Goal: Task Accomplishment & Management: Manage account settings

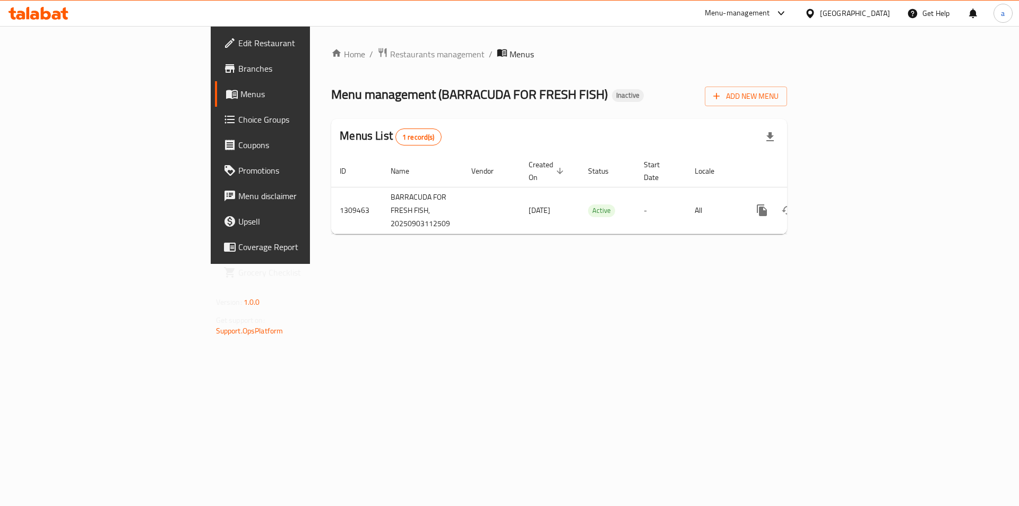
click at [215, 58] on link "Branches" at bounding box center [298, 68] width 166 height 25
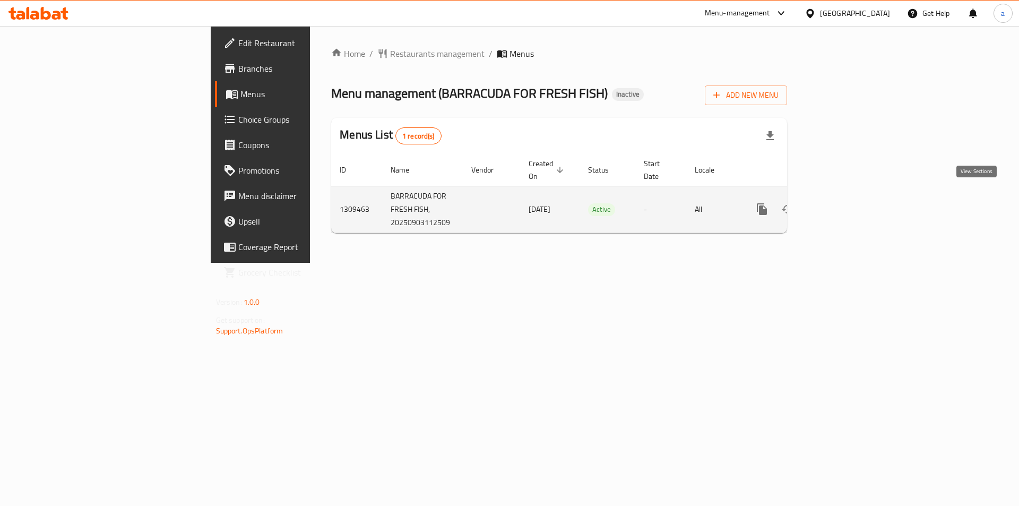
click at [845, 203] on icon "enhanced table" at bounding box center [838, 209] width 13 height 13
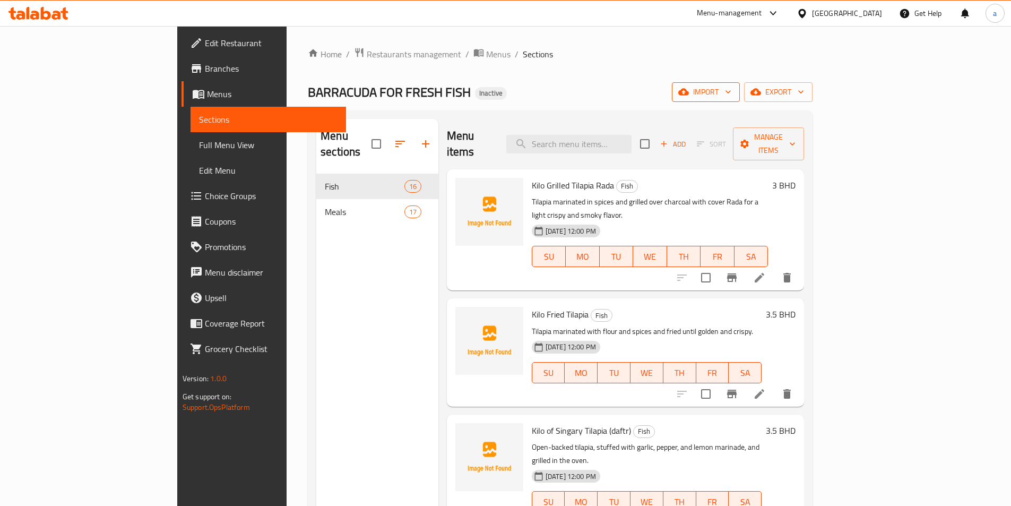
click at [731, 94] on span "import" at bounding box center [706, 91] width 51 height 13
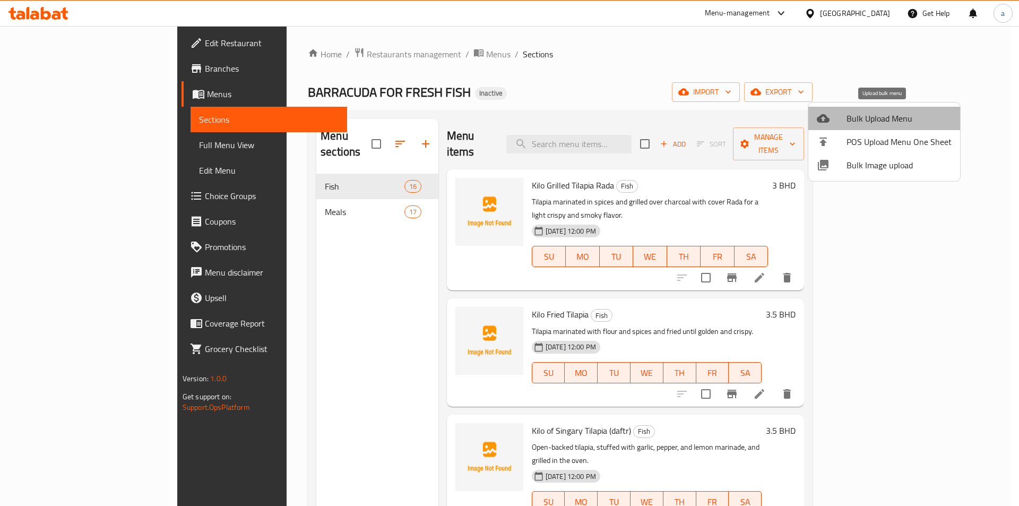
click at [895, 122] on span "Bulk Upload Menu" at bounding box center [899, 118] width 105 height 13
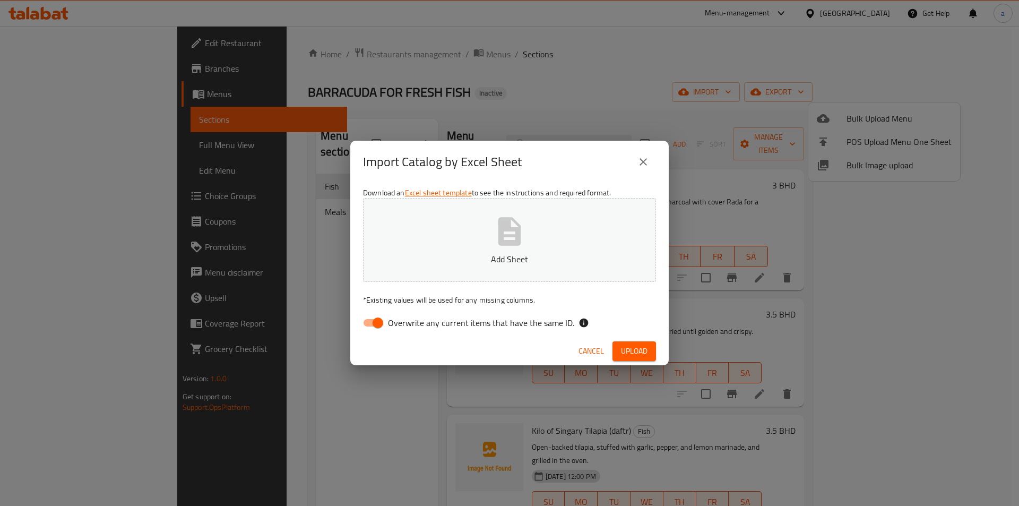
click at [404, 317] on span "Overwrite any current items that have the same ID." at bounding box center [481, 322] width 186 height 13
click at [404, 317] on input "Overwrite any current items that have the same ID." at bounding box center [378, 323] width 61 height 20
checkbox input "false"
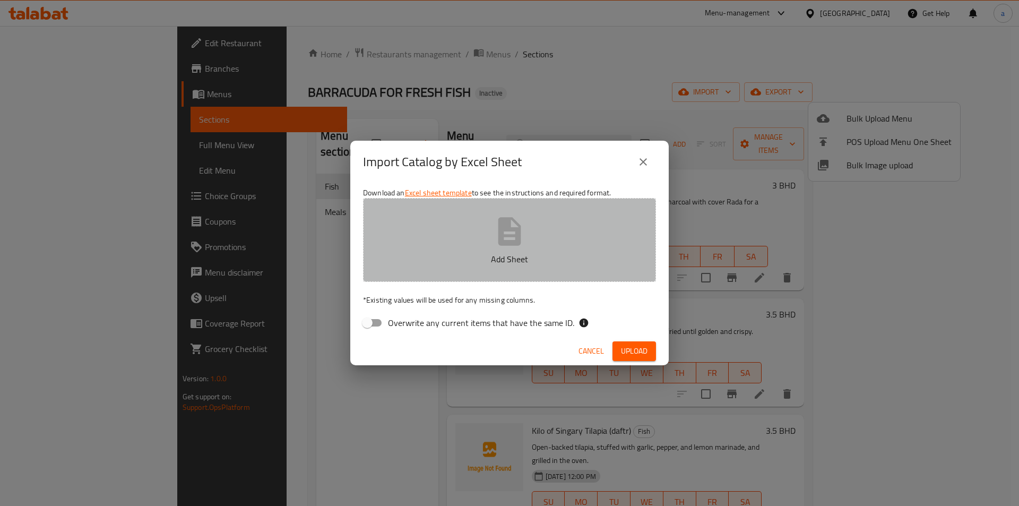
click at [441, 268] on button "Add Sheet" at bounding box center [509, 240] width 293 height 84
click at [540, 243] on button "Add Sheet" at bounding box center [509, 240] width 293 height 84
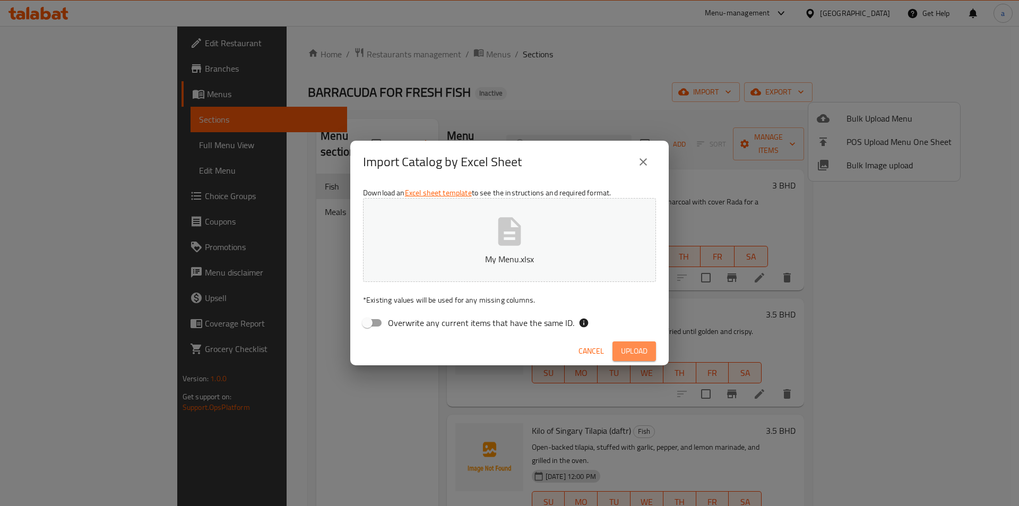
click at [639, 345] on span "Upload" at bounding box center [634, 351] width 27 height 13
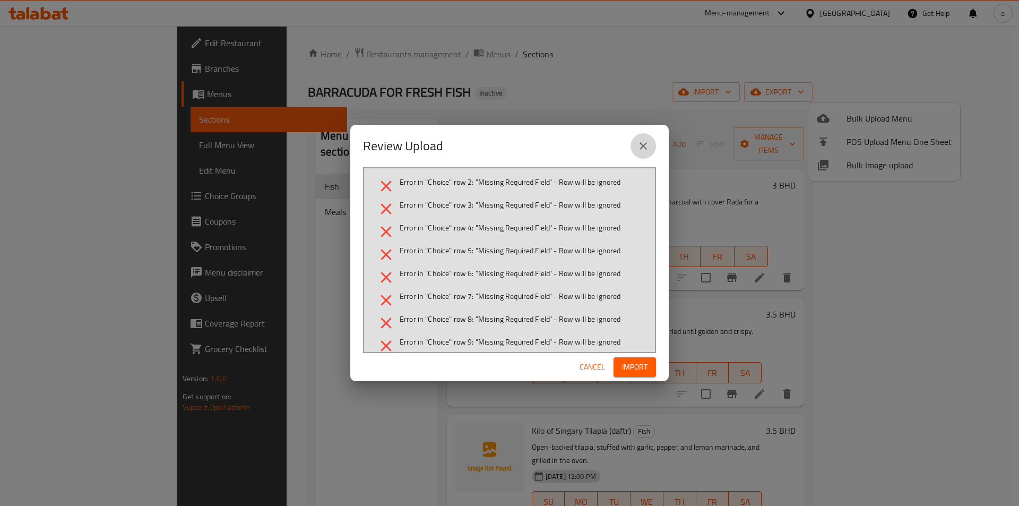
click at [650, 142] on button "close" at bounding box center [643, 145] width 25 height 25
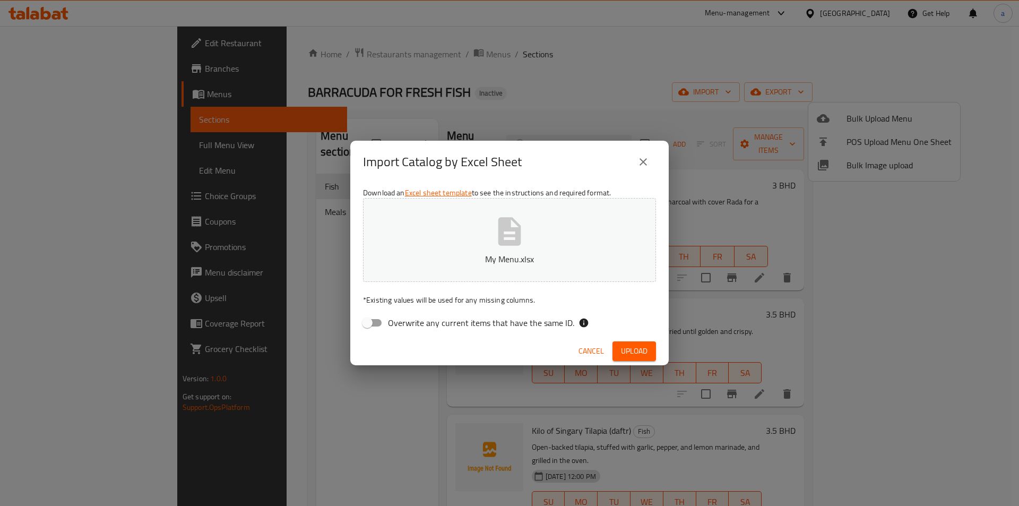
click at [594, 239] on button "My Menu.xlsx" at bounding box center [509, 240] width 293 height 84
click at [648, 352] on button "Upload" at bounding box center [635, 351] width 44 height 20
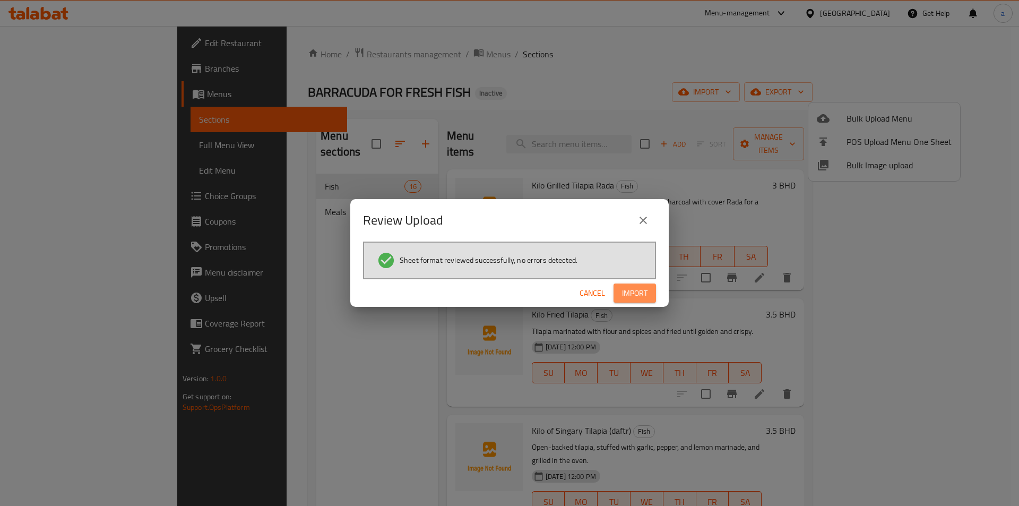
click at [640, 285] on button "Import" at bounding box center [635, 293] width 42 height 20
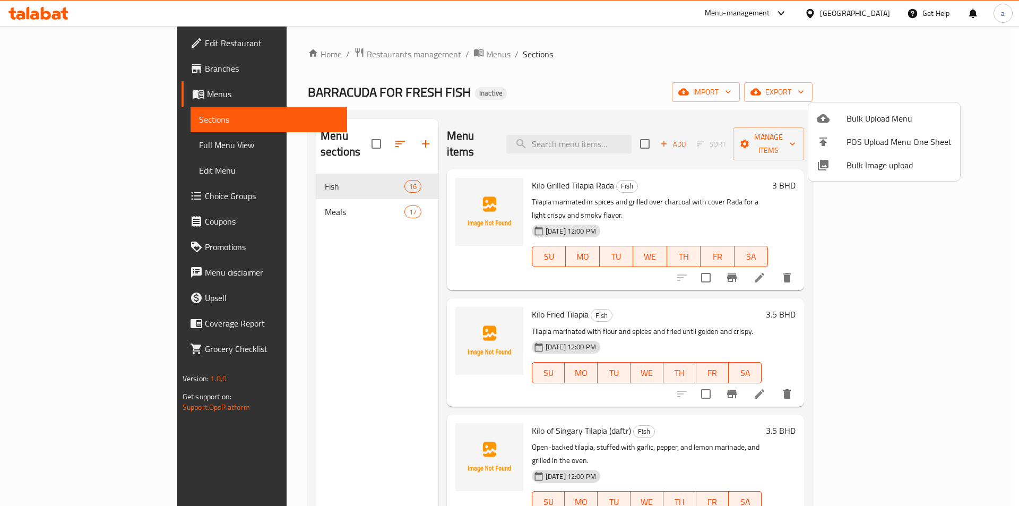
click at [77, 148] on div at bounding box center [509, 253] width 1019 height 506
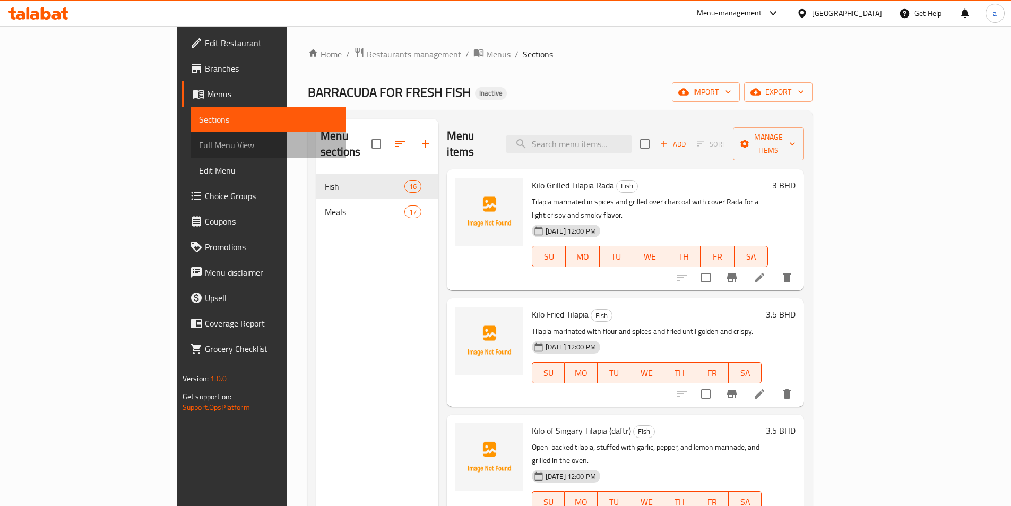
click at [199, 148] on span "Full Menu View" at bounding box center [268, 145] width 139 height 13
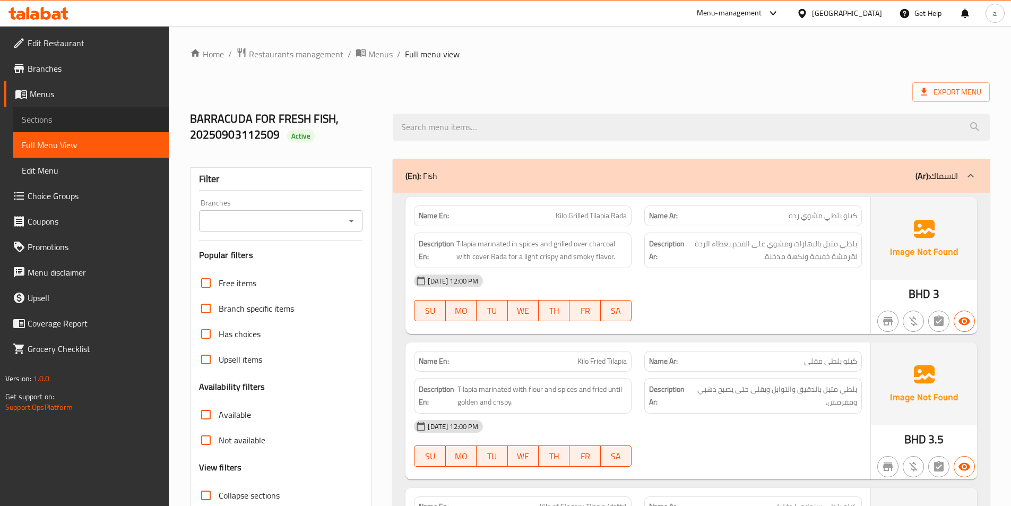
click at [73, 120] on span "Sections" at bounding box center [91, 119] width 139 height 13
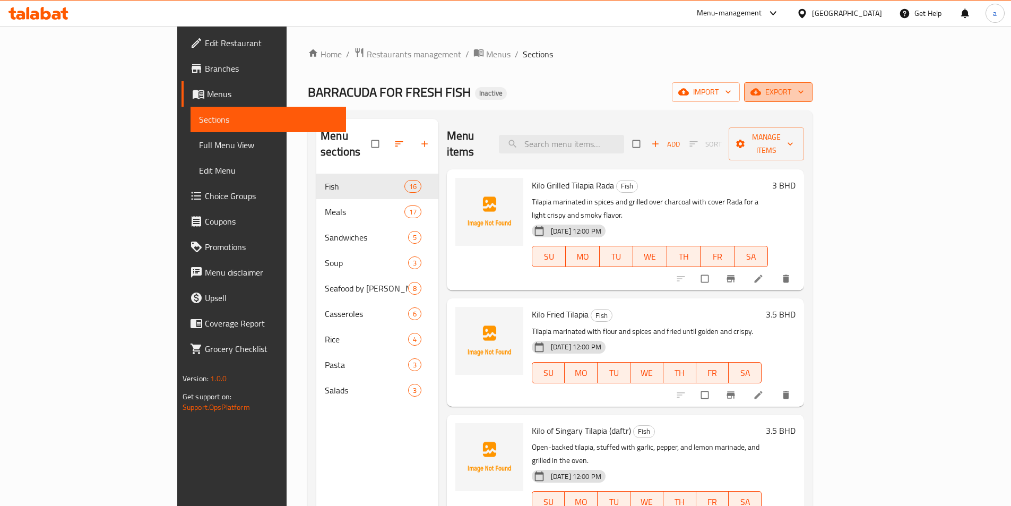
click at [813, 99] on button "export" at bounding box center [778, 92] width 68 height 20
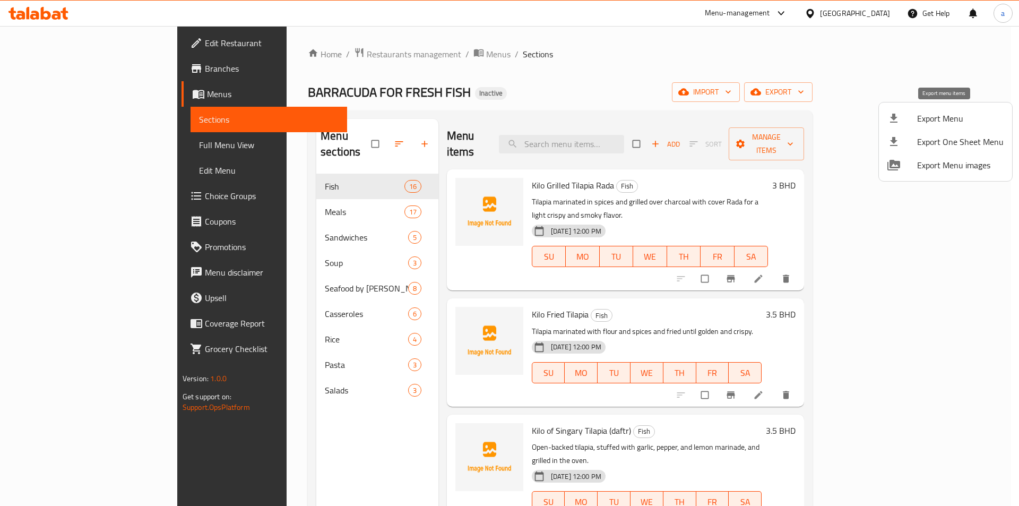
click at [928, 115] on span "Export Menu" at bounding box center [960, 118] width 87 height 13
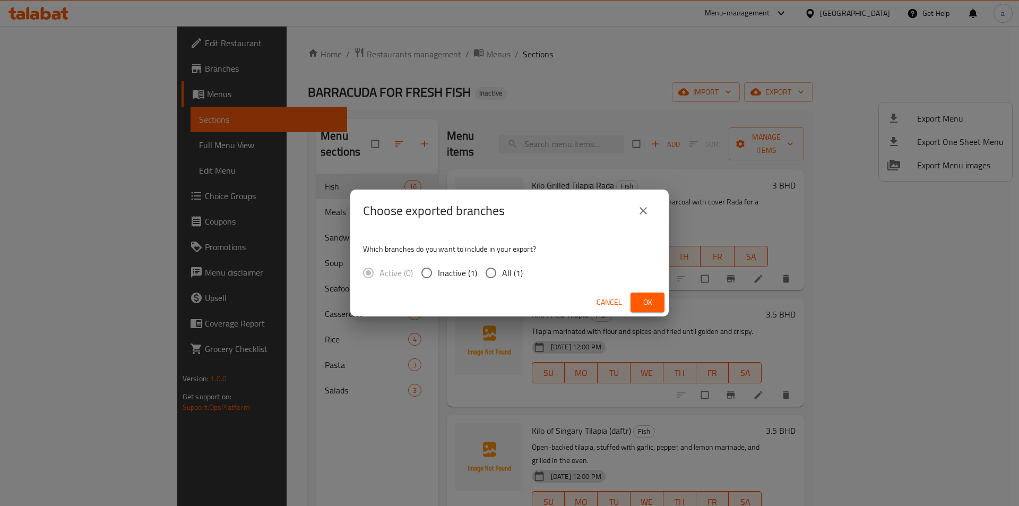
click at [505, 272] on span "All (1)" at bounding box center [512, 272] width 21 height 13
click at [502, 272] on input "All (1)" at bounding box center [491, 273] width 22 height 22
radio input "true"
click at [640, 306] on span "Ok" at bounding box center [647, 302] width 17 height 13
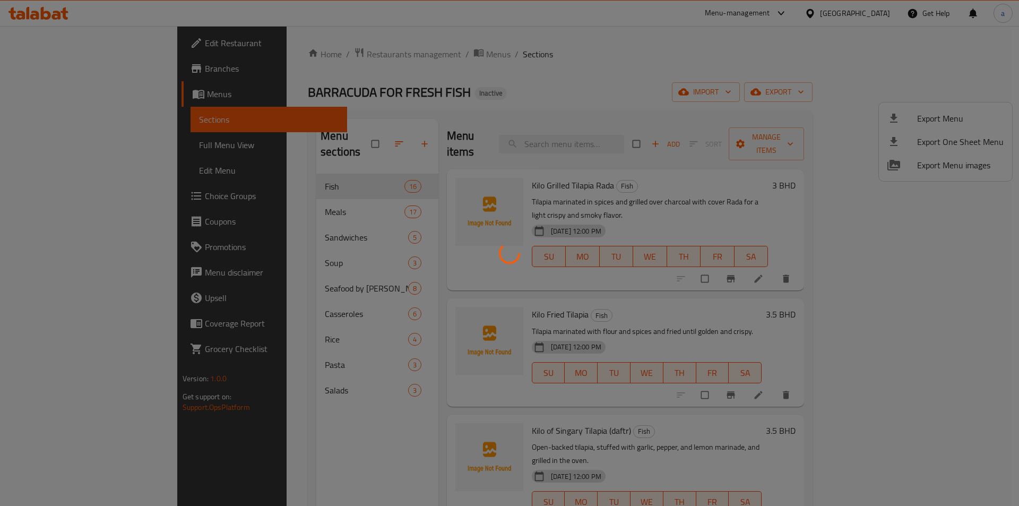
click at [181, 287] on div at bounding box center [509, 253] width 1019 height 506
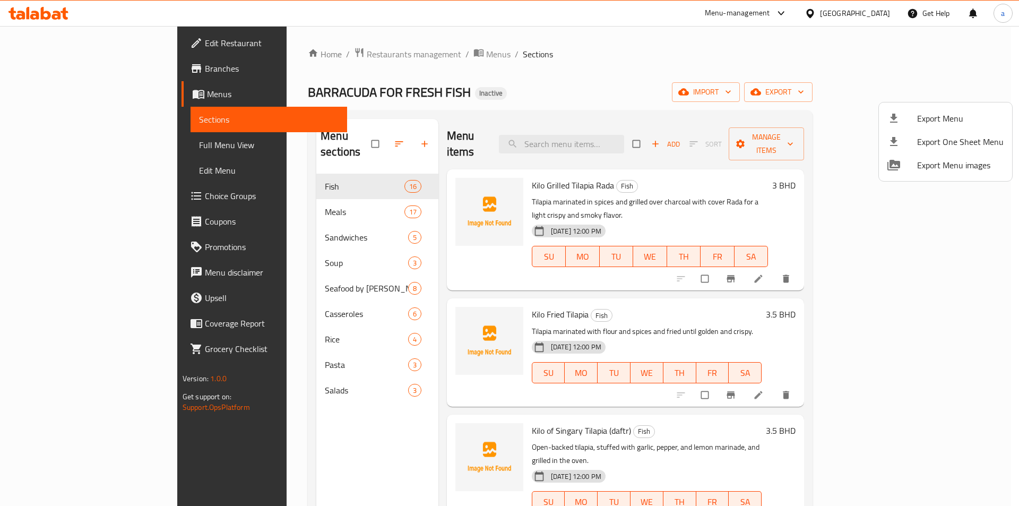
click at [487, 102] on div at bounding box center [509, 253] width 1019 height 506
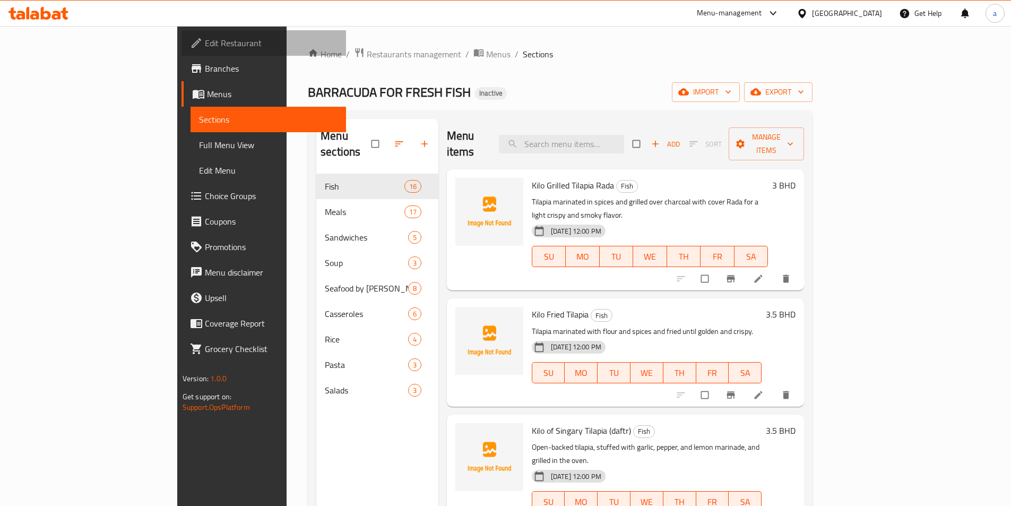
click at [205, 41] on span "Edit Restaurant" at bounding box center [271, 43] width 133 height 13
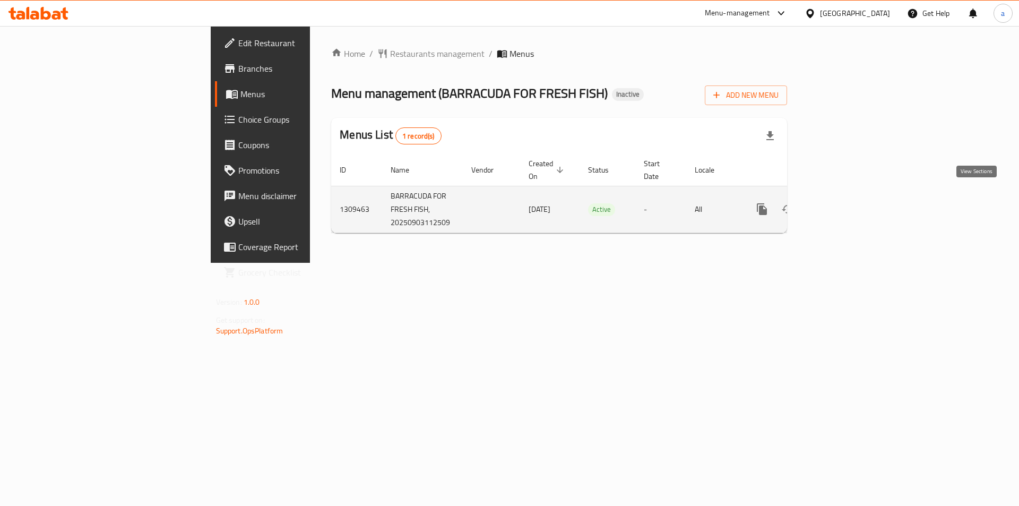
click at [851, 204] on link "enhanced table" at bounding box center [838, 208] width 25 height 25
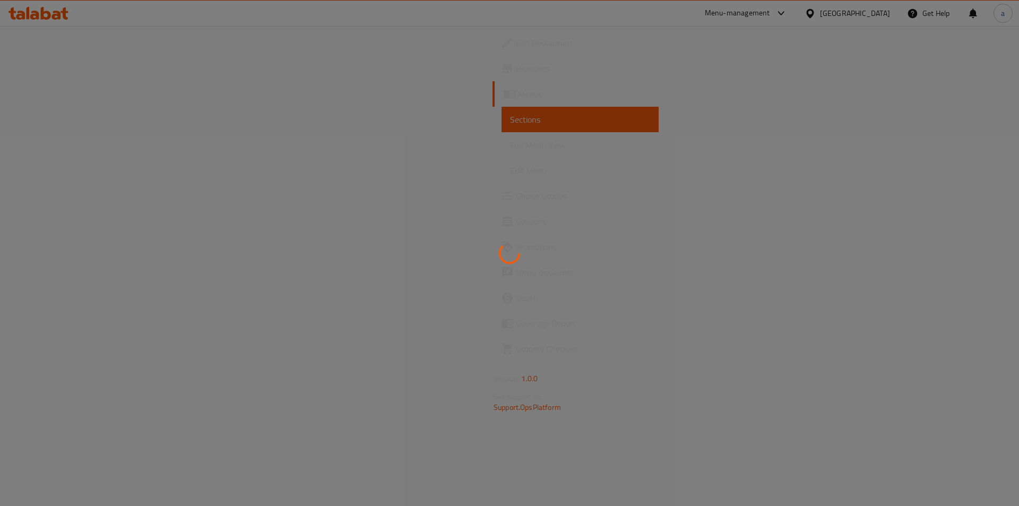
click at [64, 150] on div at bounding box center [509, 253] width 1019 height 506
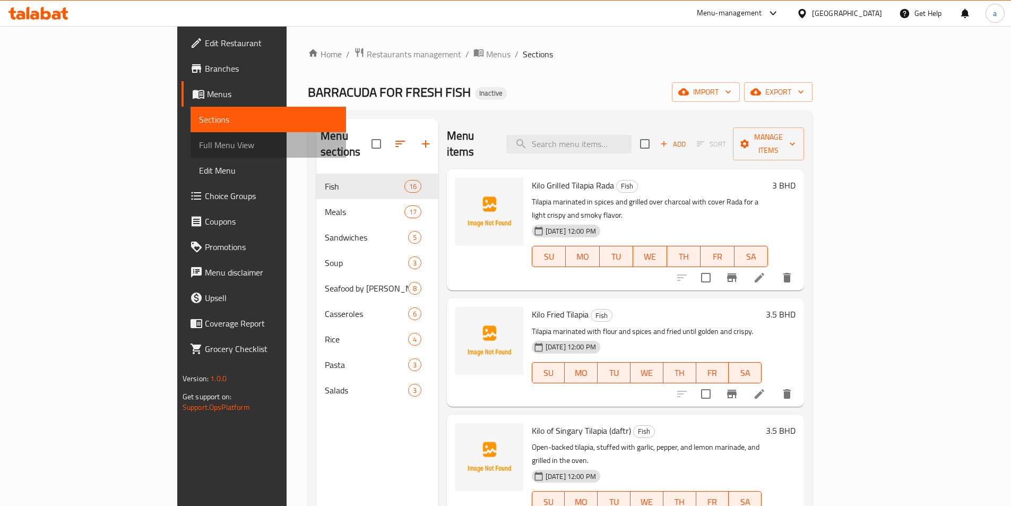
click at [199, 151] on span "Full Menu View" at bounding box center [268, 145] width 139 height 13
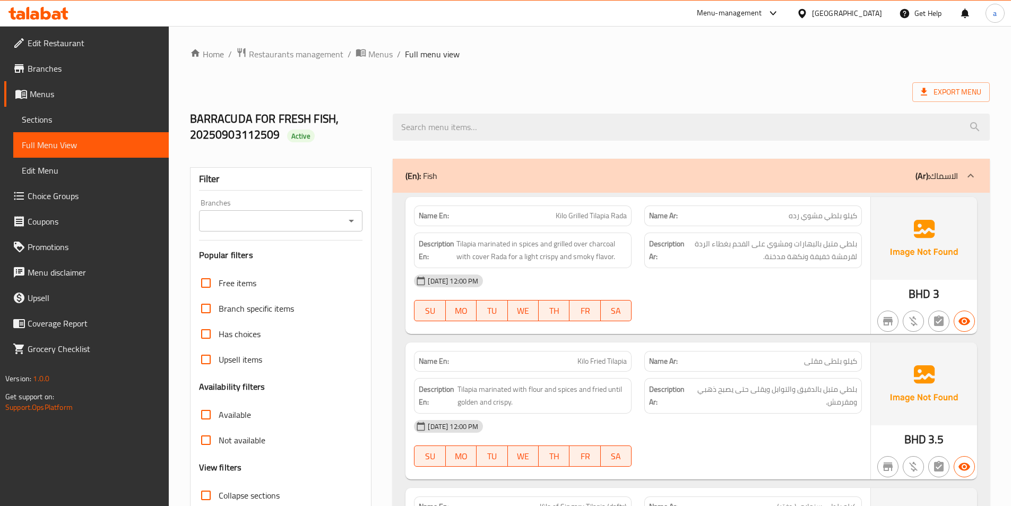
click at [970, 173] on icon at bounding box center [971, 175] width 13 height 13
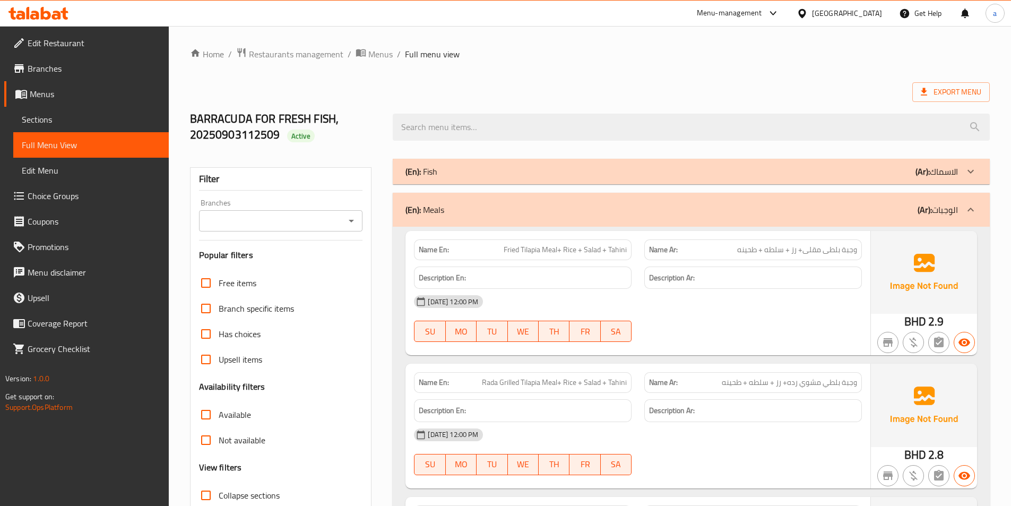
click at [956, 212] on p "(Ar): الوجبات" at bounding box center [938, 209] width 40 height 13
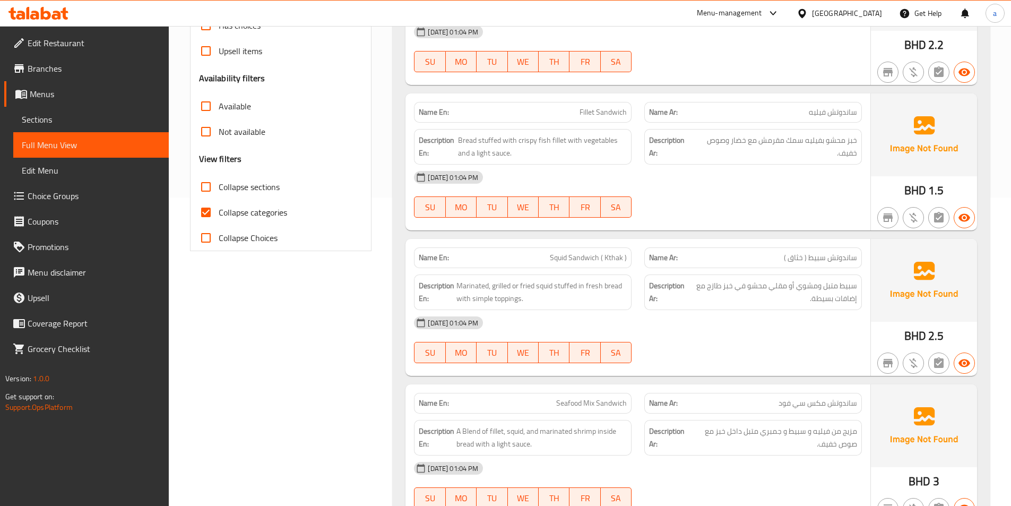
scroll to position [159, 0]
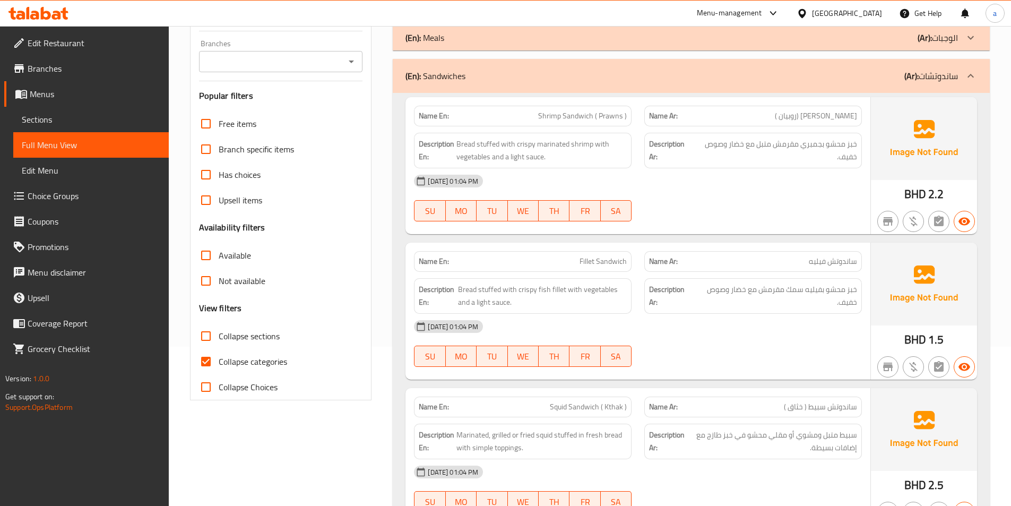
click at [244, 366] on span "Collapse categories" at bounding box center [253, 361] width 68 height 13
click at [219, 366] on input "Collapse categories" at bounding box center [205, 361] width 25 height 25
checkbox input "false"
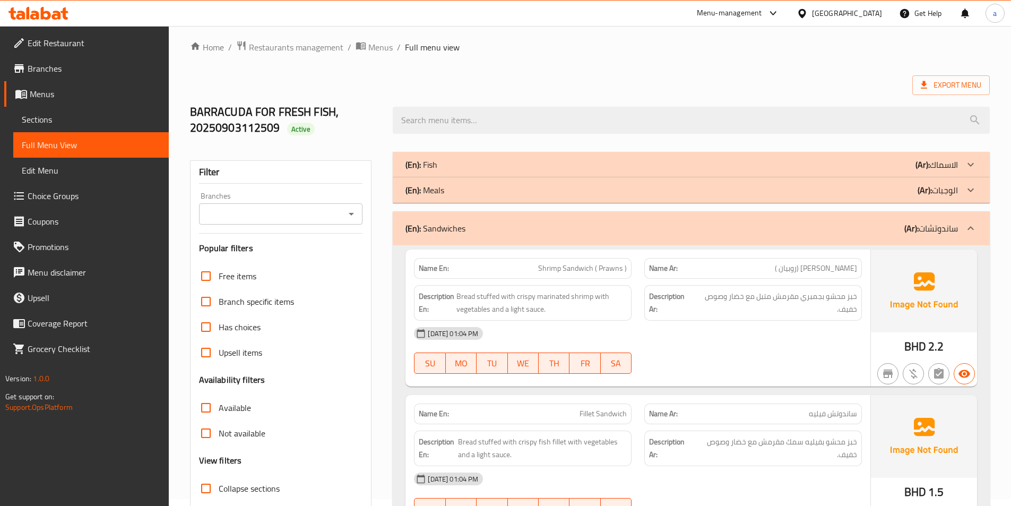
scroll to position [0, 0]
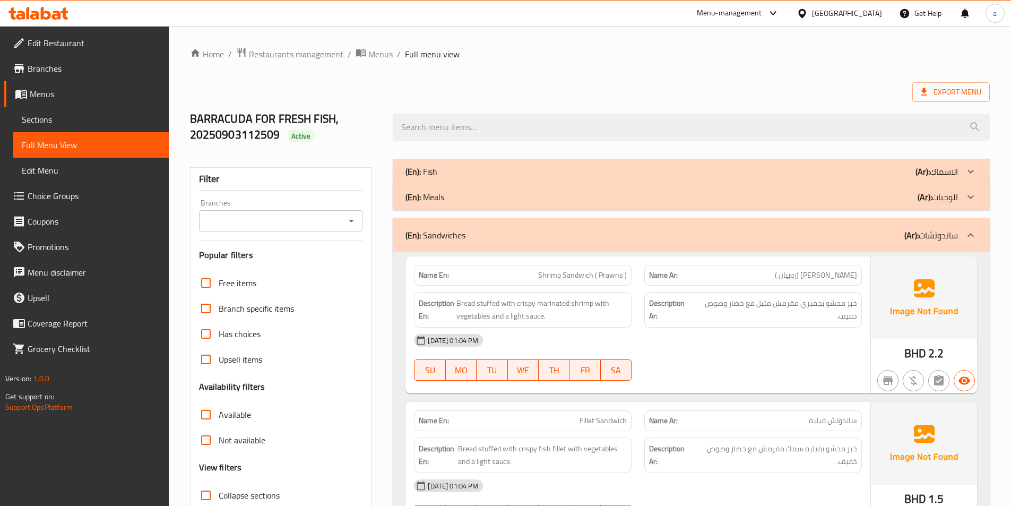
click at [478, 238] on div "(En): Sandwiches (Ar): ساندوتشات" at bounding box center [682, 235] width 553 height 13
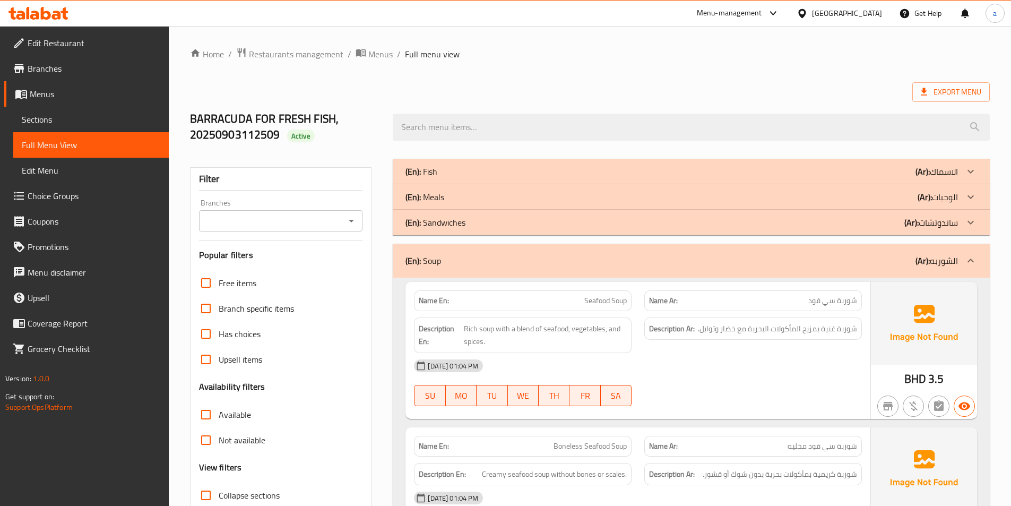
click at [479, 271] on div "(En): Soup (Ar): الشوربه" at bounding box center [691, 261] width 597 height 34
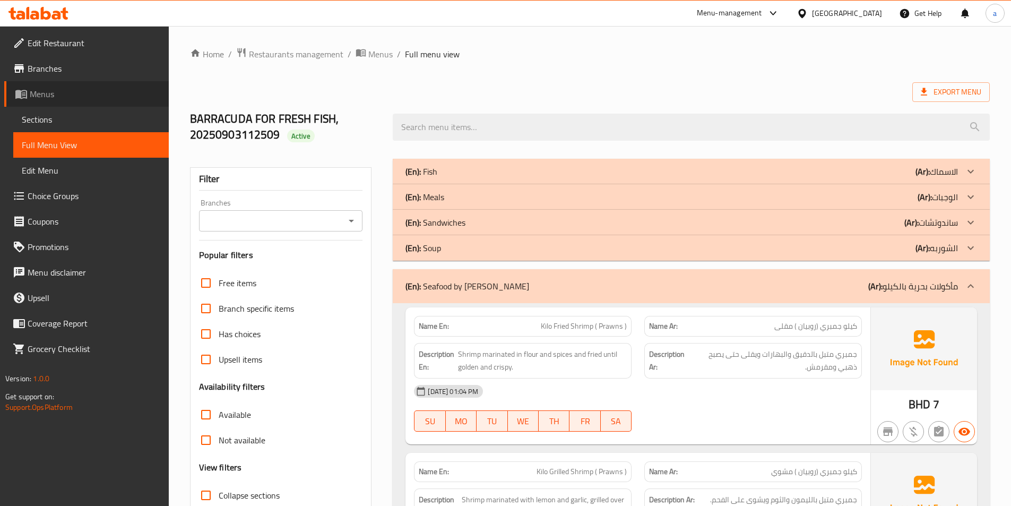
click at [70, 100] on link "Menus" at bounding box center [86, 93] width 165 height 25
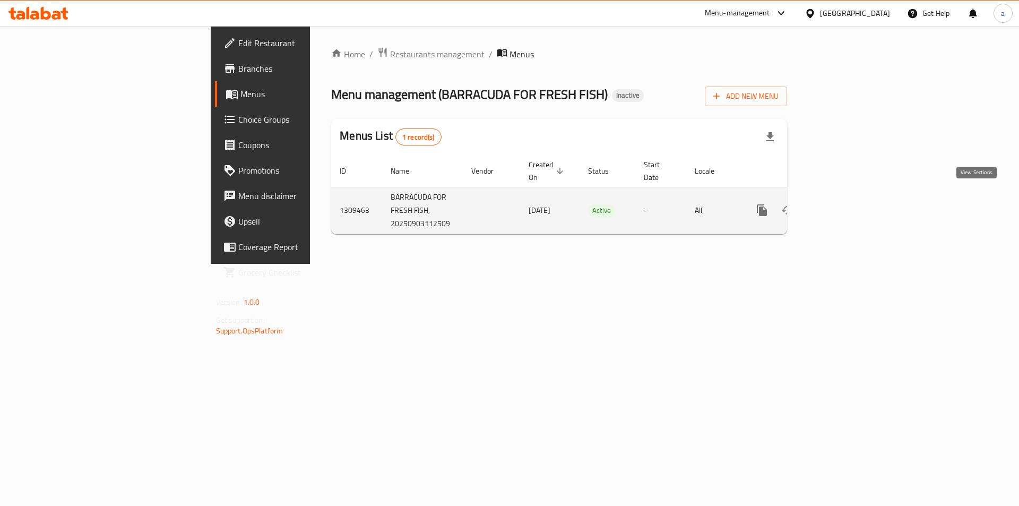
click at [845, 204] on icon "enhanced table" at bounding box center [838, 210] width 13 height 13
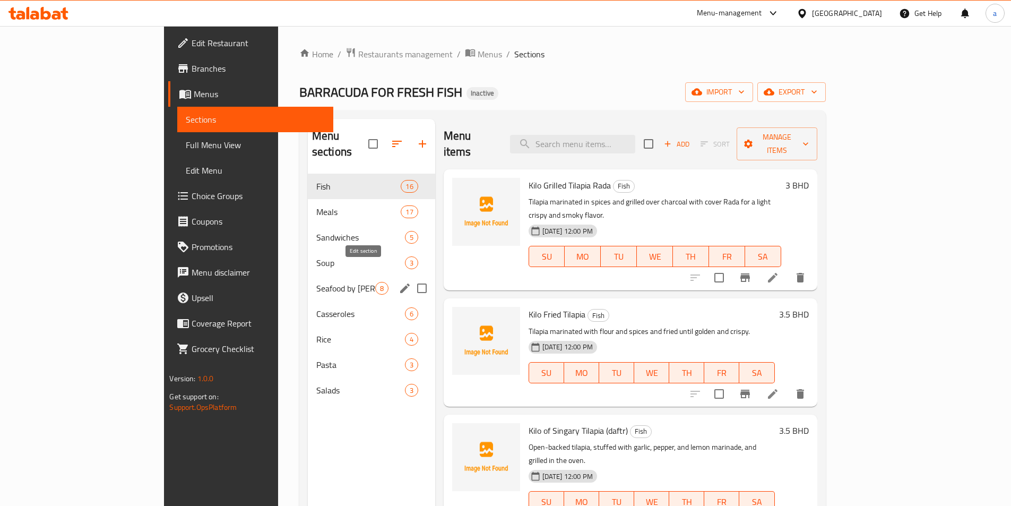
click at [399, 282] on icon "edit" at bounding box center [405, 288] width 13 height 13
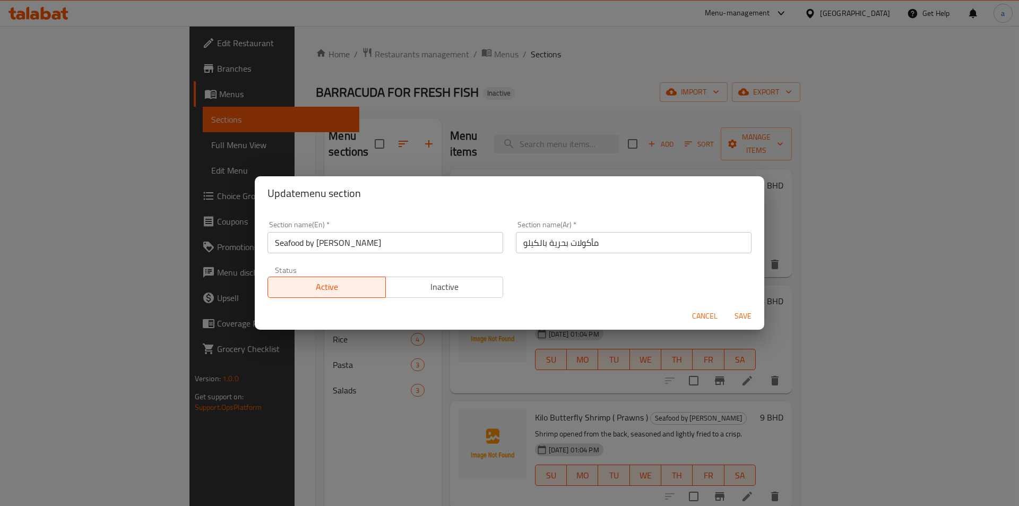
click at [297, 244] on input "Seafood by Kilo" at bounding box center [386, 242] width 236 height 21
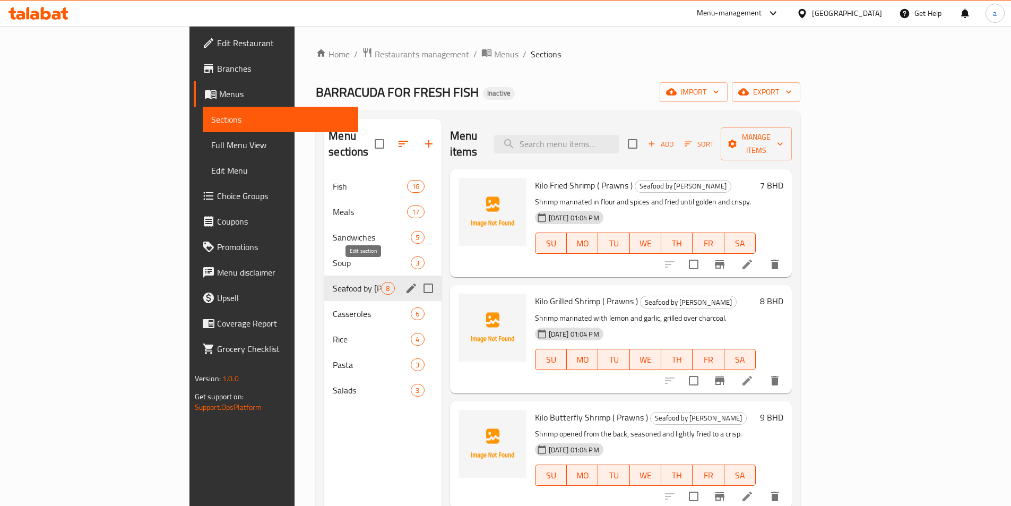
click at [405, 282] on icon "edit" at bounding box center [411, 288] width 13 height 13
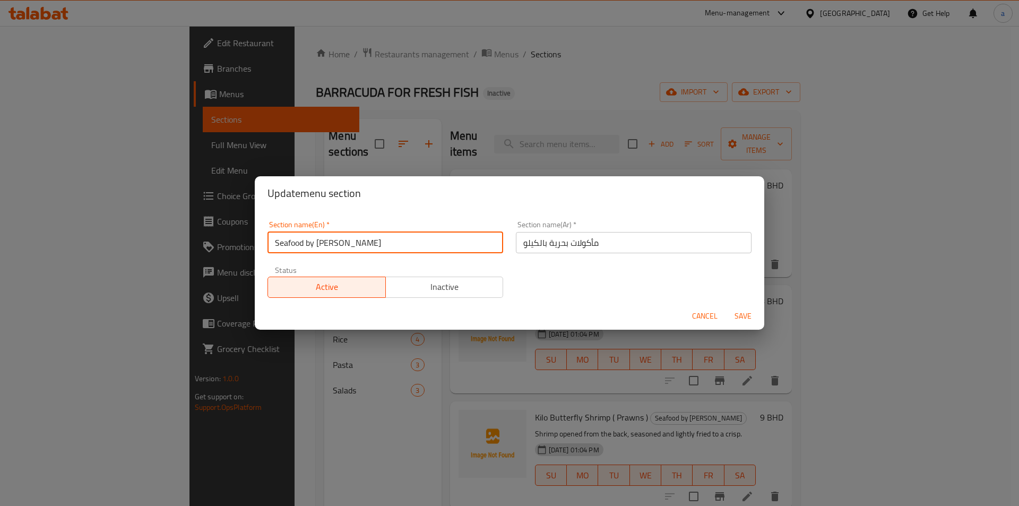
drag, startPoint x: 336, startPoint y: 237, endPoint x: 304, endPoint y: 243, distance: 32.4
click at [304, 243] on input "Seafood by Kilo" at bounding box center [386, 242] width 236 height 21
type input "Seafood"
click at [607, 247] on input "مأكولات بحرية بالكيلو" at bounding box center [634, 242] width 236 height 21
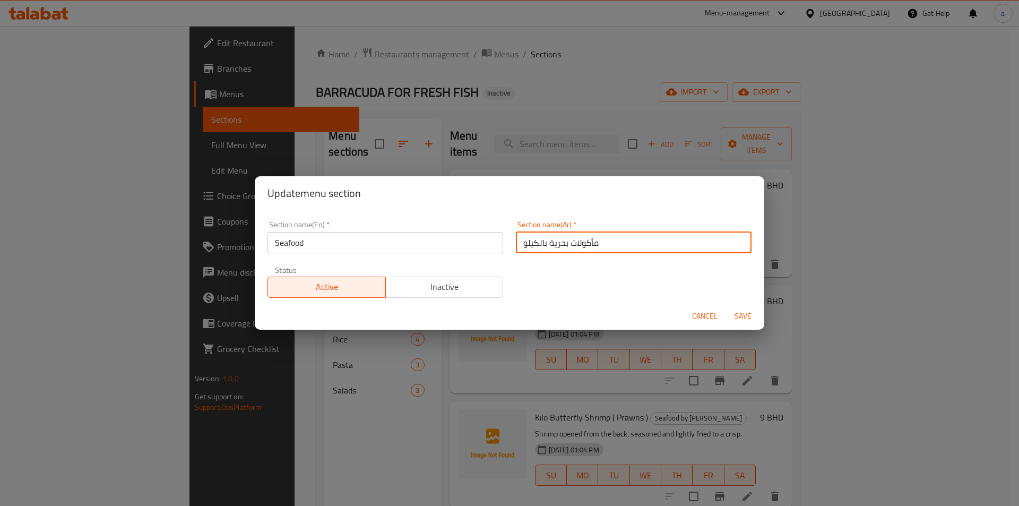
click at [607, 247] on input "مأكولات بحرية بالكيلو" at bounding box center [634, 242] width 236 height 21
type input "h"
type input "المأكولات البحرية"
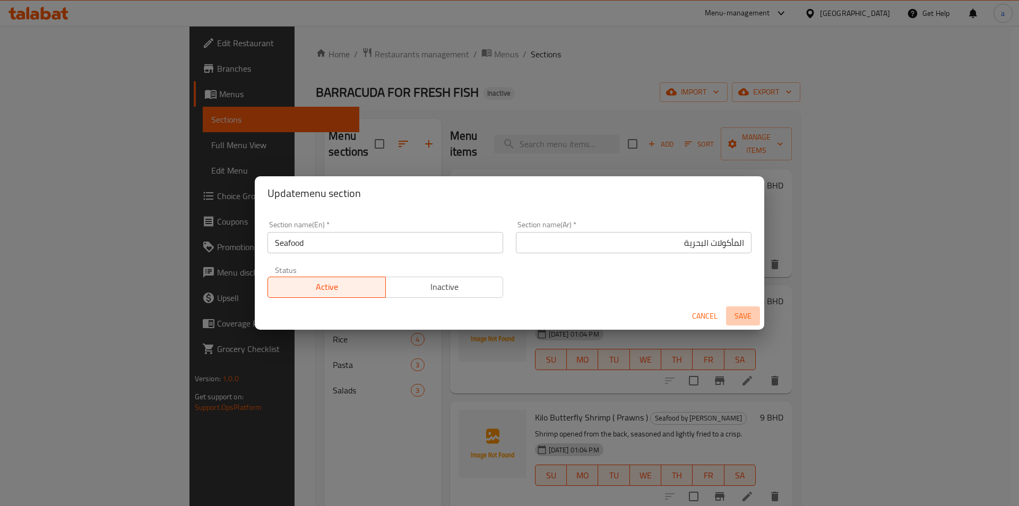
click at [734, 314] on span "Save" at bounding box center [742, 315] width 25 height 13
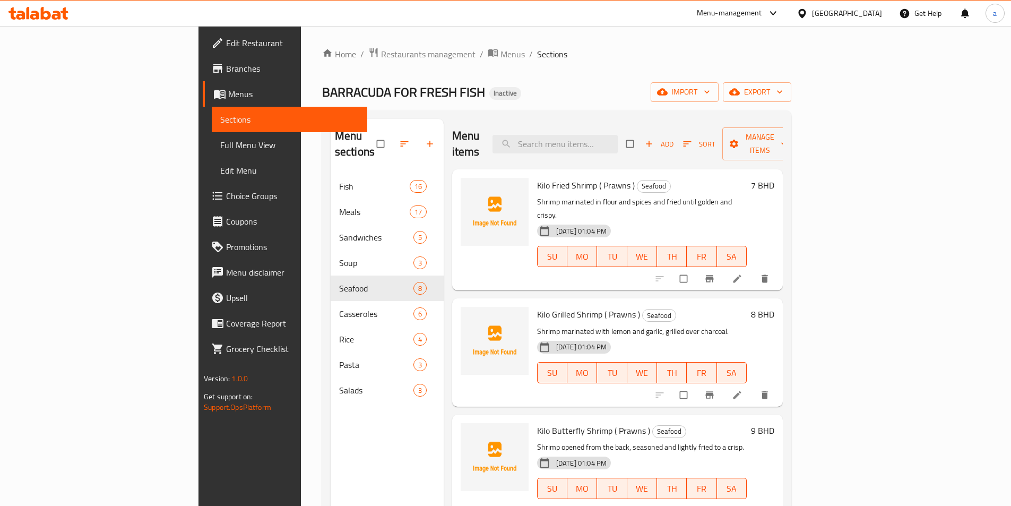
click at [220, 150] on span "Full Menu View" at bounding box center [289, 145] width 139 height 13
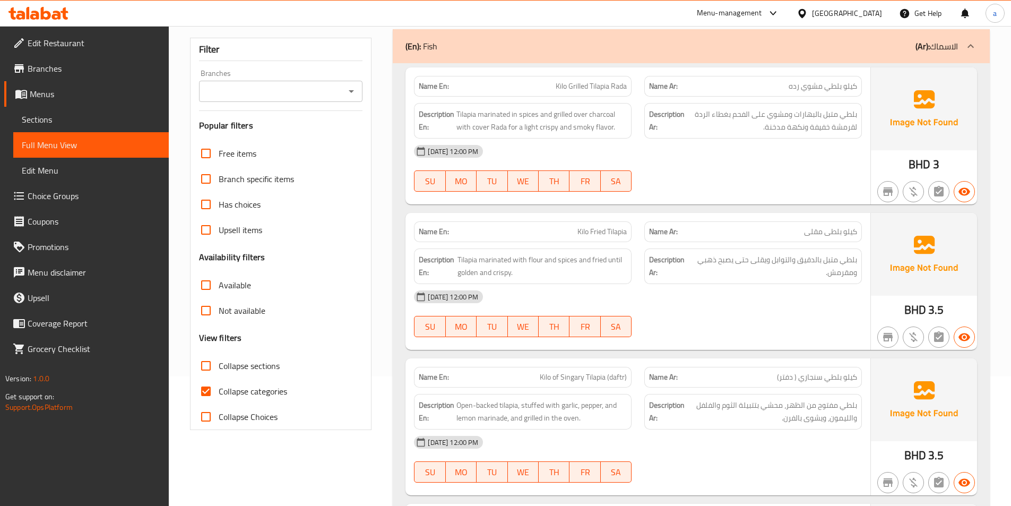
scroll to position [212, 0]
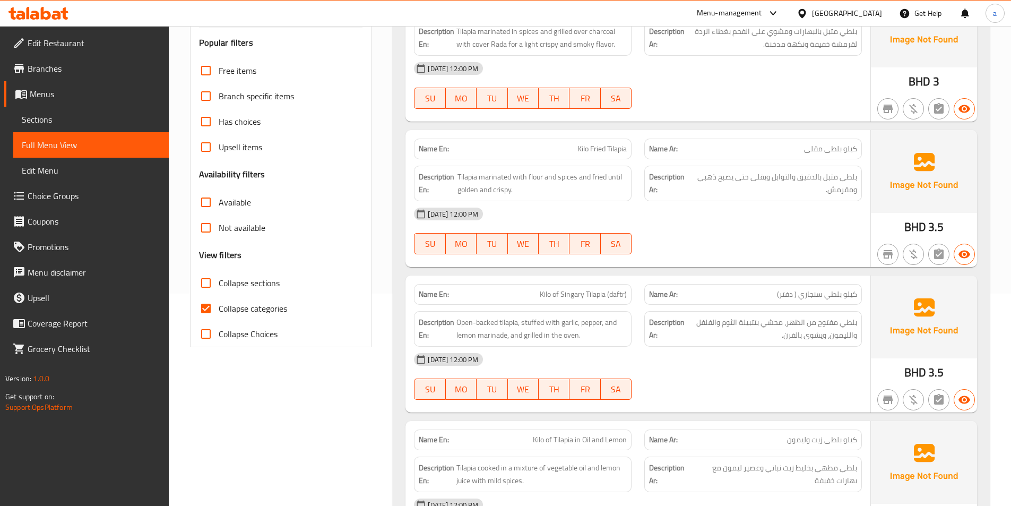
click at [266, 304] on span "Collapse categories" at bounding box center [253, 308] width 68 height 13
click at [219, 304] on input "Collapse categories" at bounding box center [205, 308] width 25 height 25
checkbox input "false"
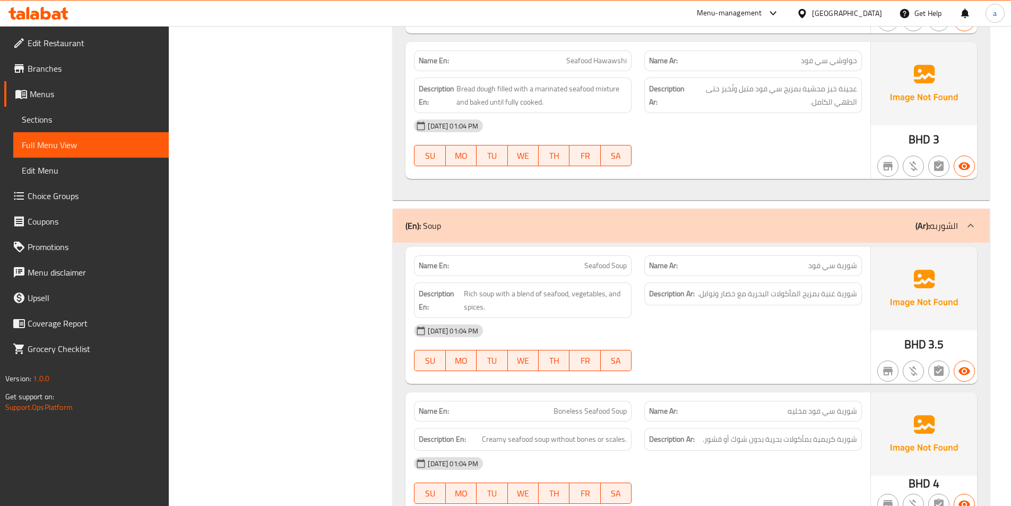
scroll to position [5414, 0]
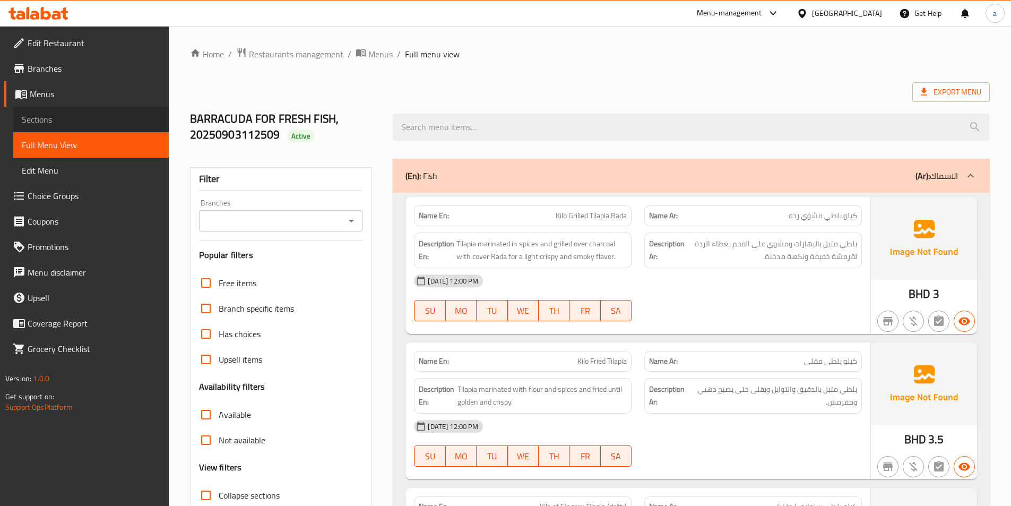
click at [82, 122] on span "Sections" at bounding box center [91, 119] width 139 height 13
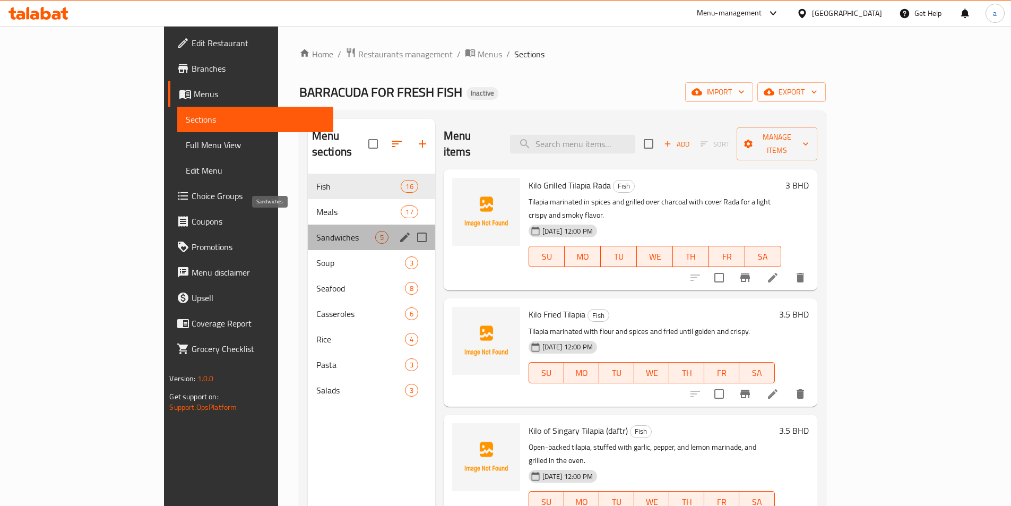
click at [316, 231] on span "Sandwiches" at bounding box center [345, 237] width 59 height 13
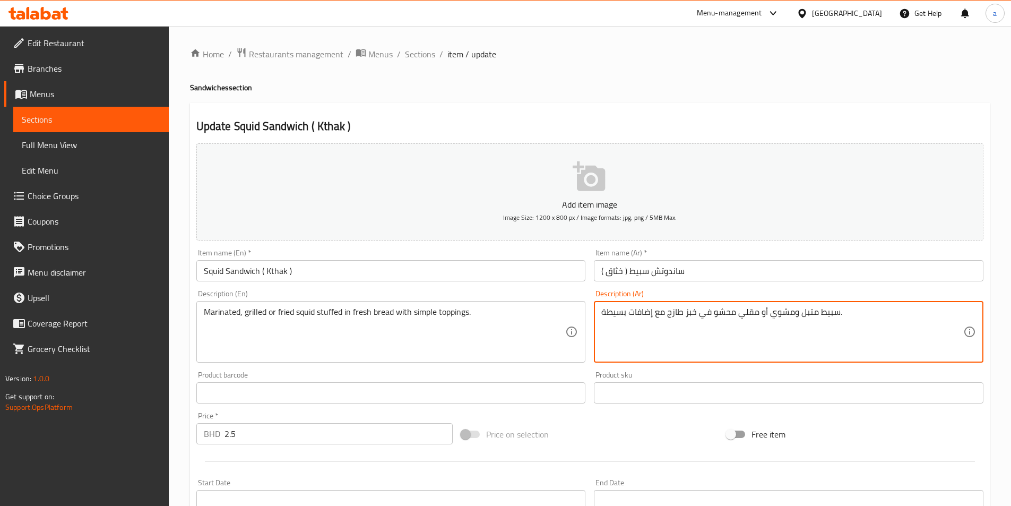
click at [664, 320] on textarea "سبيط متبل ومشوي أو مقلي محشو في خبز طازج مع إضافات بسيطة." at bounding box center [782, 332] width 362 height 50
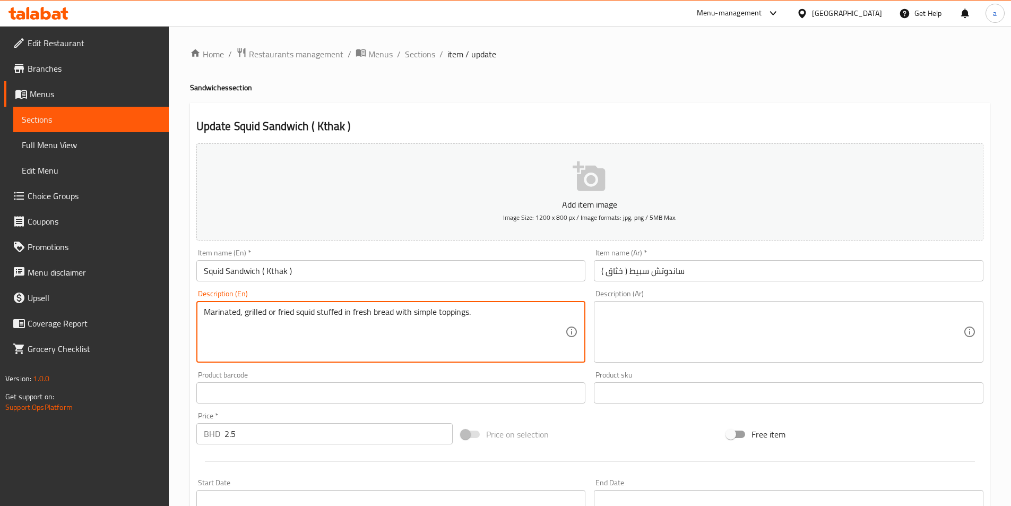
click at [481, 319] on textarea "Marinated, grilled or fried squid stuffed in fresh bread with simple toppings." at bounding box center [385, 332] width 362 height 50
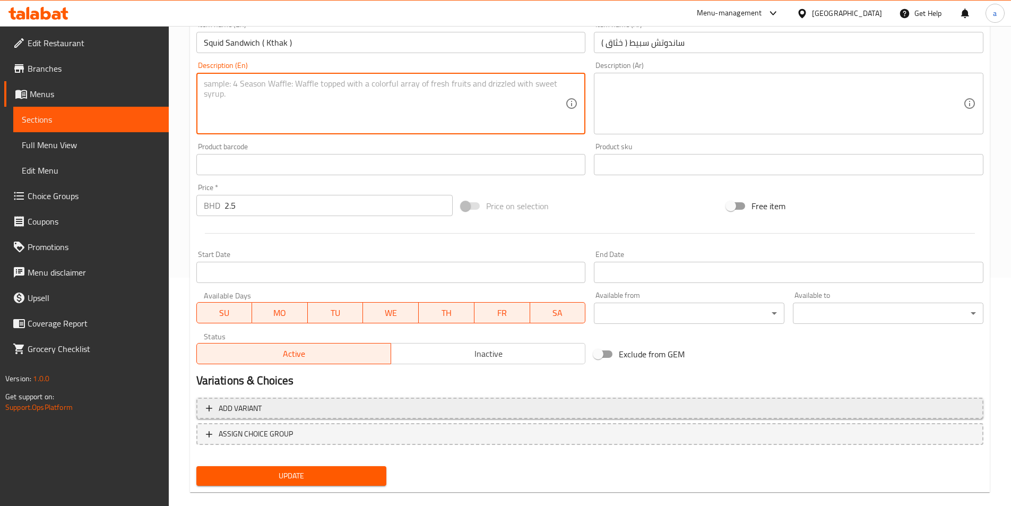
scroll to position [244, 0]
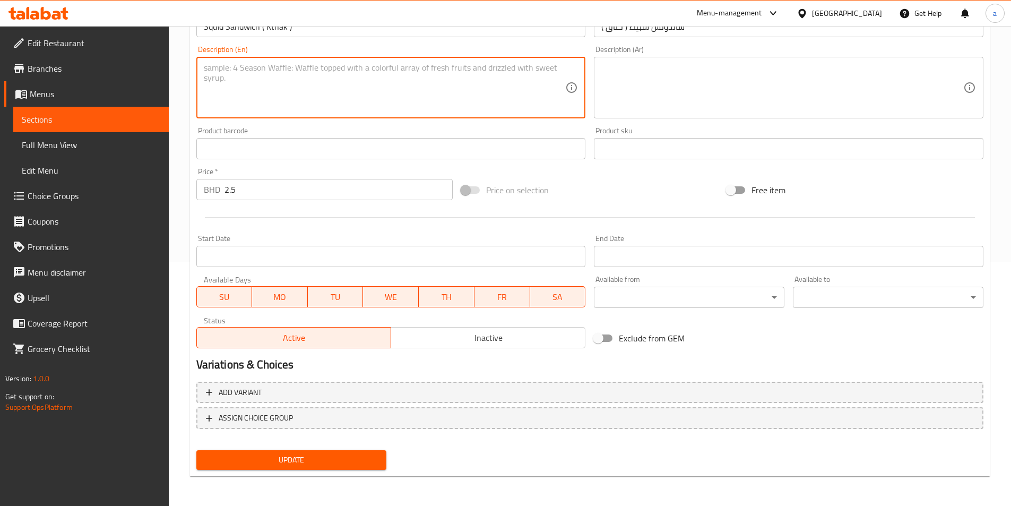
click at [326, 451] on button "Update" at bounding box center [291, 460] width 191 height 20
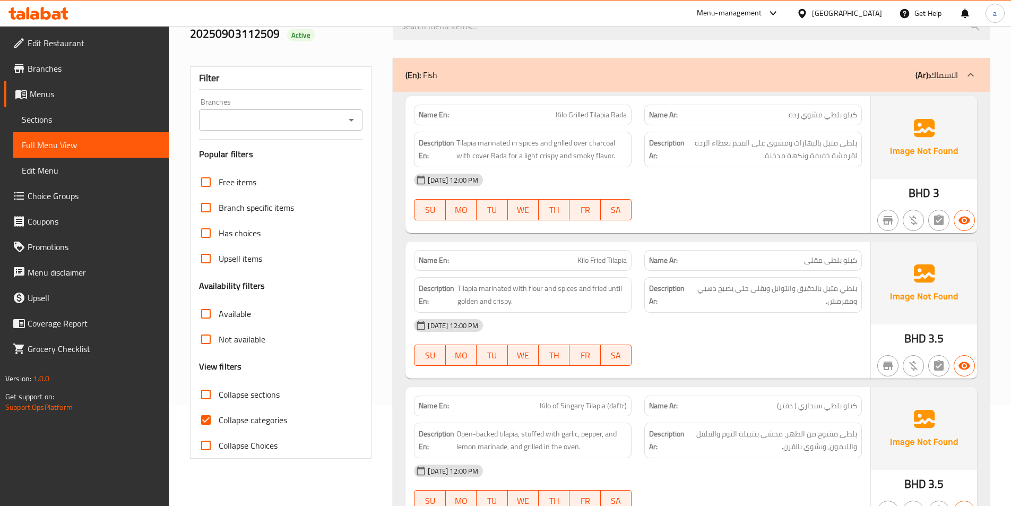
scroll to position [159, 0]
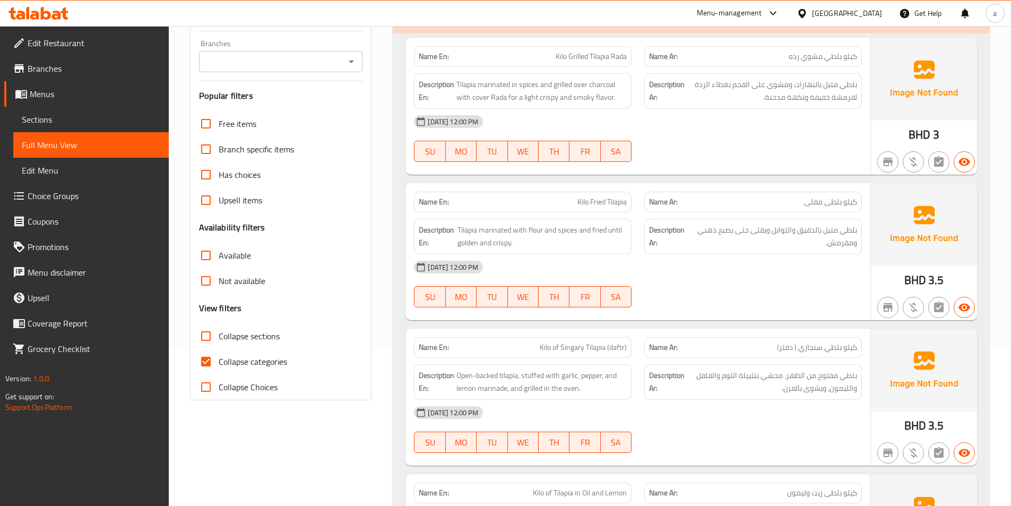
drag, startPoint x: 237, startPoint y: 329, endPoint x: 222, endPoint y: 353, distance: 28.6
click at [237, 330] on span "Collapse sections" at bounding box center [249, 336] width 61 height 13
click at [219, 329] on input "Collapse sections" at bounding box center [205, 335] width 25 height 25
checkbox input "true"
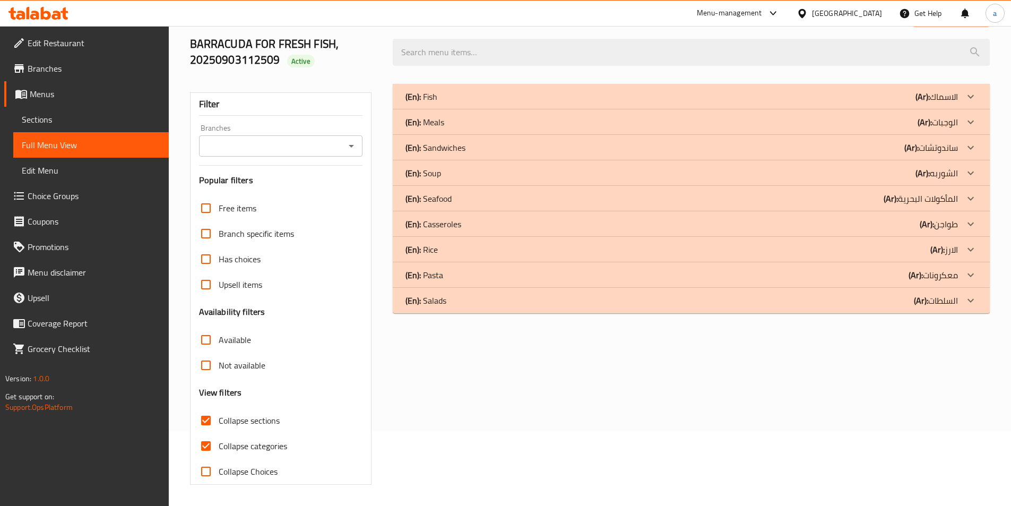
click at [222, 433] on label "Collapse categories" at bounding box center [240, 445] width 94 height 25
click at [219, 433] on input "Collapse categories" at bounding box center [205, 445] width 25 height 25
checkbox input "false"
click at [214, 338] on input "Available" at bounding box center [205, 339] width 25 height 25
checkbox input "true"
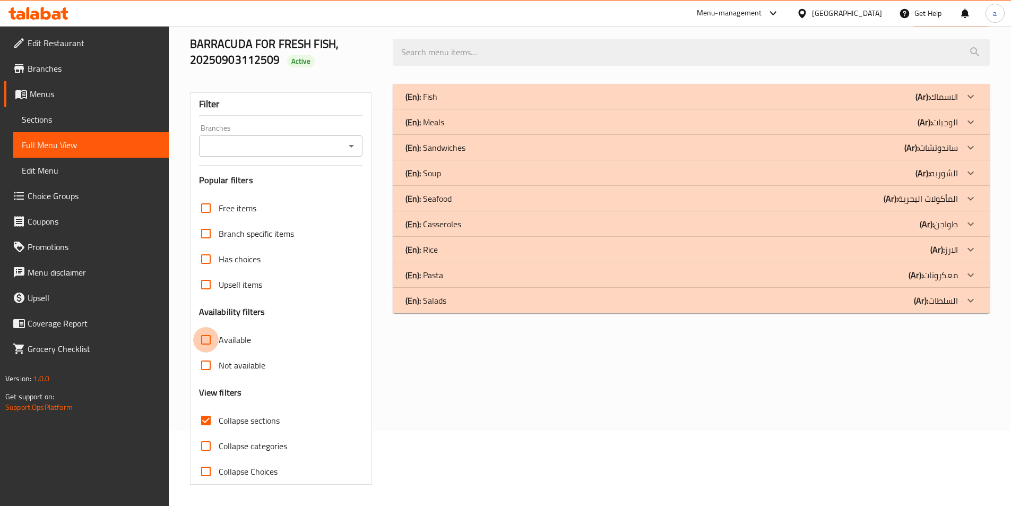
scroll to position [75, 0]
drag, startPoint x: 210, startPoint y: 419, endPoint x: 213, endPoint y: 406, distance: 14.2
click at [209, 419] on input "Collapse sections" at bounding box center [205, 420] width 25 height 25
checkbox input "false"
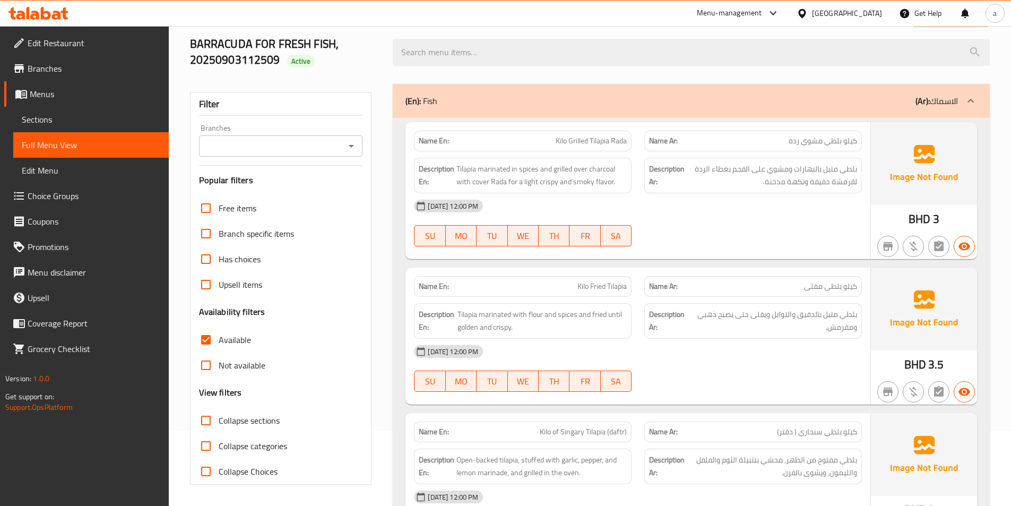
click at [537, 97] on div "(En): Fish (Ar): الاسماك" at bounding box center [682, 100] width 553 height 13
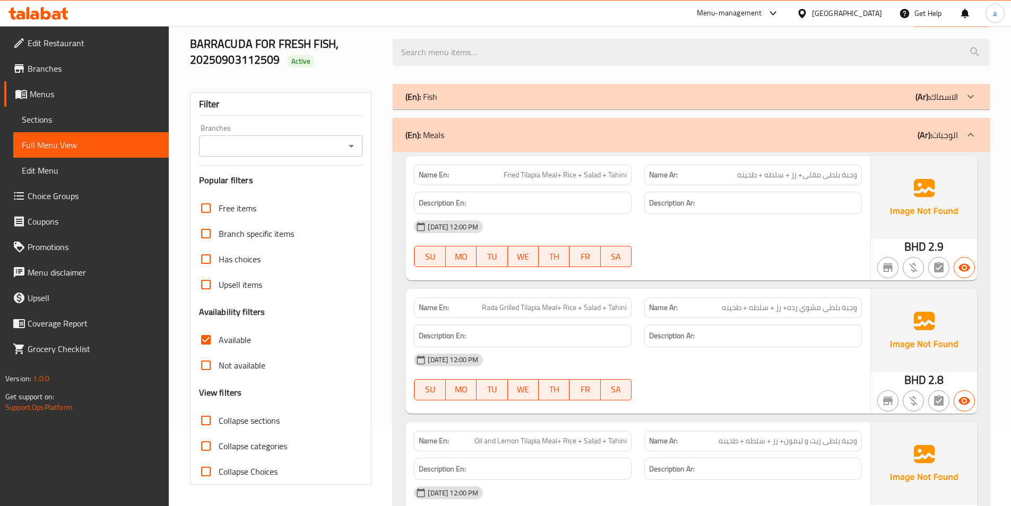
click at [509, 134] on div "(En): Meals (Ar): الوجبات" at bounding box center [682, 134] width 553 height 13
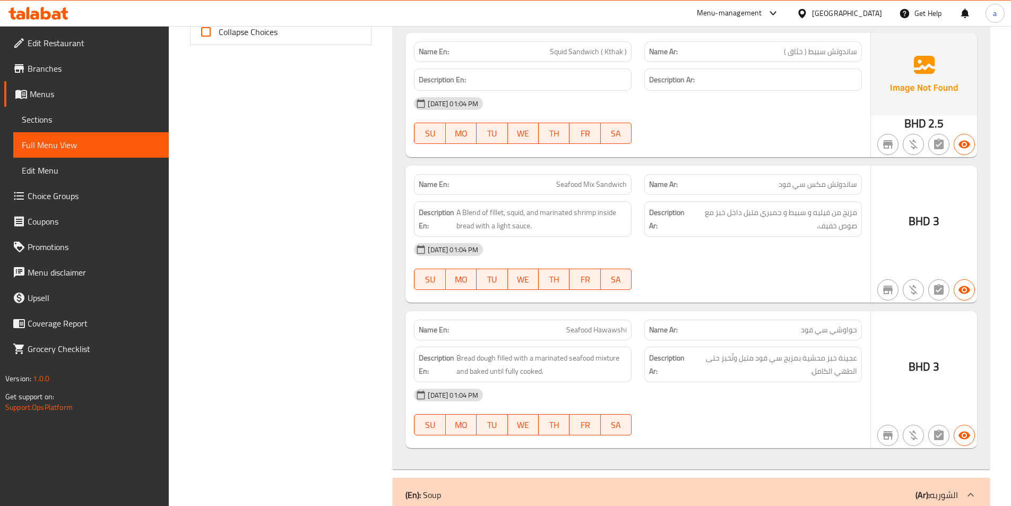
scroll to position [553, 0]
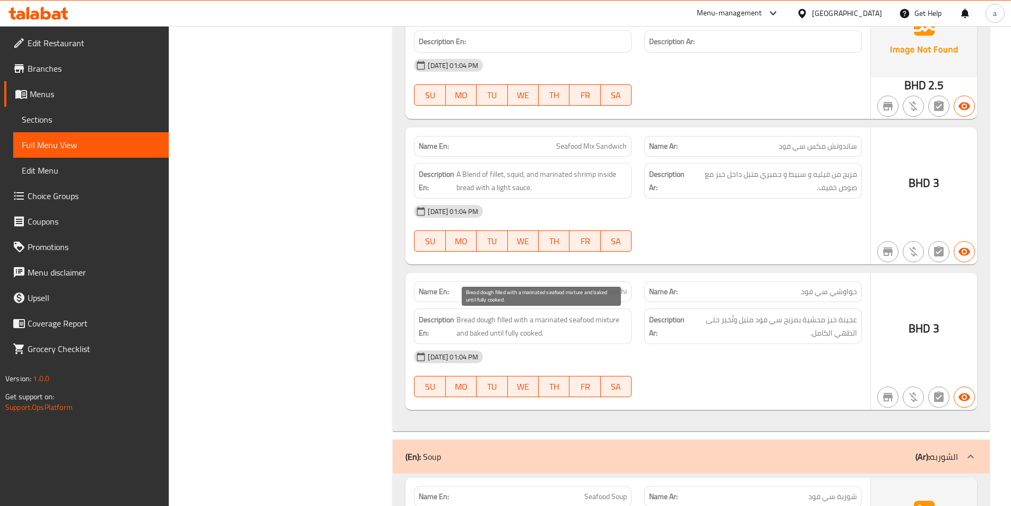
click at [486, 321] on span "Bread dough filled with a marinated seafood mixture and baked until fully cooke…" at bounding box center [542, 326] width 170 height 26
copy span "dough"
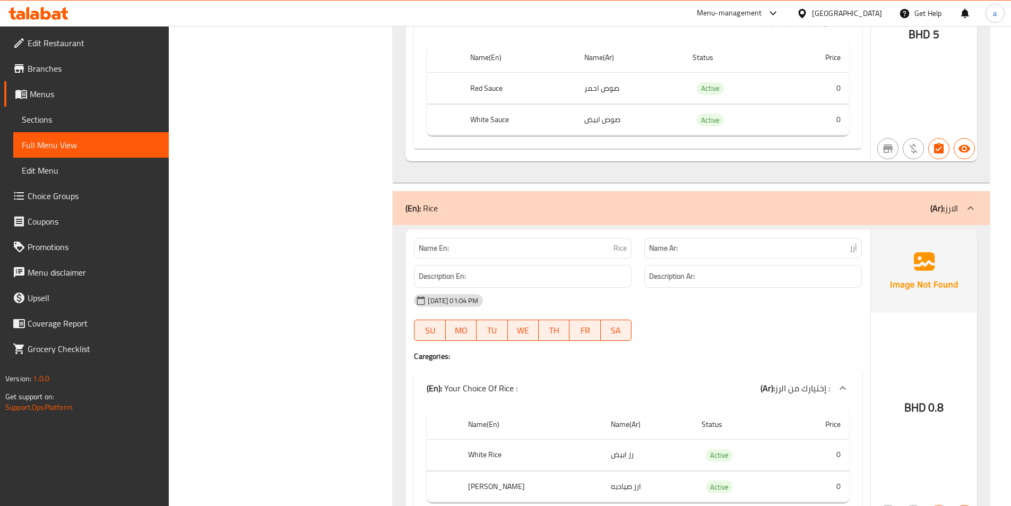
scroll to position [4215, 0]
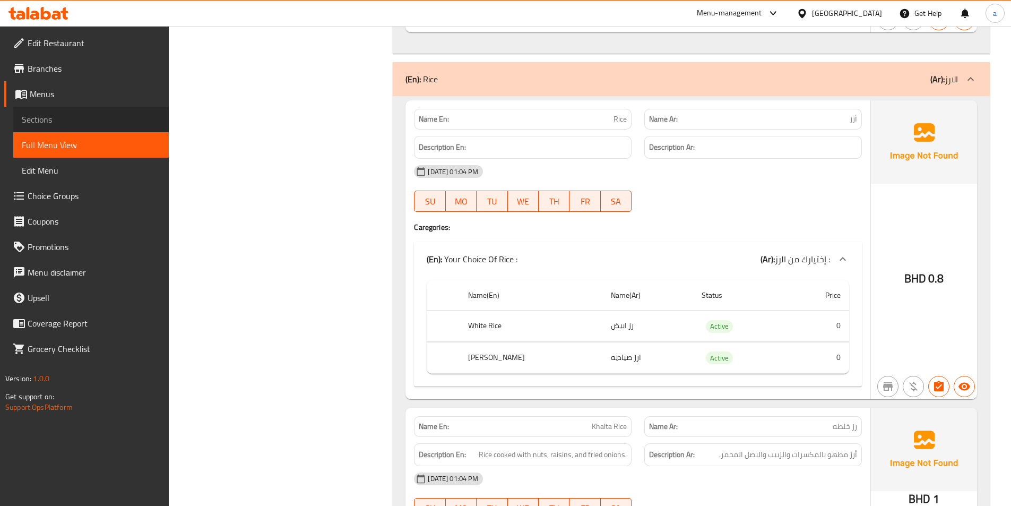
click at [71, 115] on span "Sections" at bounding box center [91, 119] width 139 height 13
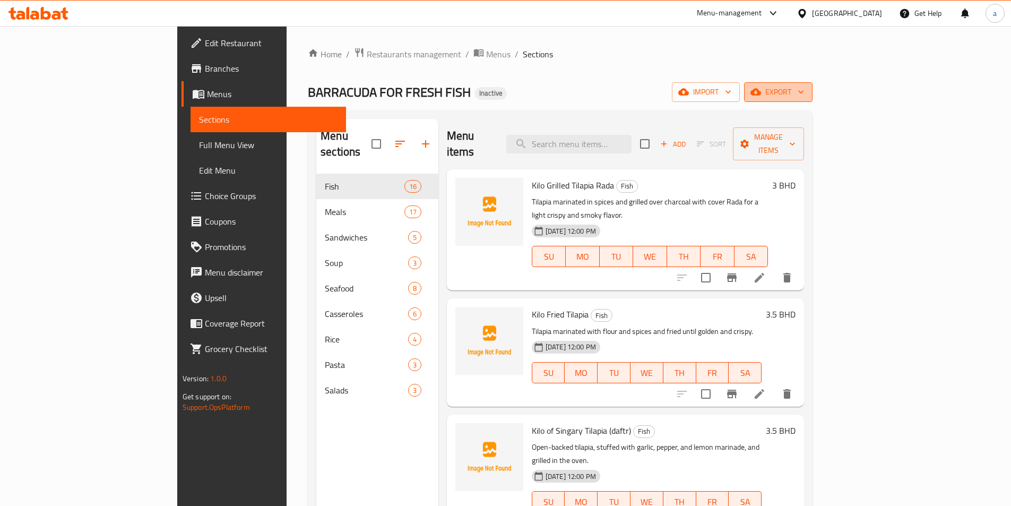
click at [804, 96] on span "export" at bounding box center [778, 91] width 51 height 13
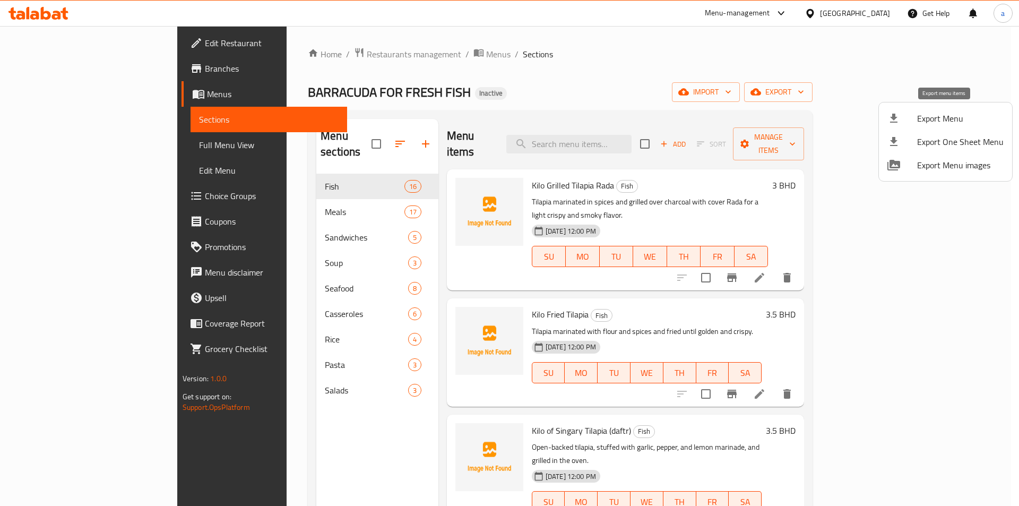
click at [942, 123] on span "Export Menu" at bounding box center [960, 118] width 87 height 13
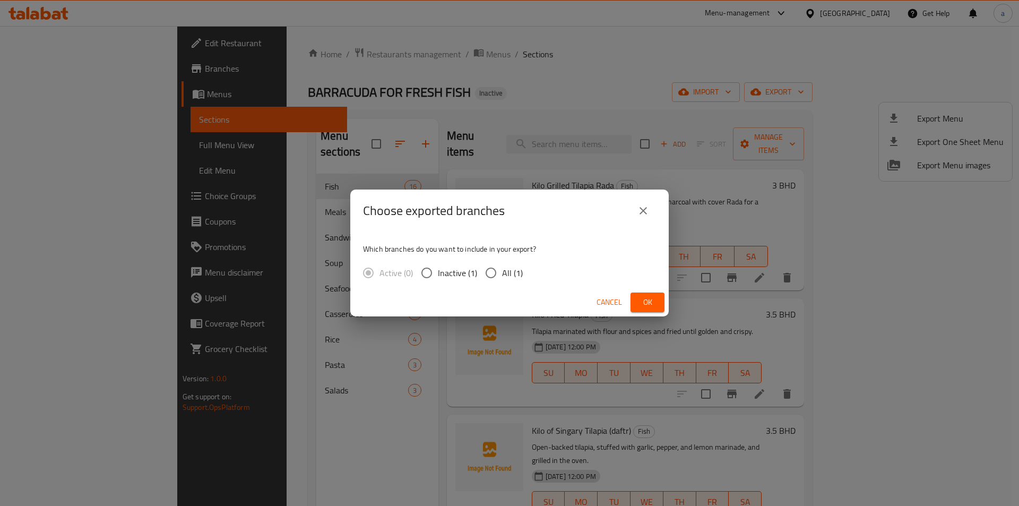
click at [502, 273] on span "All (1)" at bounding box center [512, 272] width 21 height 13
click at [502, 273] on input "All (1)" at bounding box center [491, 273] width 22 height 22
radio input "true"
click at [652, 298] on span "Ok" at bounding box center [647, 302] width 17 height 13
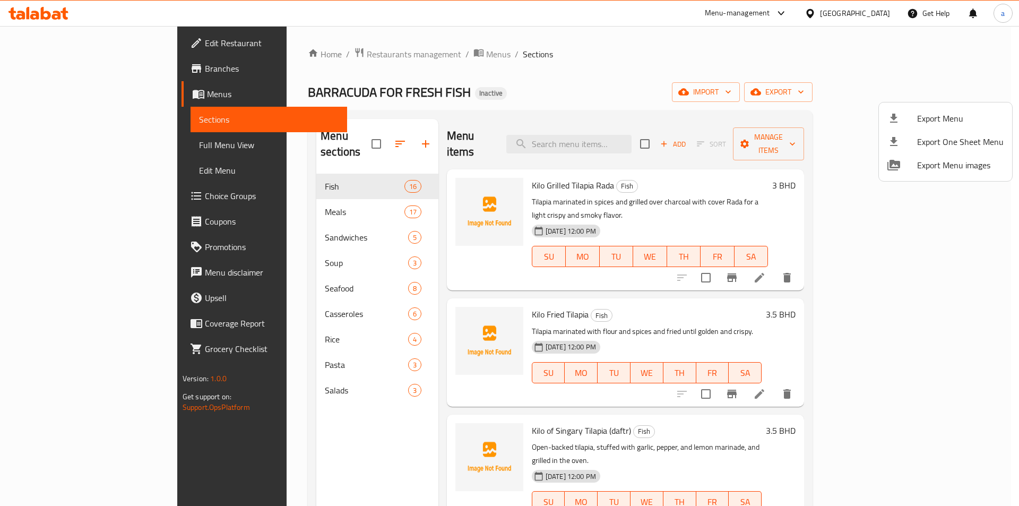
click at [111, 149] on div at bounding box center [509, 253] width 1019 height 506
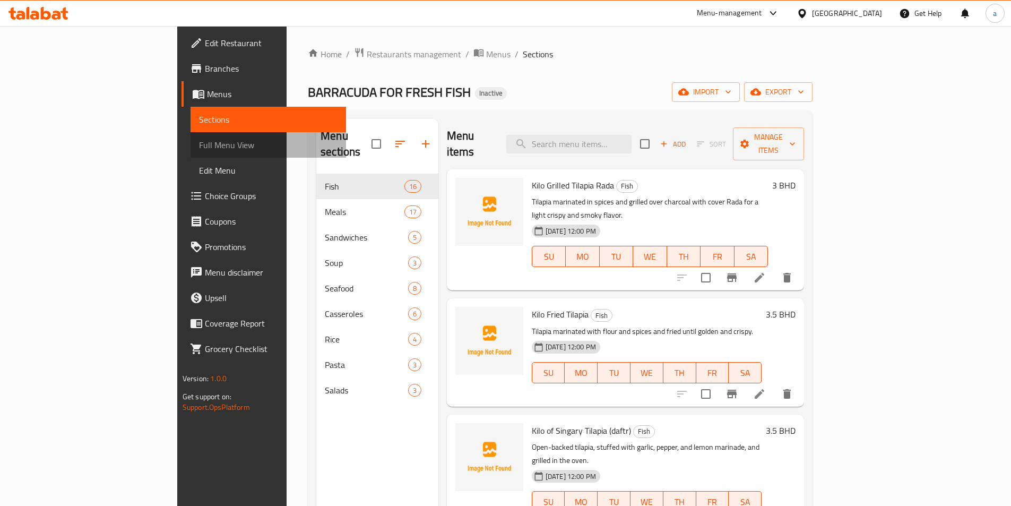
click at [199, 145] on span "Full Menu View" at bounding box center [268, 145] width 139 height 13
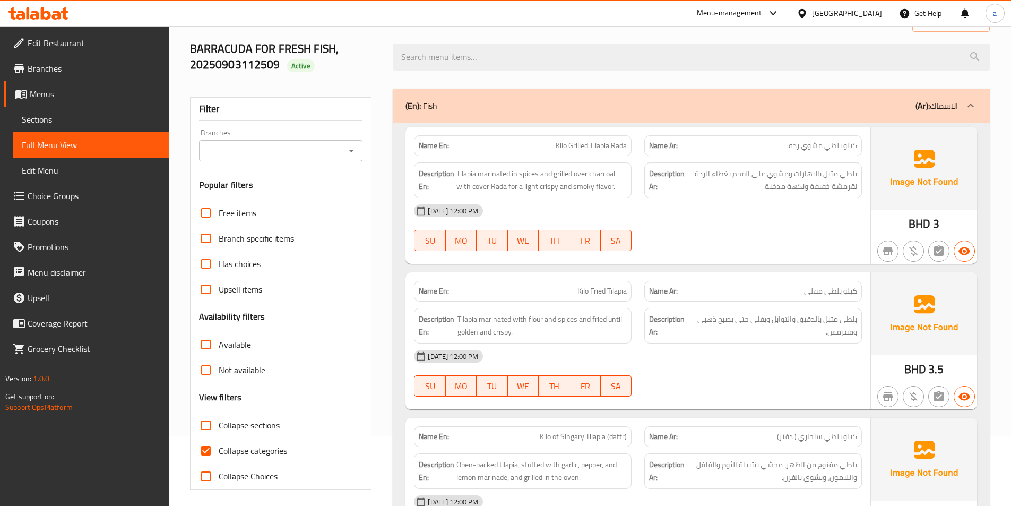
scroll to position [265, 0]
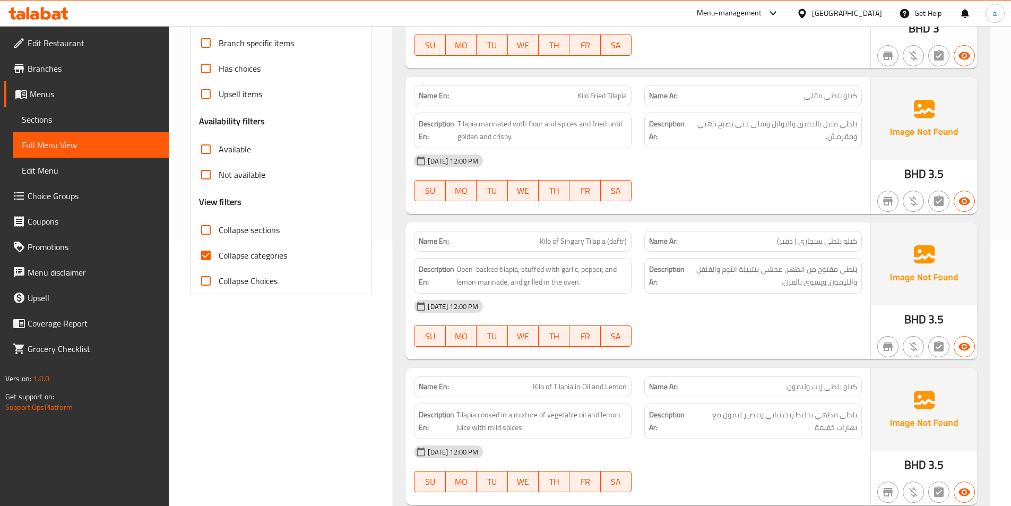
click at [231, 262] on span "Collapse categories" at bounding box center [253, 255] width 68 height 13
click at [219, 262] on input "Collapse categories" at bounding box center [205, 255] width 25 height 25
checkbox input "false"
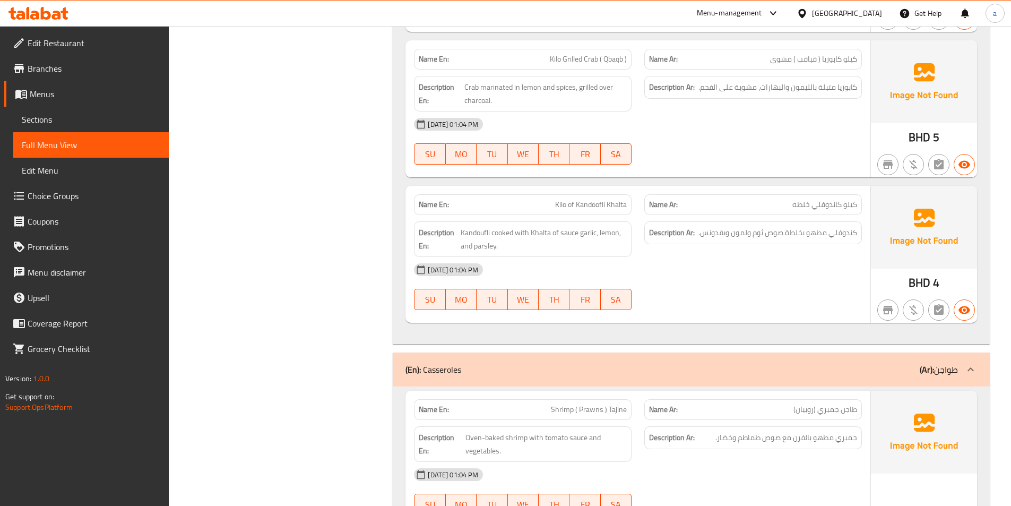
scroll to position [6961, 0]
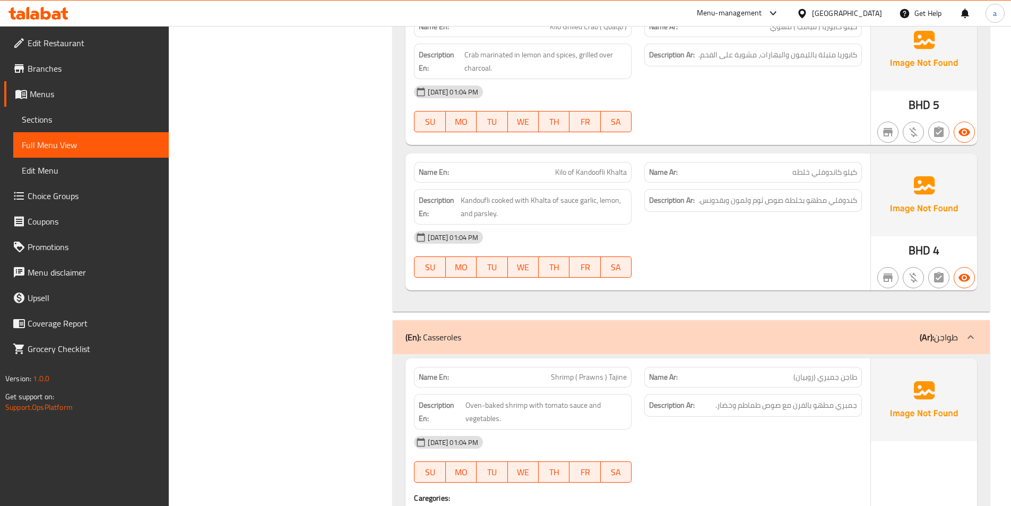
click at [67, 120] on span "Sections" at bounding box center [91, 119] width 139 height 13
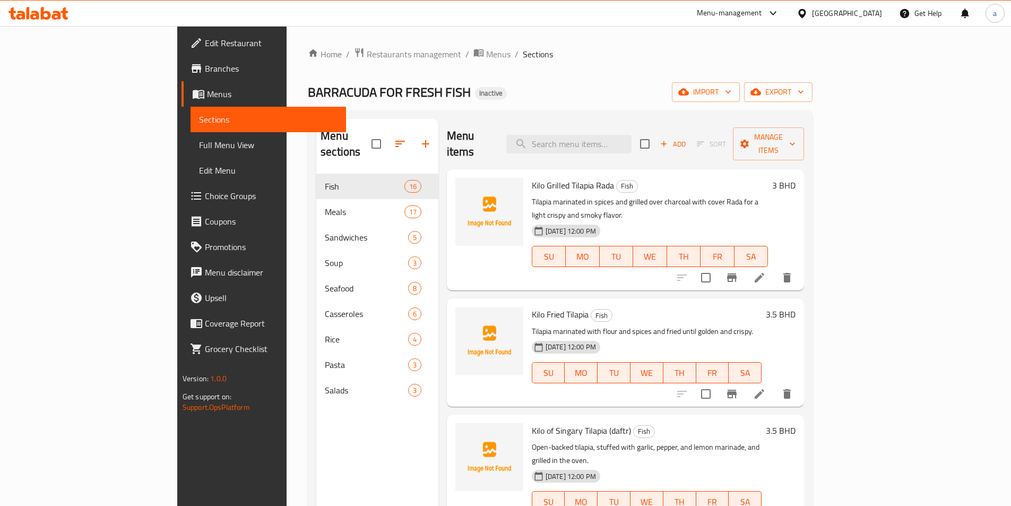
click at [199, 150] on span "Full Menu View" at bounding box center [268, 145] width 139 height 13
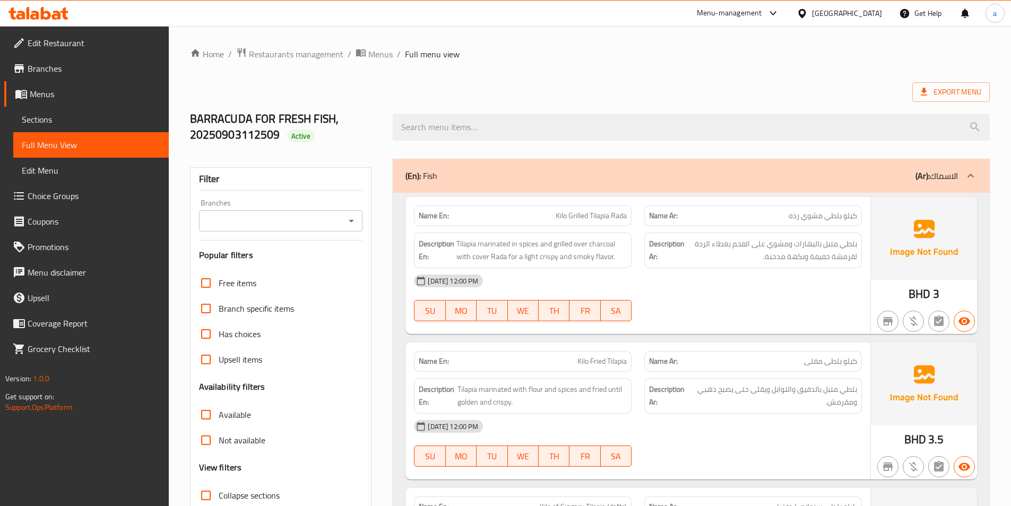
click at [546, 181] on div "(En): Fish (Ar): الاسماك" at bounding box center [682, 175] width 553 height 13
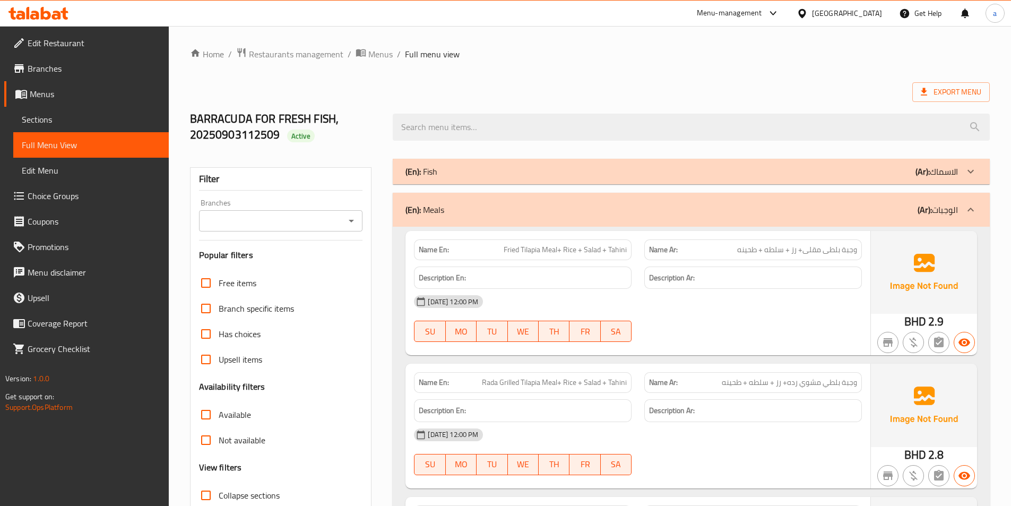
click at [540, 210] on div "(En): Meals (Ar): الوجبات" at bounding box center [682, 209] width 553 height 13
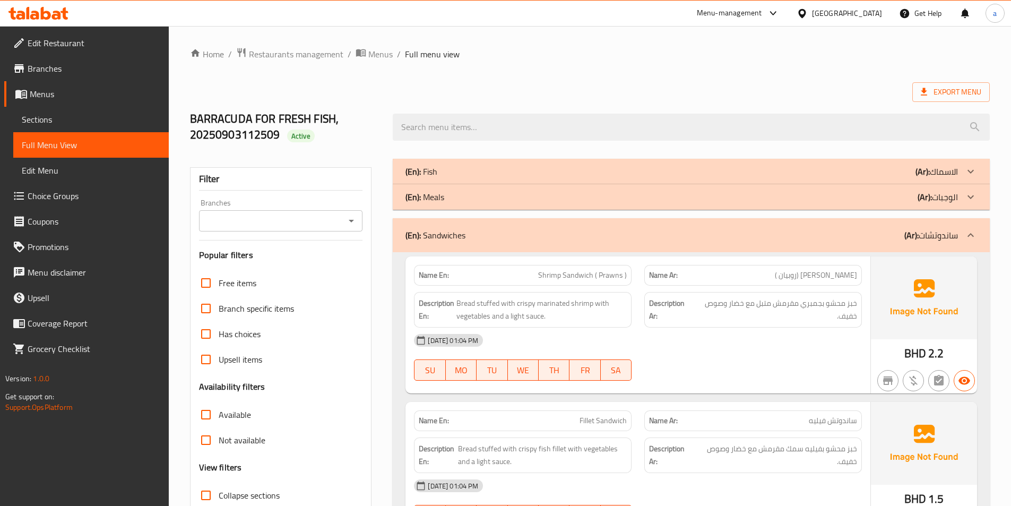
click at [510, 245] on div "(En): Sandwiches (Ar): ساندوتشات" at bounding box center [691, 235] width 597 height 34
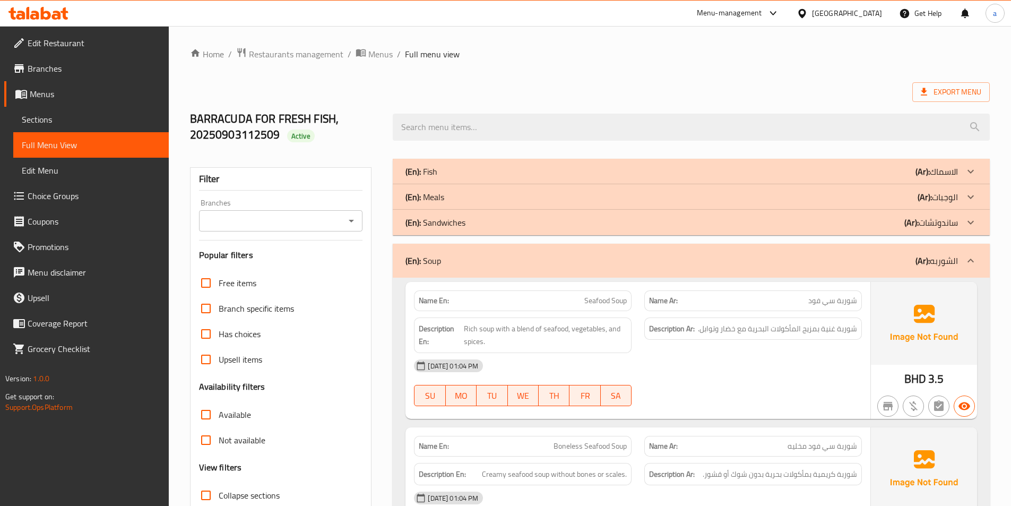
click at [497, 253] on div "(En): Soup (Ar): الشوربه" at bounding box center [691, 261] width 597 height 34
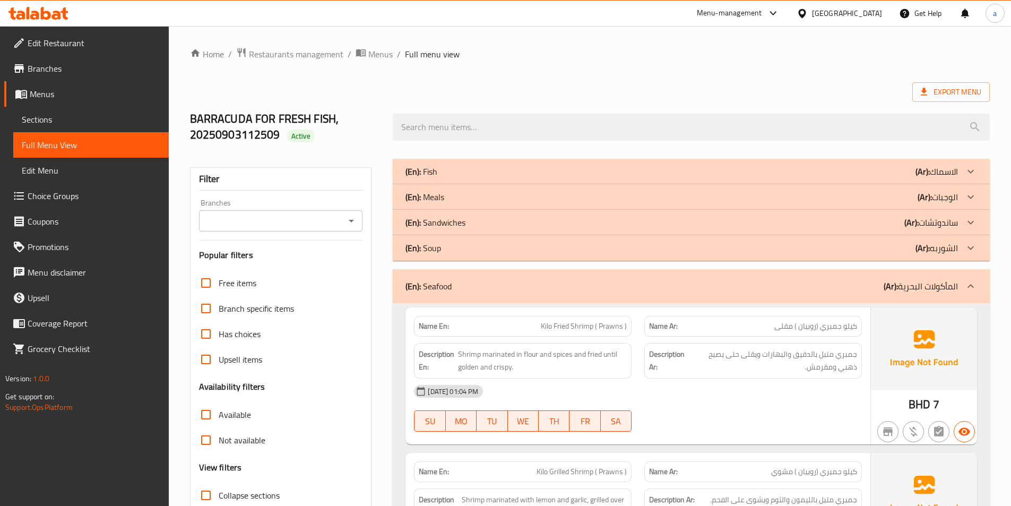
click at [497, 273] on div "(En): Seafood (Ar): المأكولات البحرية" at bounding box center [691, 286] width 597 height 34
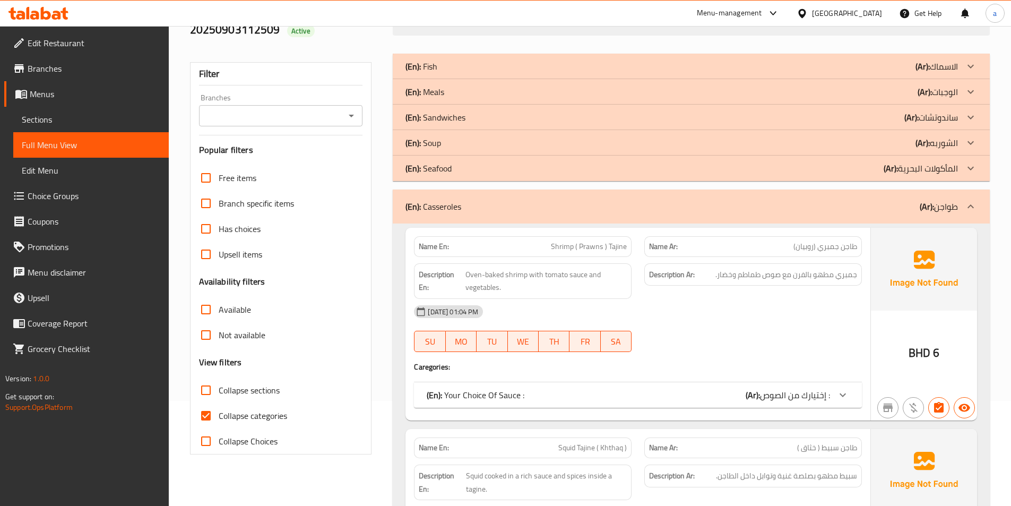
scroll to position [106, 0]
click at [505, 210] on div "(En): Casseroles (Ar): طواجن" at bounding box center [682, 205] width 553 height 13
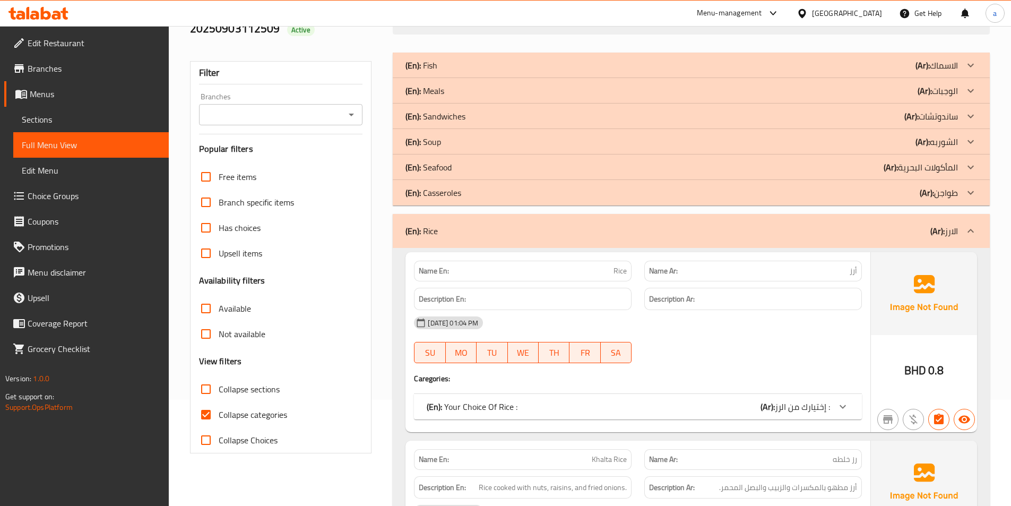
click at [231, 409] on span "Collapse categories" at bounding box center [253, 414] width 68 height 13
click at [219, 409] on input "Collapse categories" at bounding box center [205, 414] width 25 height 25
checkbox input "false"
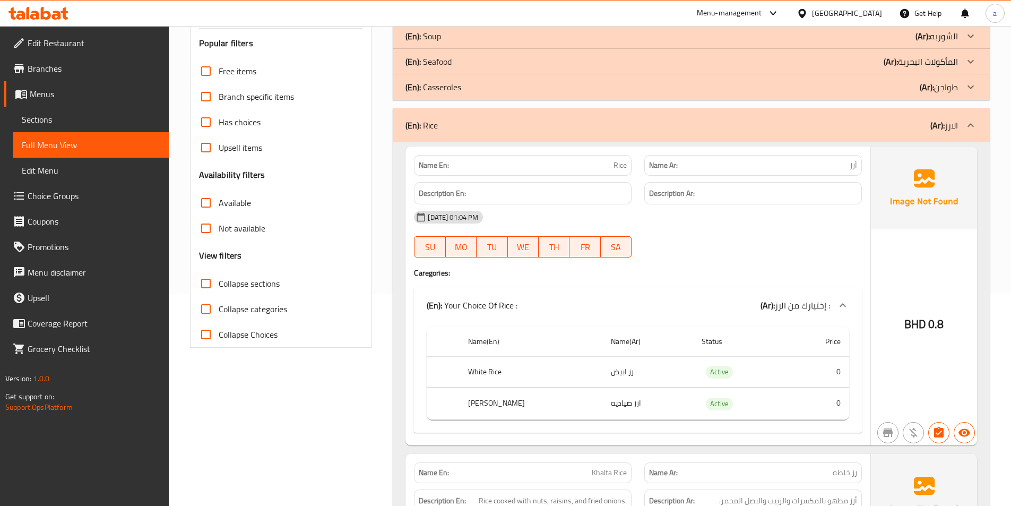
scroll to position [212, 0]
click at [85, 123] on span "Sections" at bounding box center [91, 119] width 139 height 13
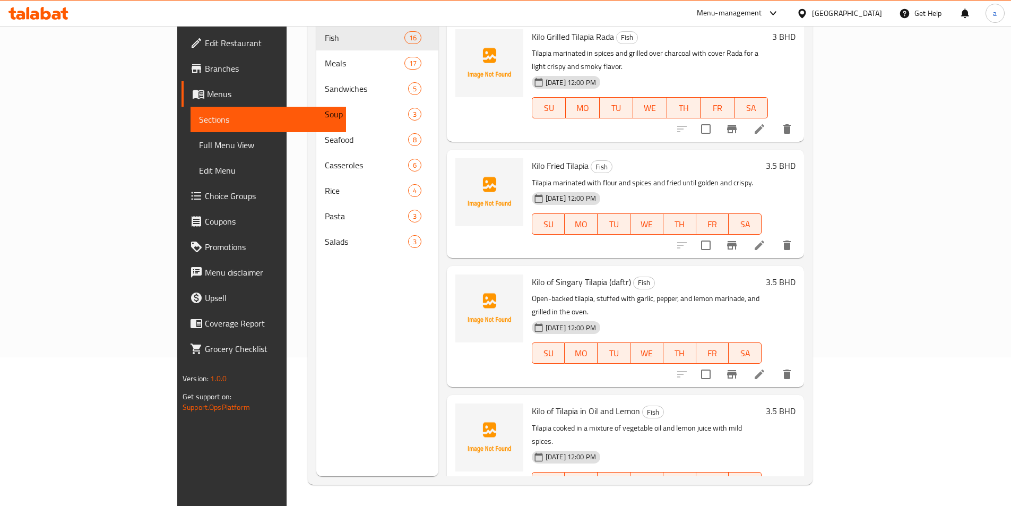
scroll to position [149, 0]
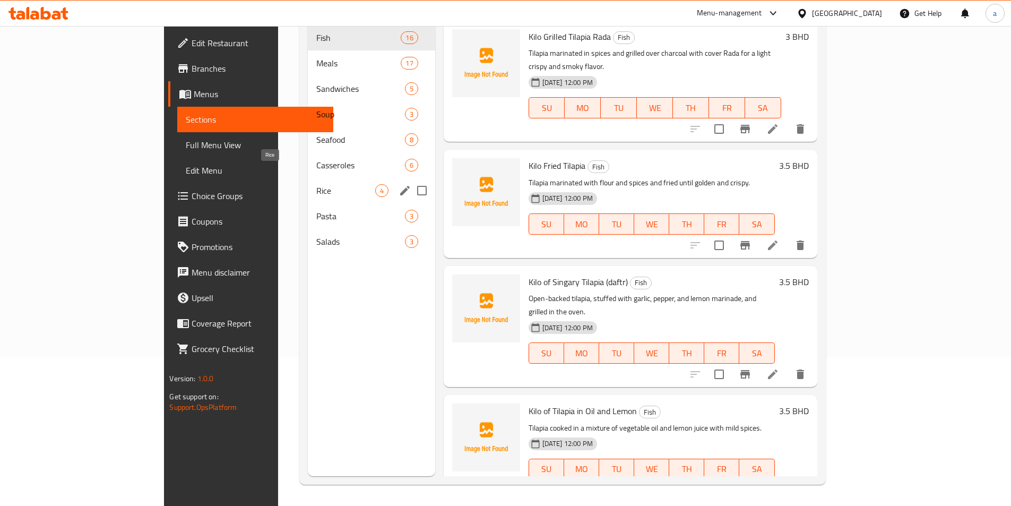
click at [316, 184] on span "Rice" at bounding box center [345, 190] width 59 height 13
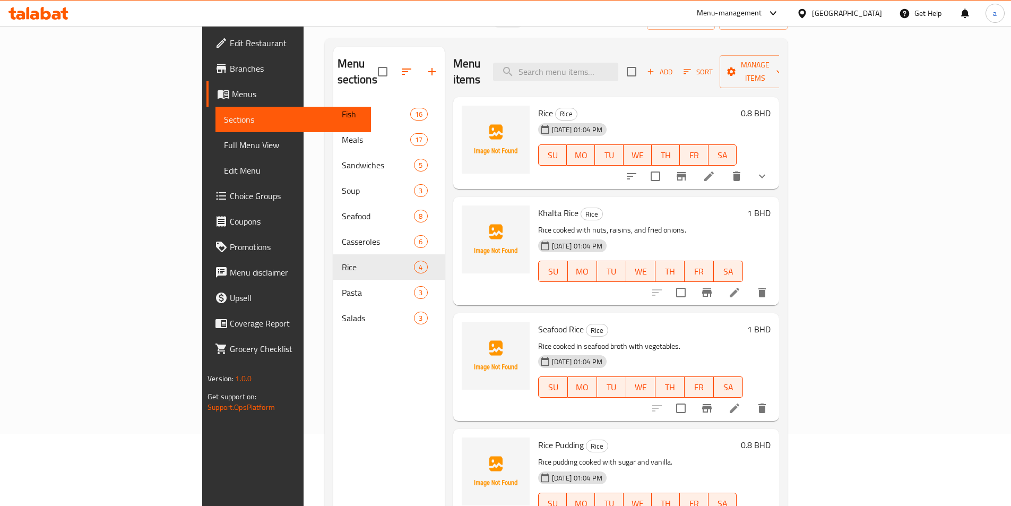
scroll to position [53, 0]
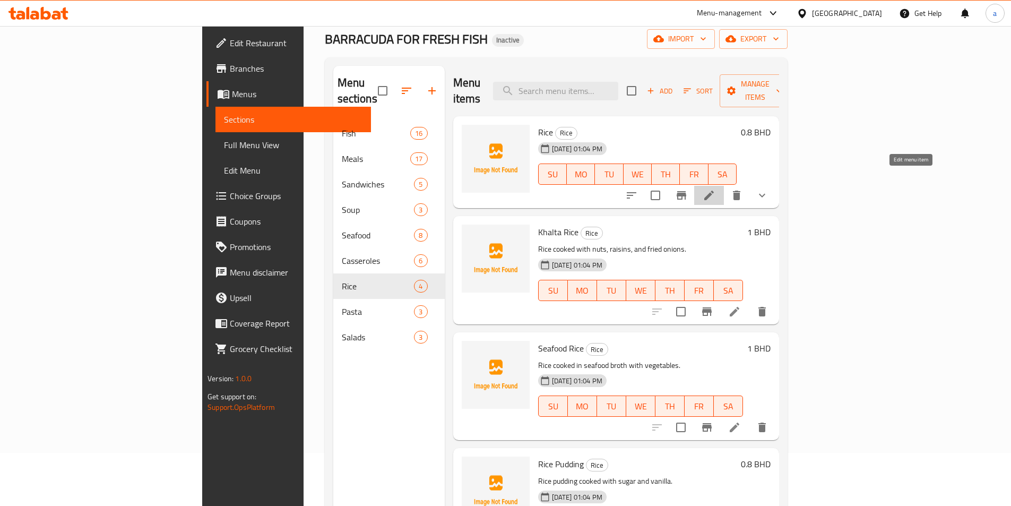
click at [716, 189] on icon at bounding box center [709, 195] width 13 height 13
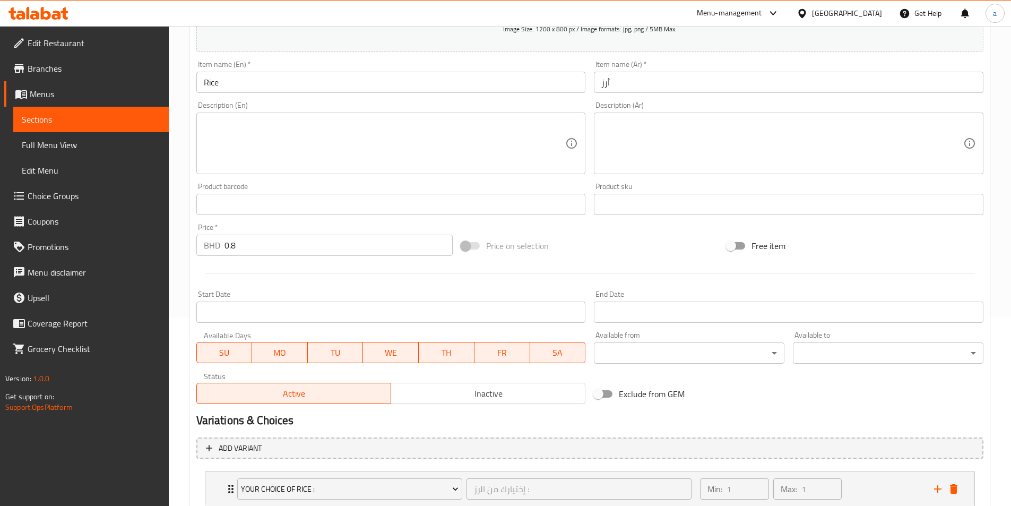
scroll to position [262, 0]
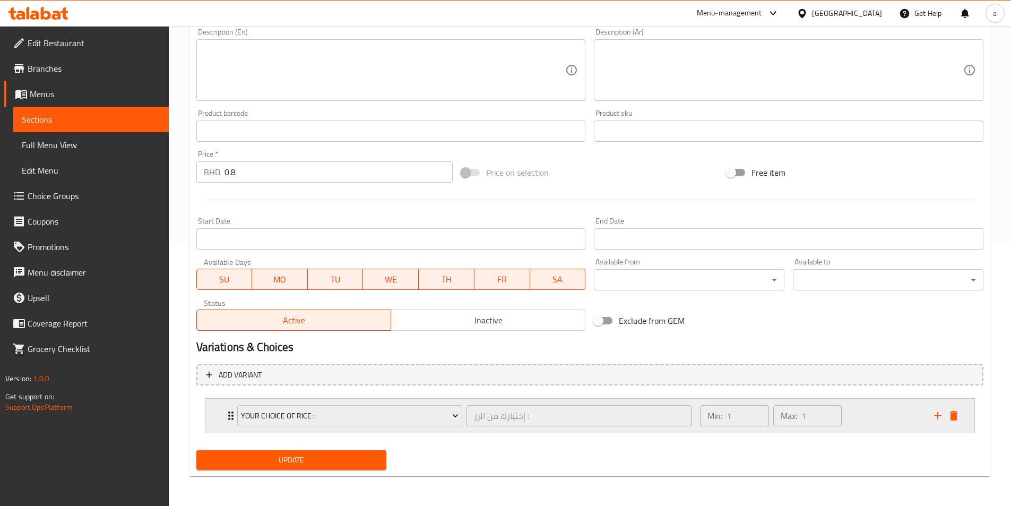
click at [232, 415] on div "Your Choice Of Rice : إختيارك من الرز : ​" at bounding box center [465, 416] width 468 height 34
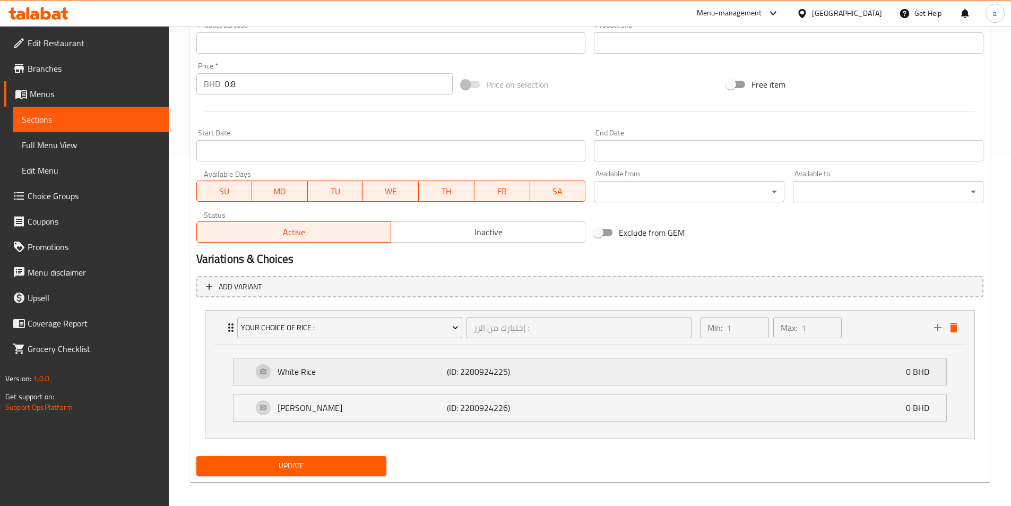
scroll to position [356, 0]
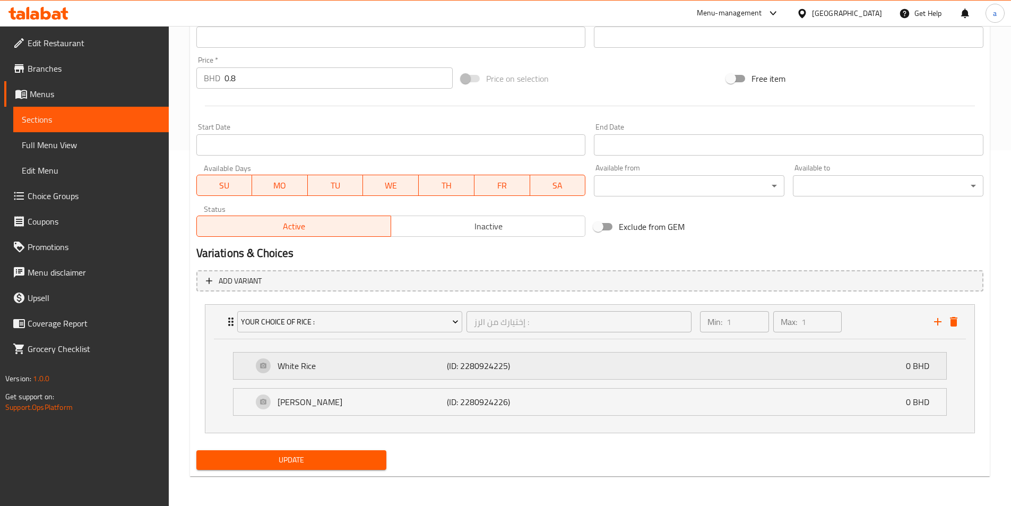
click at [339, 361] on p "White Rice" at bounding box center [363, 365] width 170 height 13
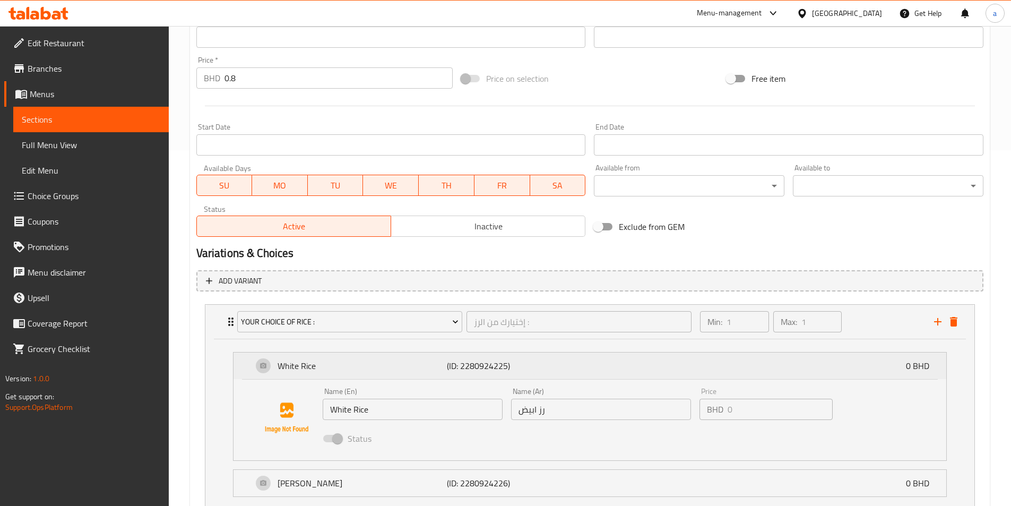
click at [339, 361] on p "White Rice" at bounding box center [363, 365] width 170 height 13
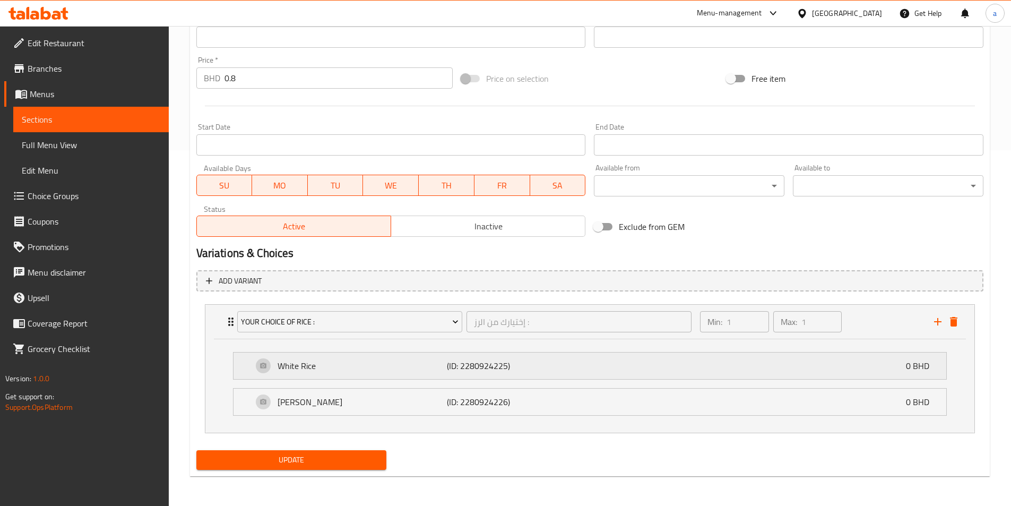
click at [339, 361] on p "White Rice" at bounding box center [363, 365] width 170 height 13
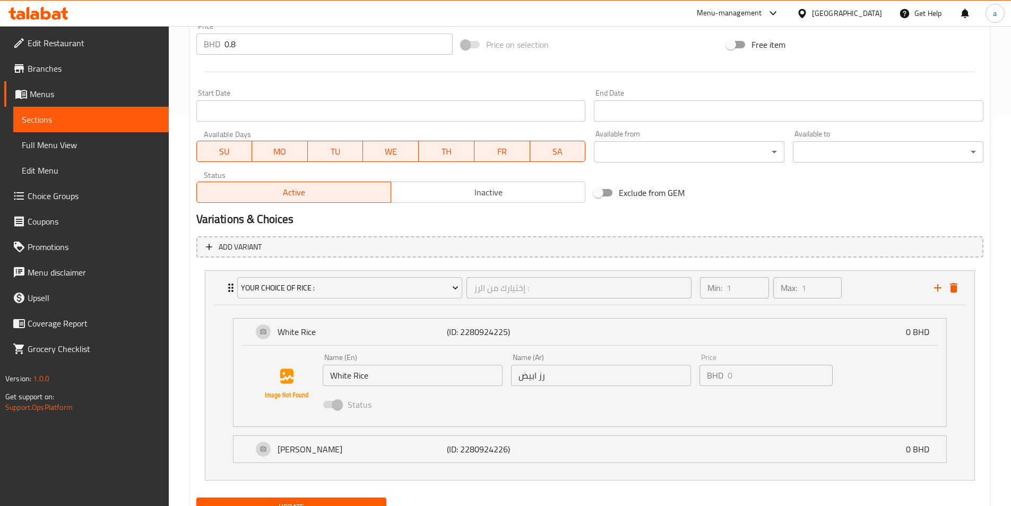
scroll to position [409, 0]
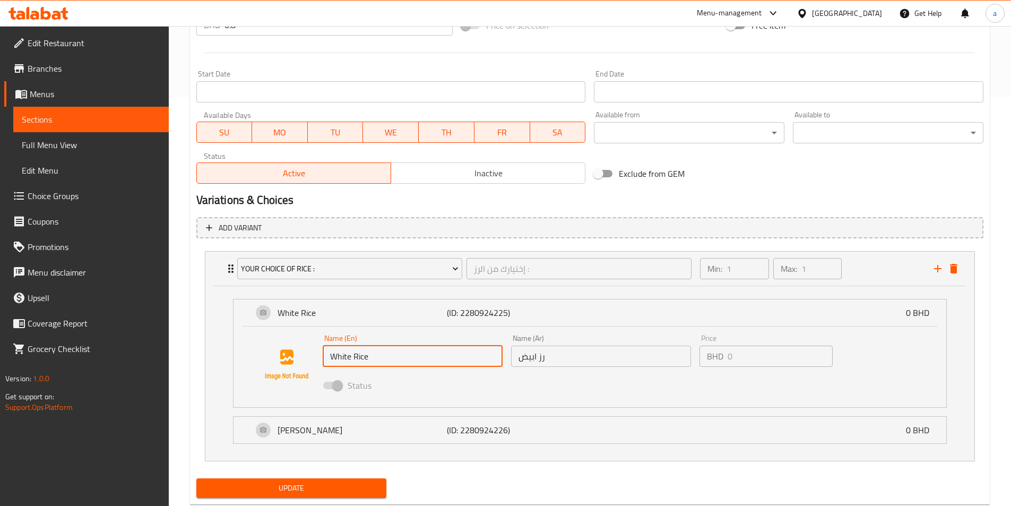
click at [372, 360] on input "White Rice" at bounding box center [413, 356] width 180 height 21
click at [372, 357] on input "White Rice" at bounding box center [413, 356] width 180 height 21
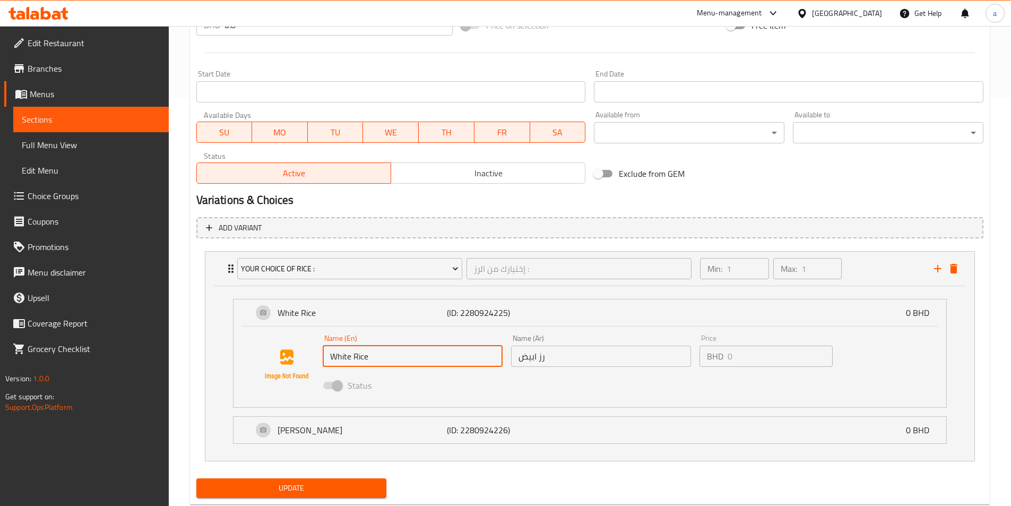
click at [372, 357] on input "White Rice" at bounding box center [413, 356] width 180 height 21
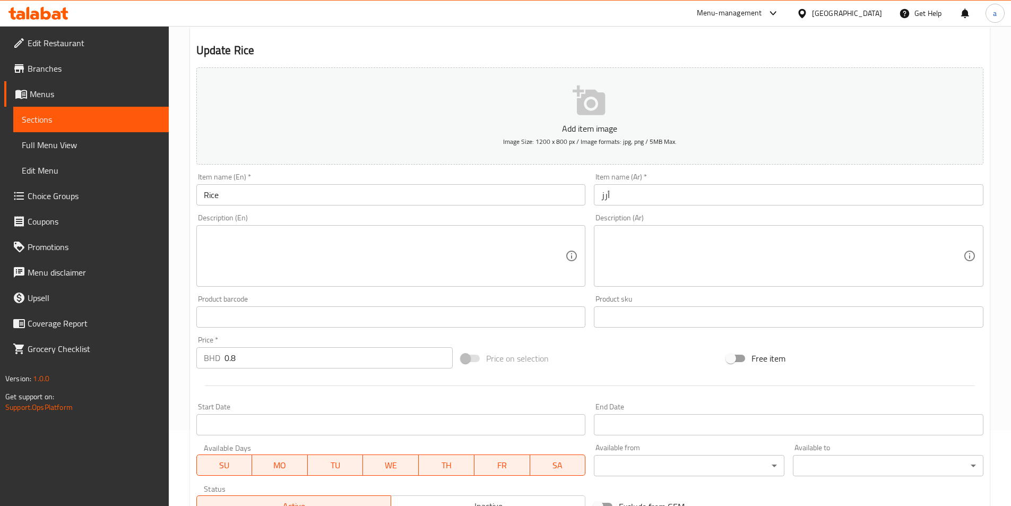
scroll to position [0, 0]
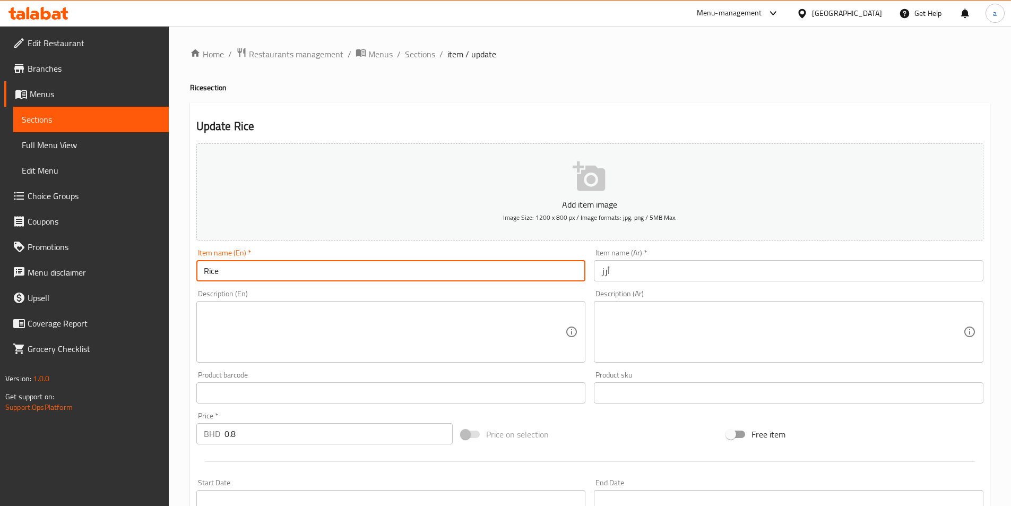
click at [354, 265] on input "Rice" at bounding box center [391, 270] width 390 height 21
paste input "White"
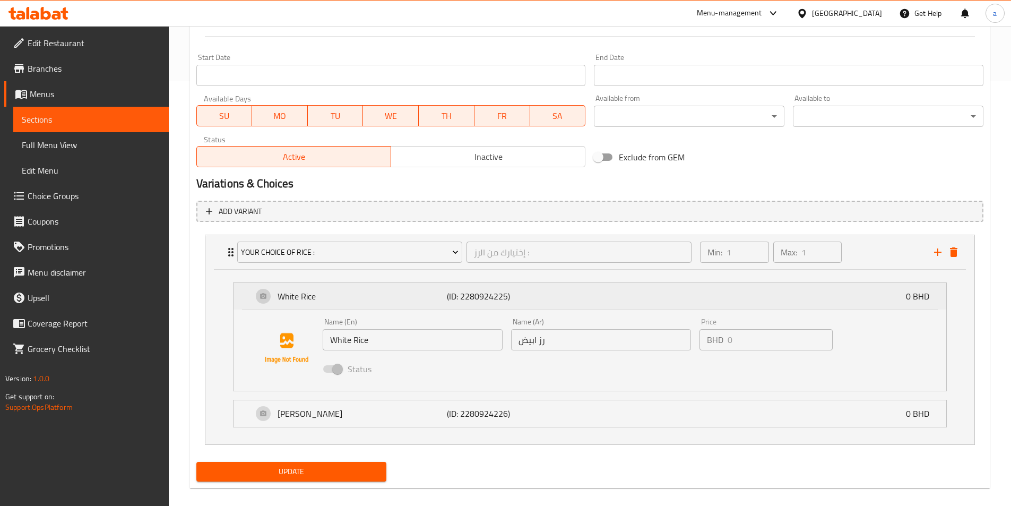
scroll to position [437, 0]
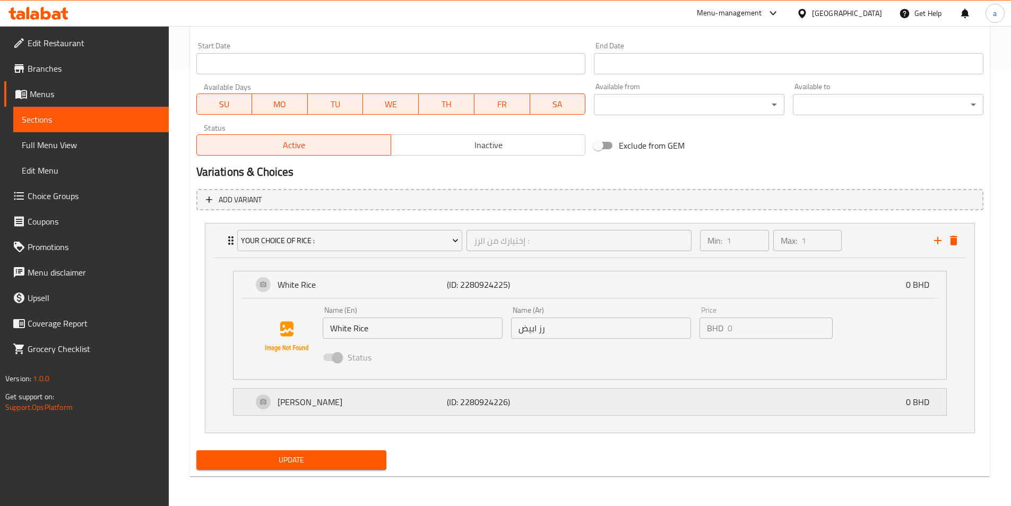
click at [376, 409] on div "[PERSON_NAME] (ID: 2280924226) 0 BHD" at bounding box center [593, 402] width 681 height 27
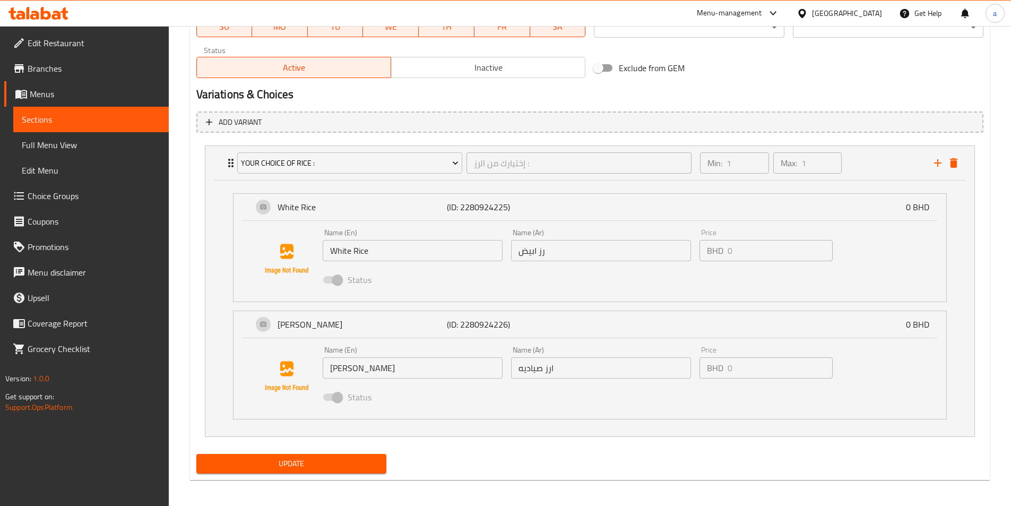
scroll to position [518, 0]
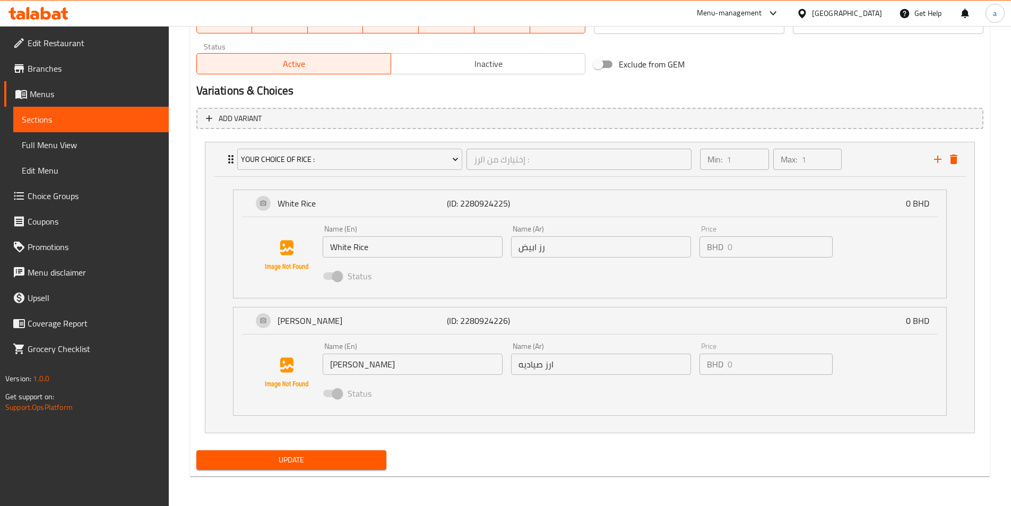
click at [390, 374] on input "[PERSON_NAME]" at bounding box center [413, 364] width 180 height 21
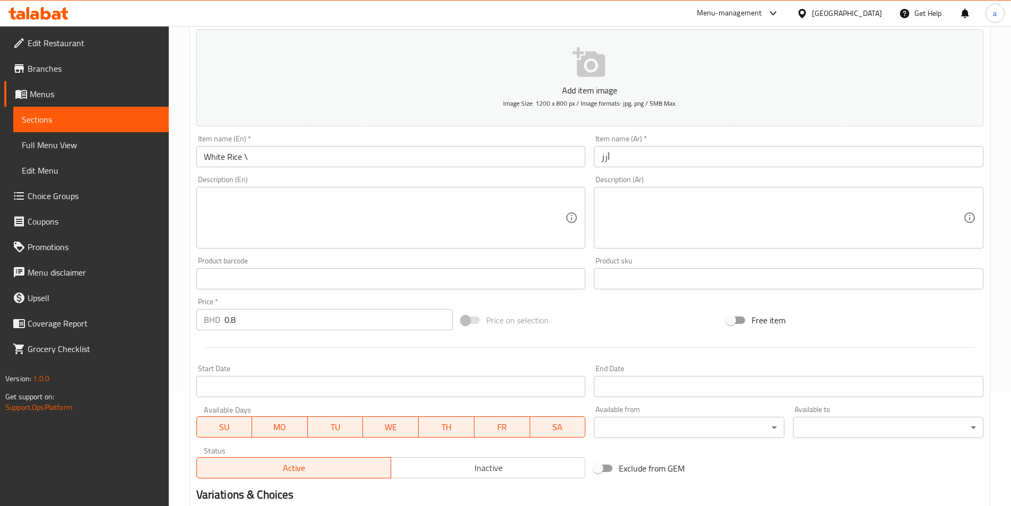
scroll to position [0, 0]
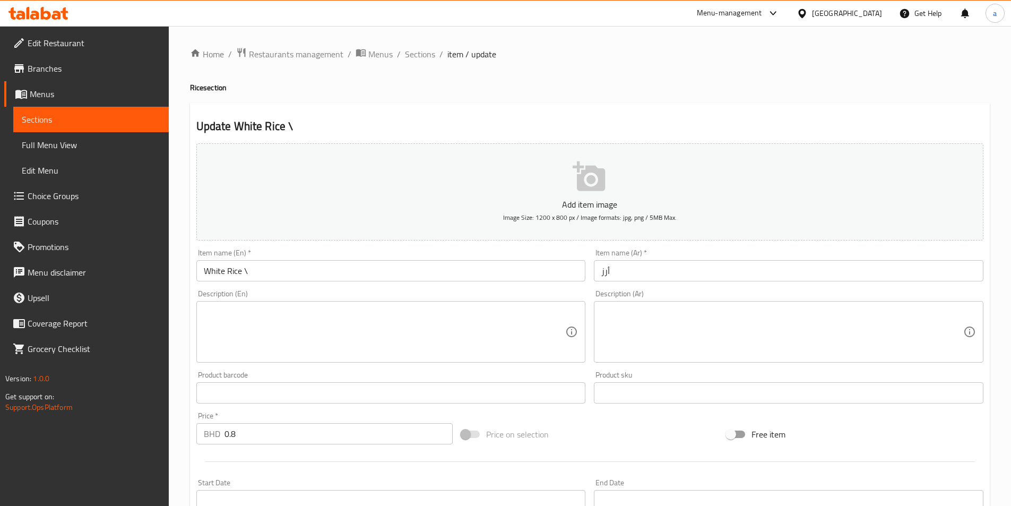
click at [291, 260] on div "Item name (En)   * White Rice \ Item name (En) *" at bounding box center [391, 265] width 390 height 32
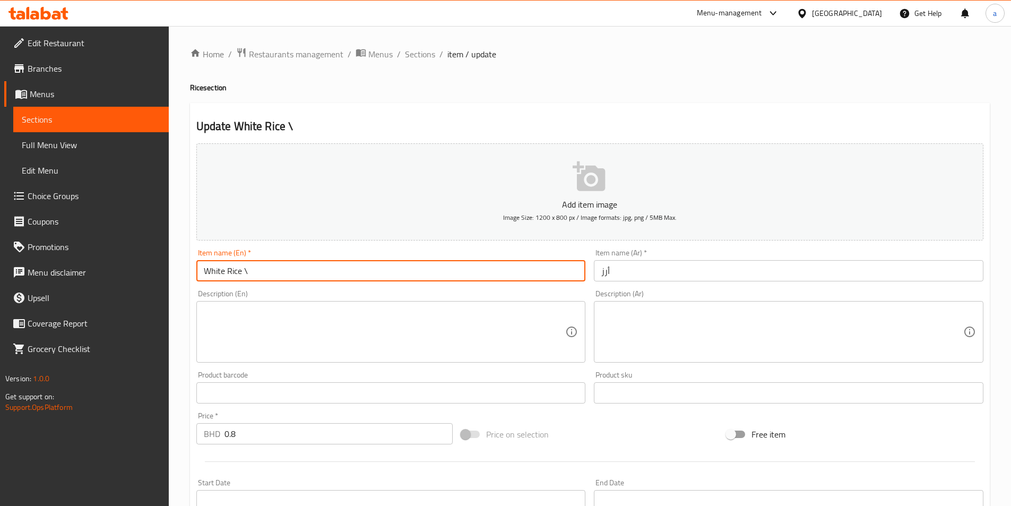
click at [291, 265] on input "White Rice \" at bounding box center [391, 270] width 390 height 21
paste input "[PERSON_NAME]"
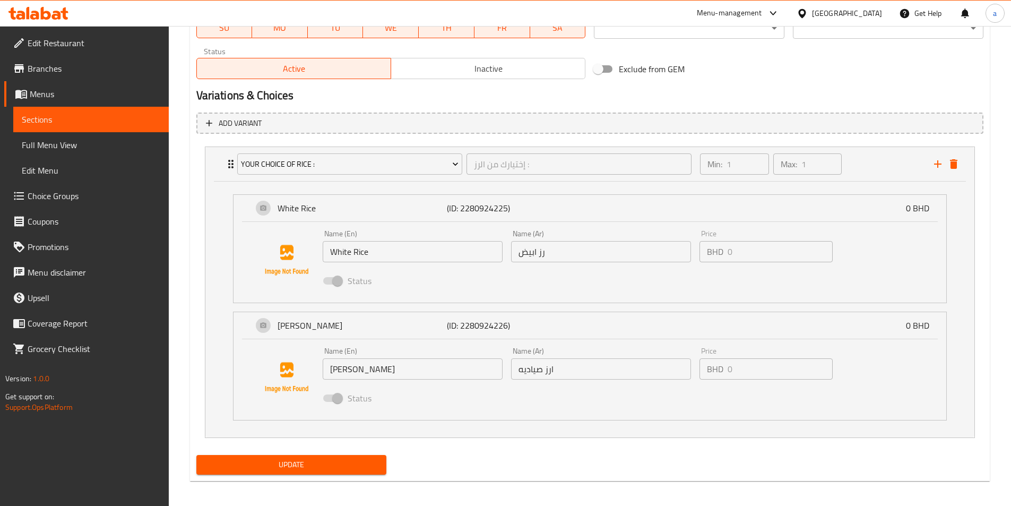
scroll to position [518, 0]
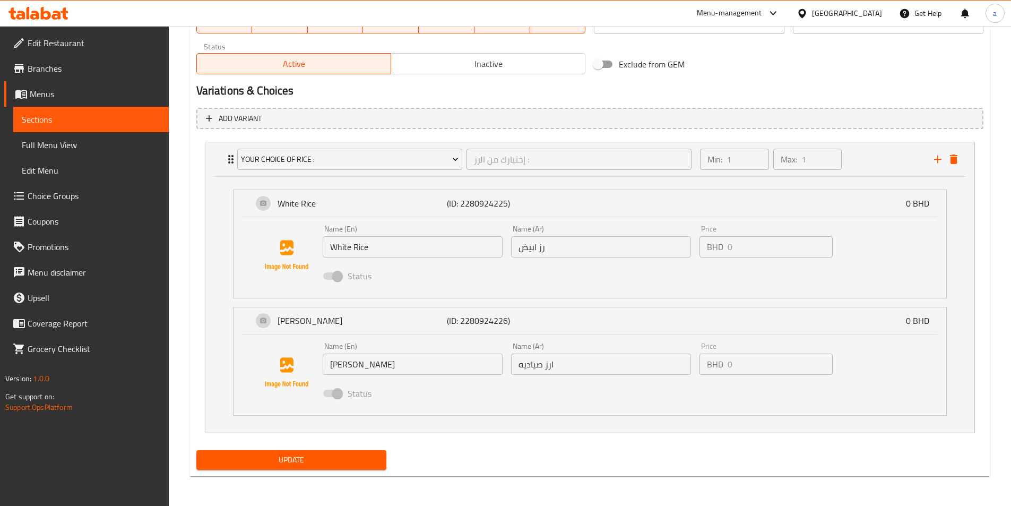
type input "White Rice \ Siadia Rice"
click at [550, 252] on input "رز ابيض" at bounding box center [601, 246] width 180 height 21
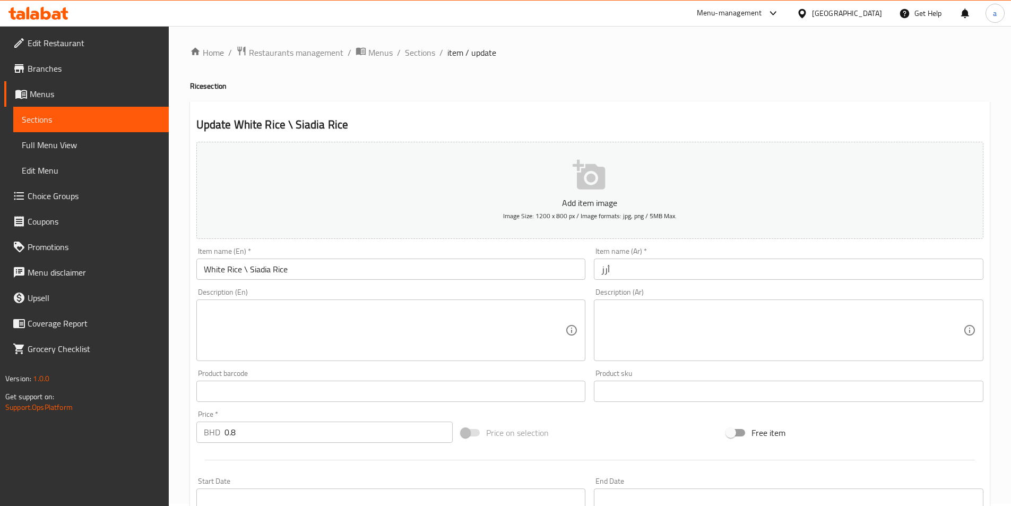
scroll to position [0, 0]
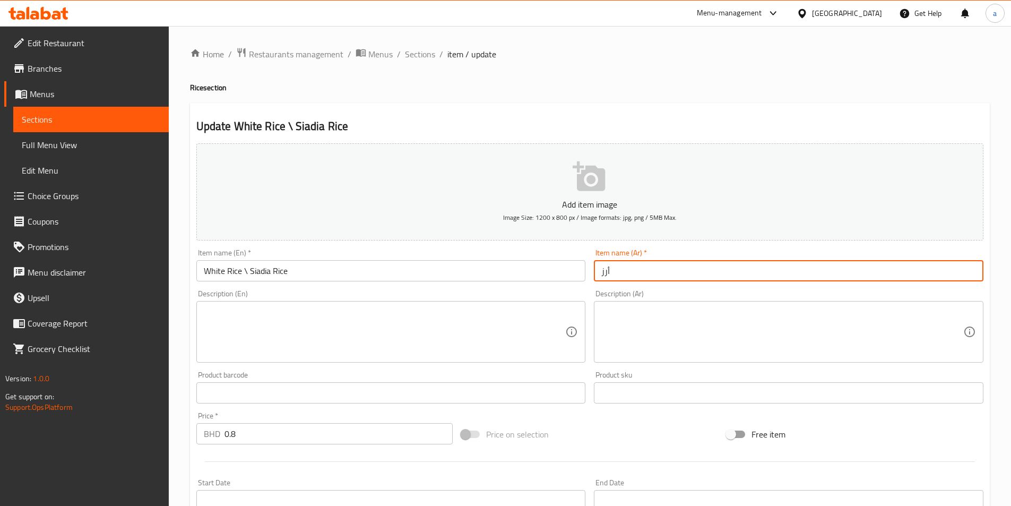
click at [631, 271] on input "أرز" at bounding box center [789, 270] width 390 height 21
paste input "ز ابيض"
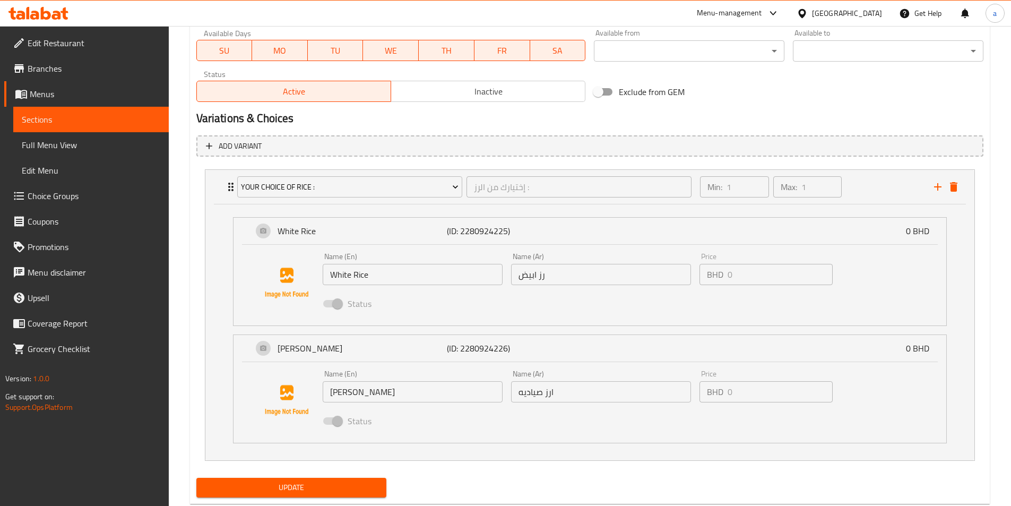
scroll to position [518, 0]
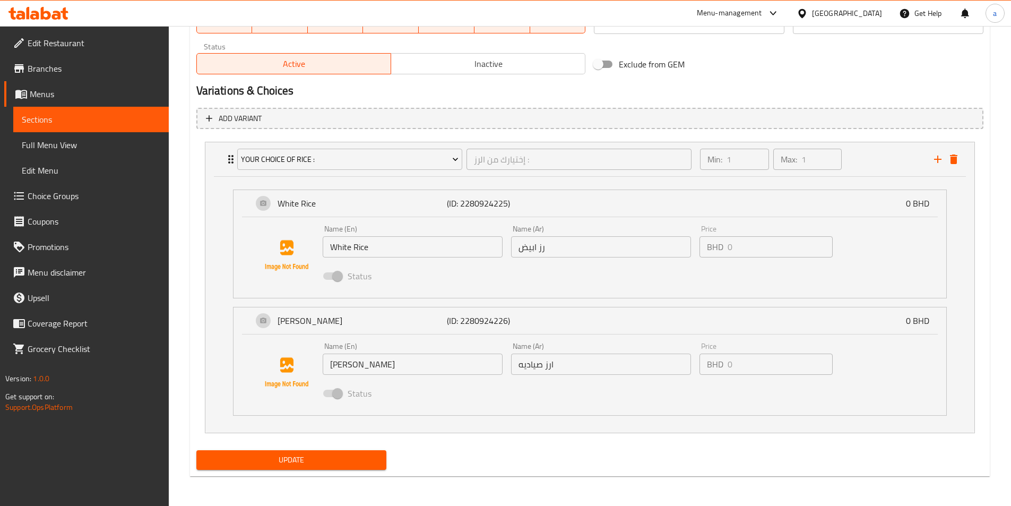
click at [571, 357] on input "ارز صياديه" at bounding box center [601, 364] width 180 height 21
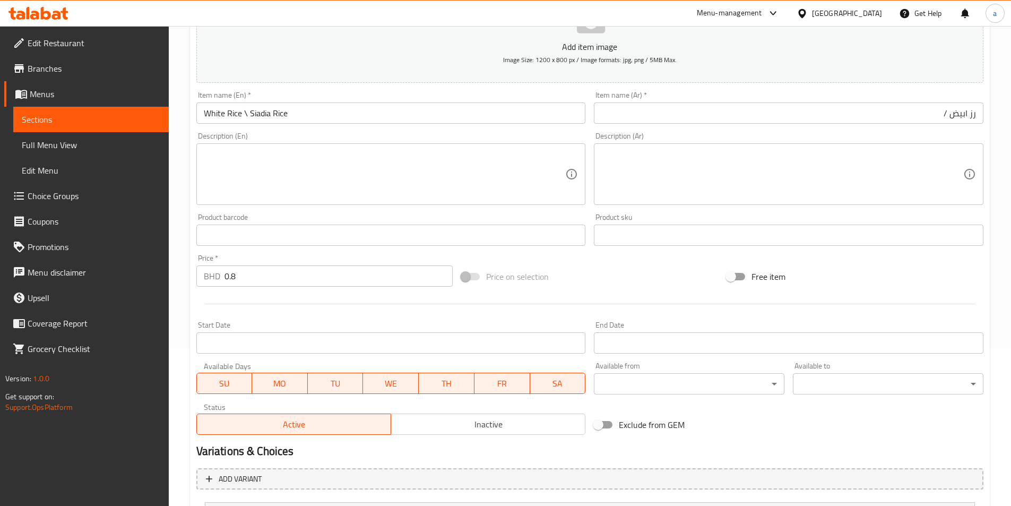
scroll to position [0, 0]
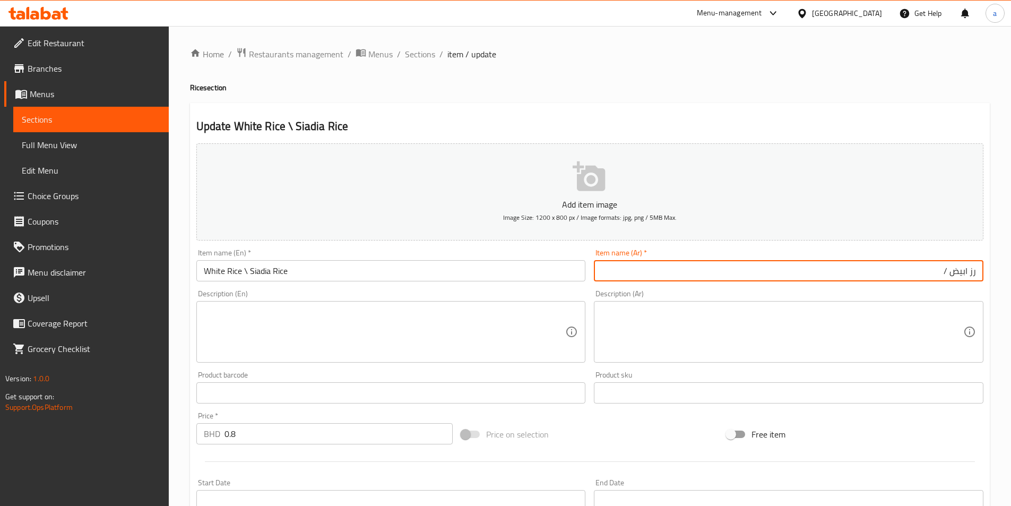
click at [838, 263] on input "رز ابيض /" at bounding box center [789, 270] width 390 height 21
paste input "ارز صياديه"
type input "رز ابيض / ارز صياديه"
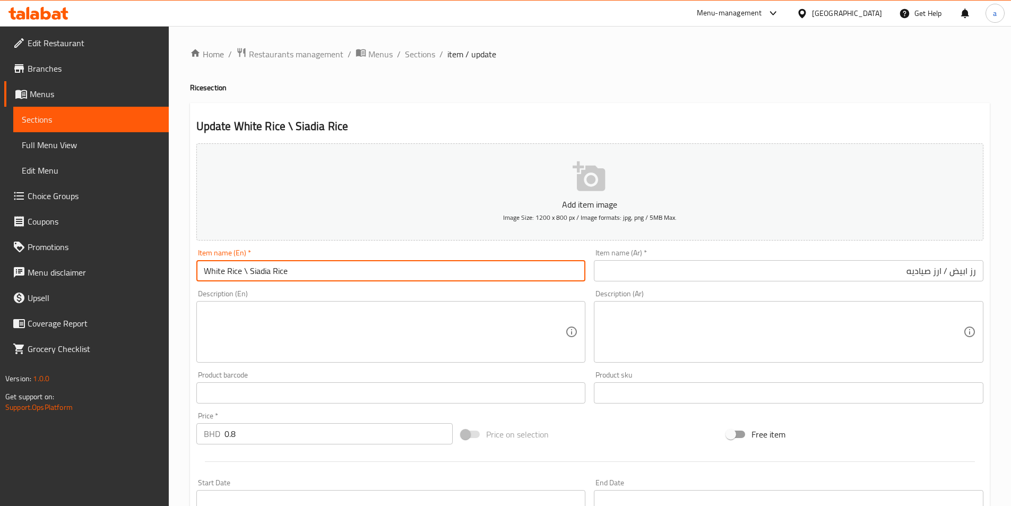
drag, startPoint x: 240, startPoint y: 272, endPoint x: 229, endPoint y: 269, distance: 11.5
click at [229, 269] on input "White Rice \ Siadia Rice" at bounding box center [391, 270] width 390 height 21
click at [243, 269] on input "White Rice \ Siadia Rice" at bounding box center [391, 270] width 390 height 21
paste input "White Rice"
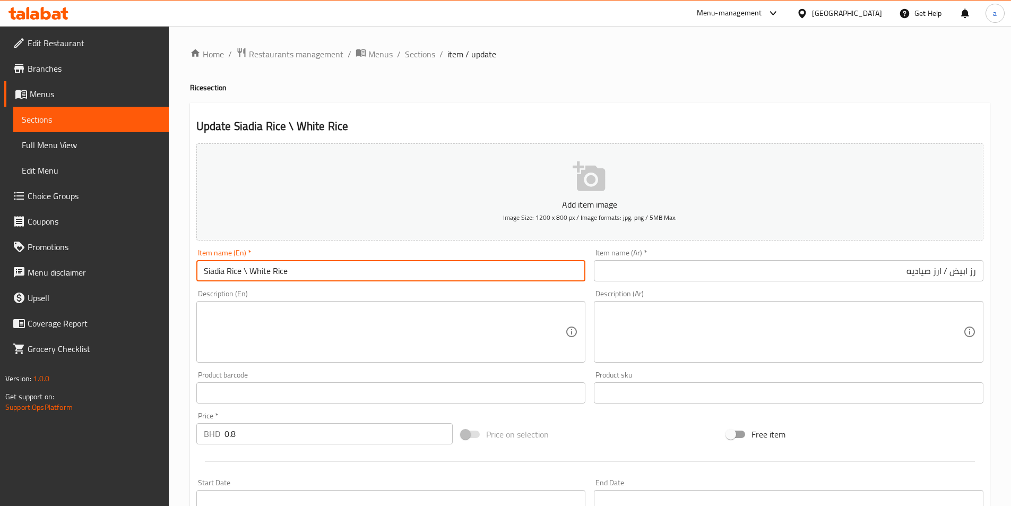
type input "Siadia Rice \ White Rice"
click at [943, 267] on input "رز ابيض / ارز صياديه" at bounding box center [789, 270] width 390 height 21
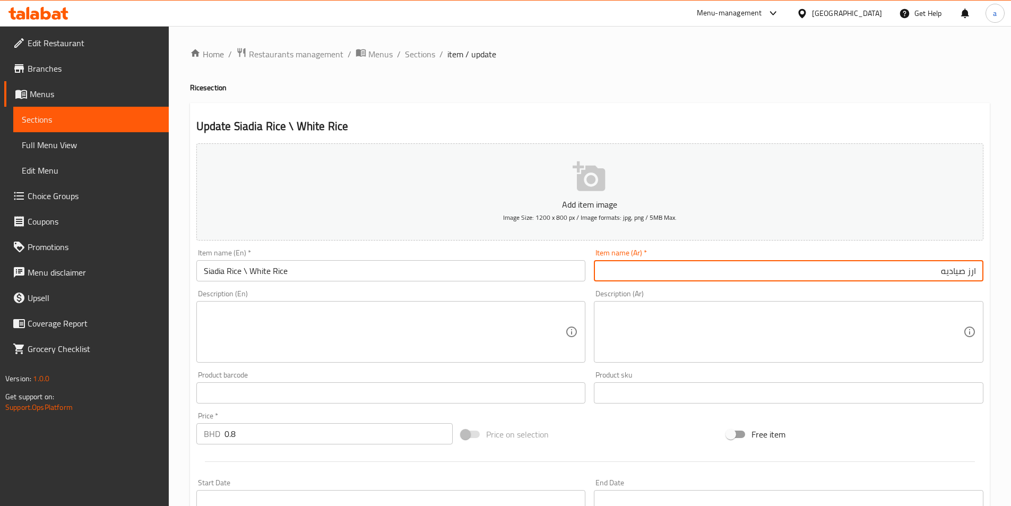
click at [821, 273] on input "ارز صياديه" at bounding box center [789, 270] width 390 height 21
paste input "رز ابيض"
type input "ارز صياديه / رز ابيض"
click at [298, 270] on input "Siadia Rice \ White Rice" at bounding box center [391, 270] width 390 height 21
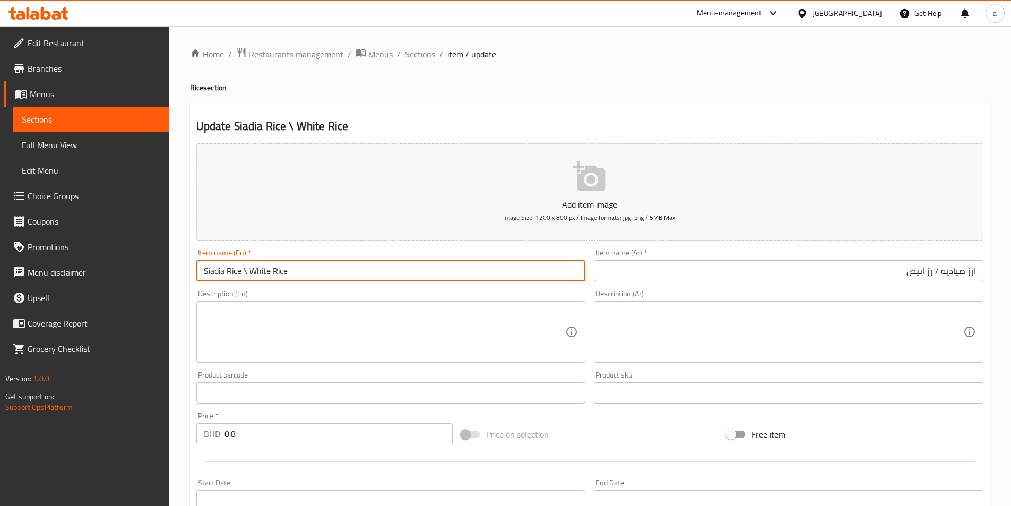
click at [298, 270] on input "Siadia Rice \ White Rice" at bounding box center [391, 270] width 390 height 21
click at [682, 262] on input "ارز صياديه / رز ابيض" at bounding box center [789, 270] width 390 height 21
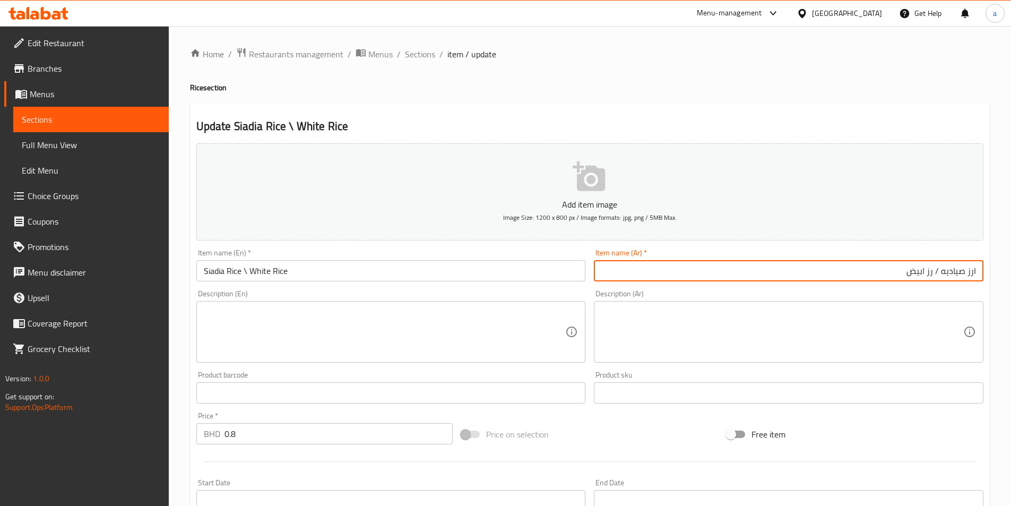
click at [682, 262] on input "ارز صياديه / رز ابيض" at bounding box center [789, 270] width 390 height 21
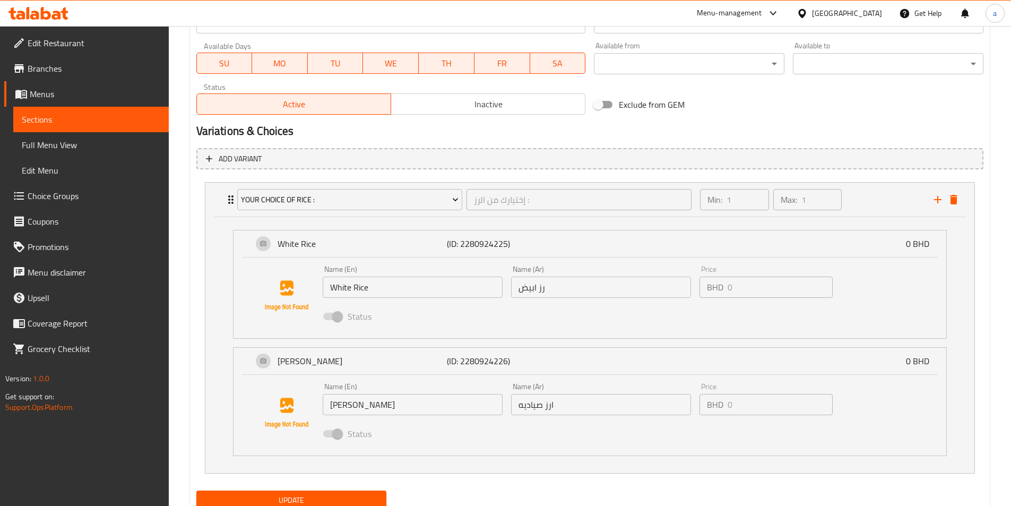
scroll to position [518, 0]
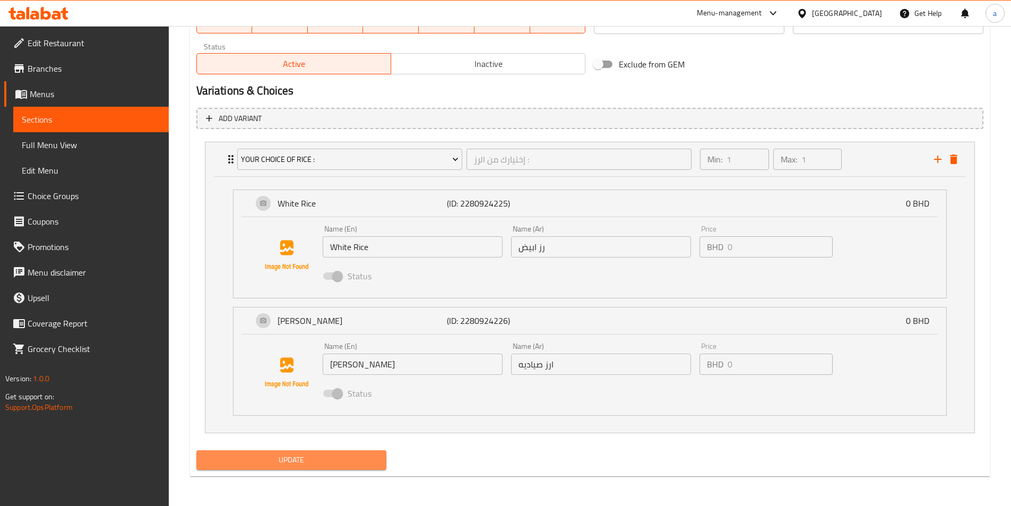
click at [308, 454] on span "Update" at bounding box center [292, 459] width 174 height 13
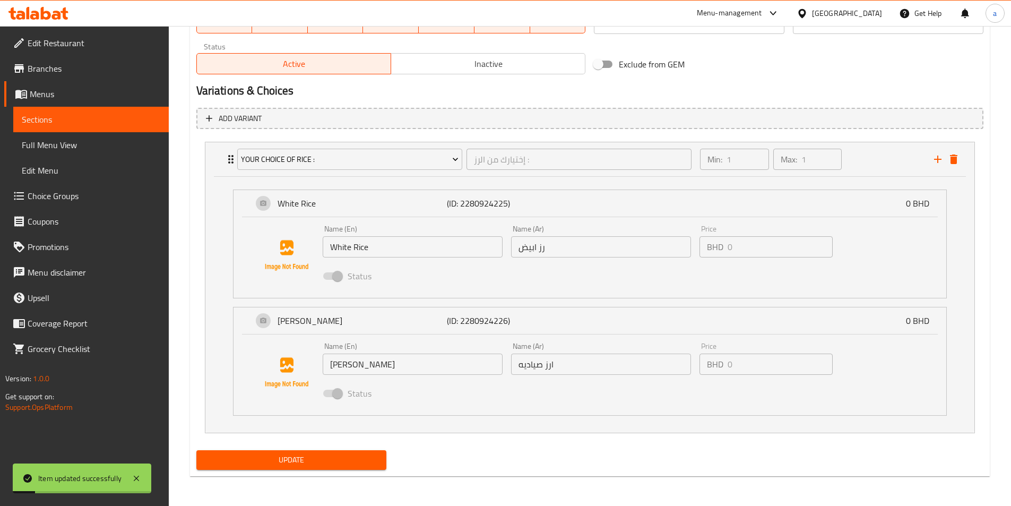
click at [47, 144] on span "Full Menu View" at bounding box center [91, 145] width 139 height 13
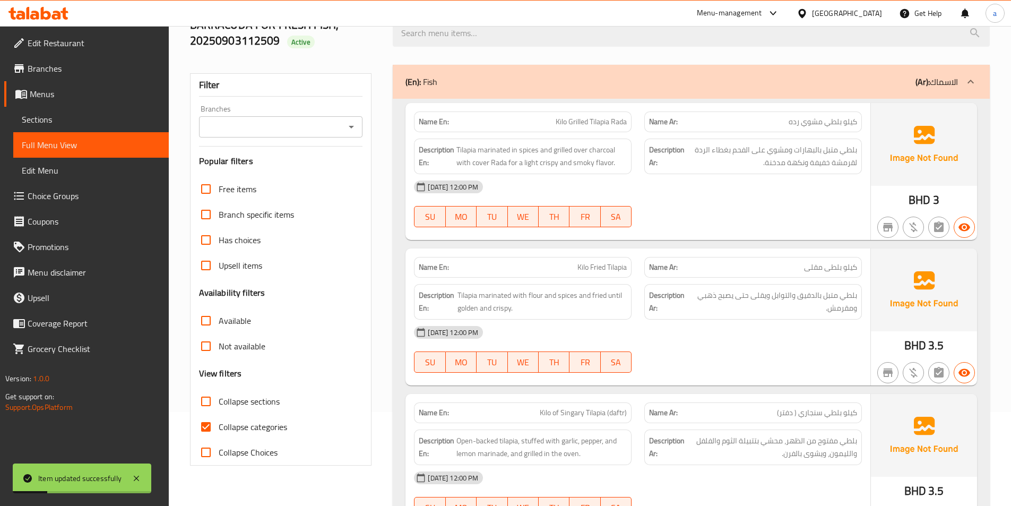
scroll to position [93, 0]
click at [227, 408] on span "Collapse sections" at bounding box center [249, 401] width 61 height 13
click at [219, 409] on input "Collapse sections" at bounding box center [205, 401] width 25 height 25
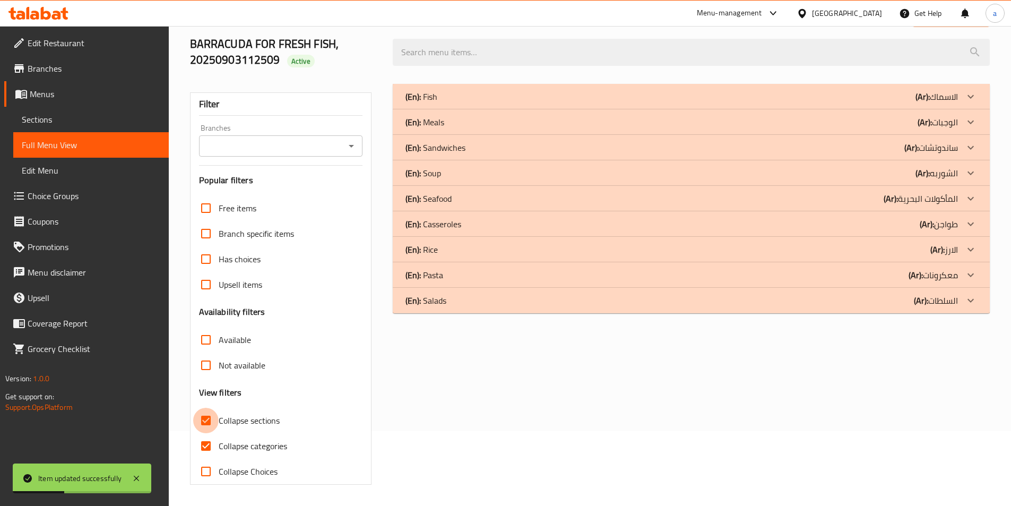
click at [206, 421] on input "Collapse sections" at bounding box center [205, 420] width 25 height 25
checkbox input "false"
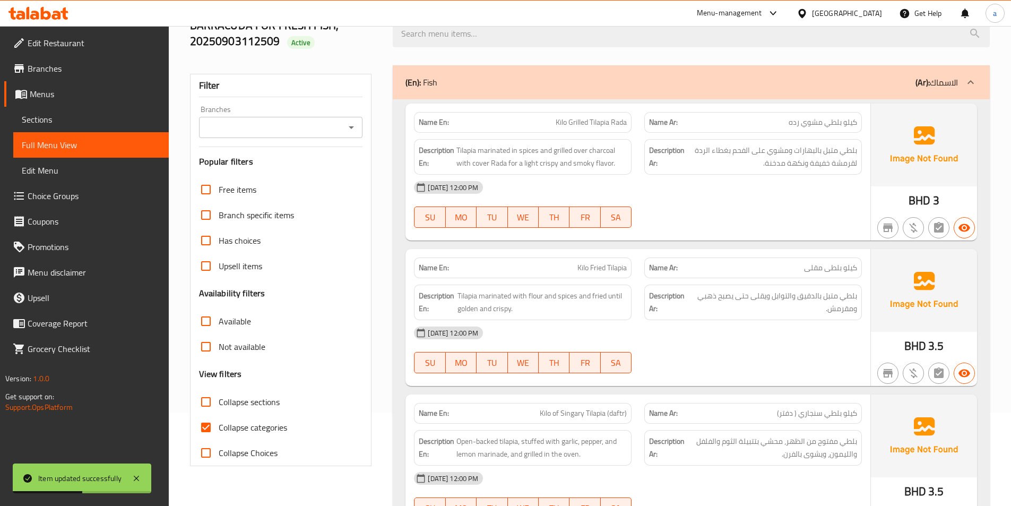
drag, startPoint x: 205, startPoint y: 436, endPoint x: 203, endPoint y: 423, distance: 13.4
click at [205, 436] on input "Collapse categories" at bounding box center [205, 427] width 25 height 25
checkbox input "false"
click at [199, 409] on input "Collapse sections" at bounding box center [205, 401] width 25 height 25
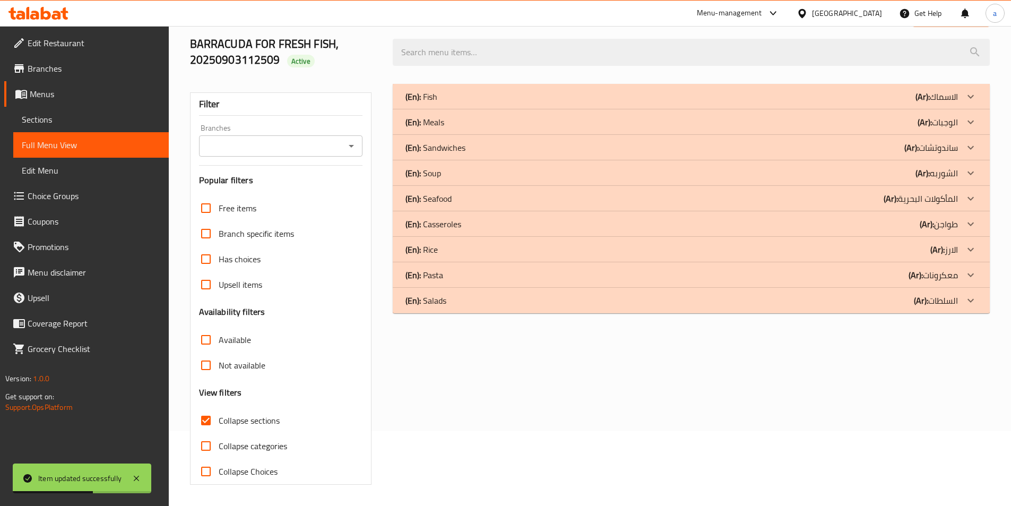
scroll to position [75, 0]
click at [477, 251] on div "(En): Rice (Ar): الارز" at bounding box center [682, 249] width 553 height 13
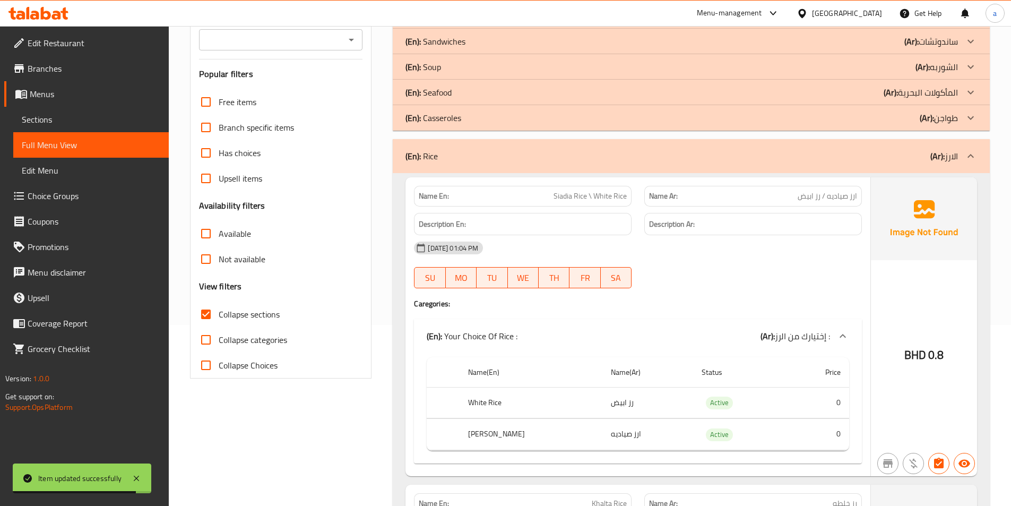
scroll to position [234, 0]
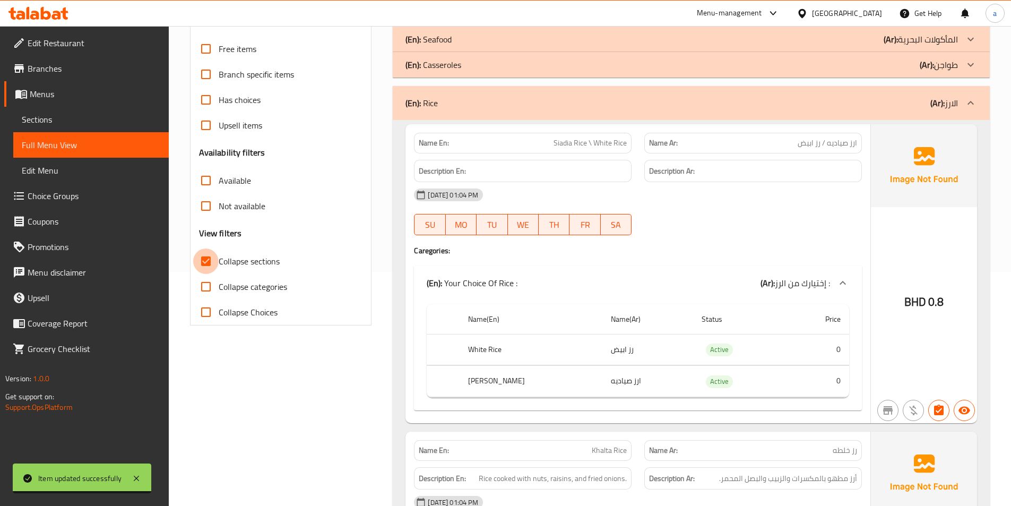
click at [215, 266] on input "Collapse sections" at bounding box center [205, 260] width 25 height 25
checkbox input "false"
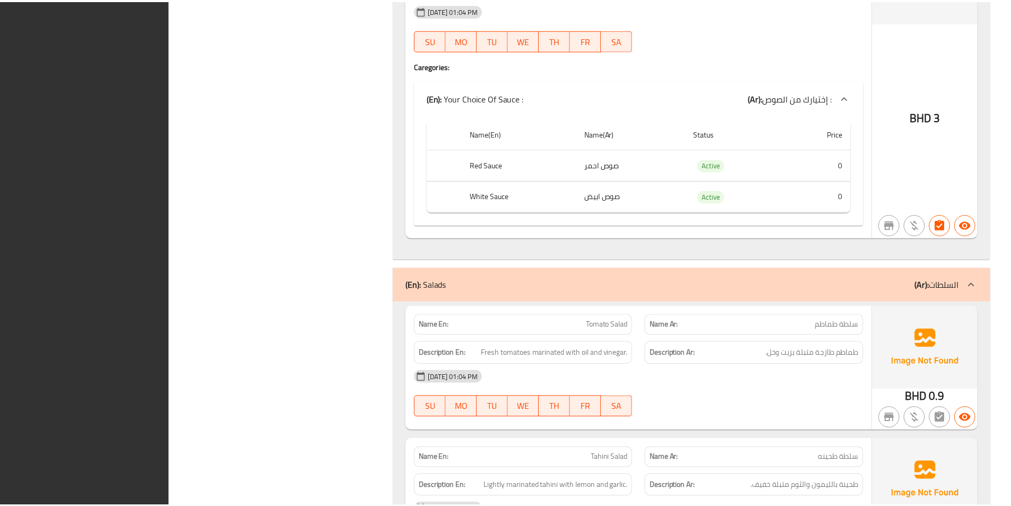
scroll to position [10624, 0]
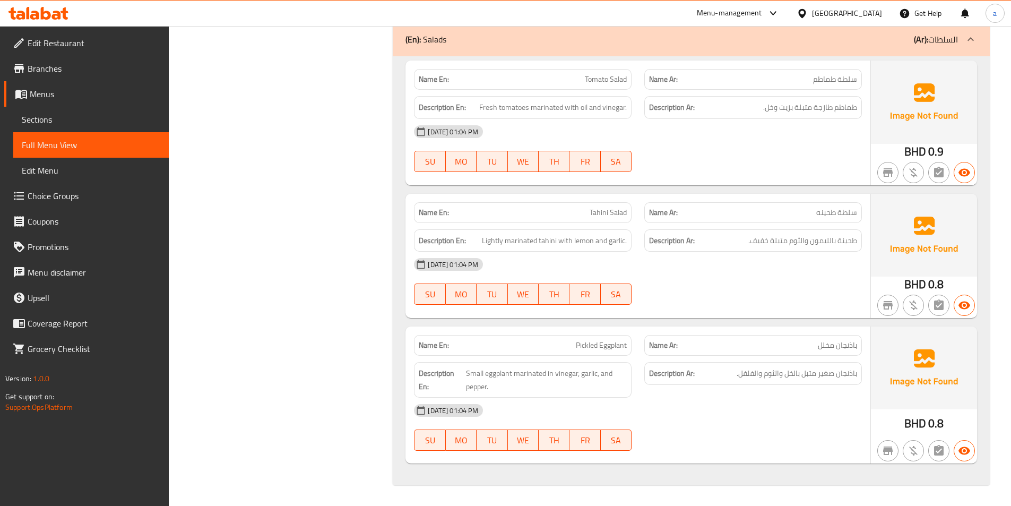
click at [74, 109] on link "Sections" at bounding box center [91, 119] width 156 height 25
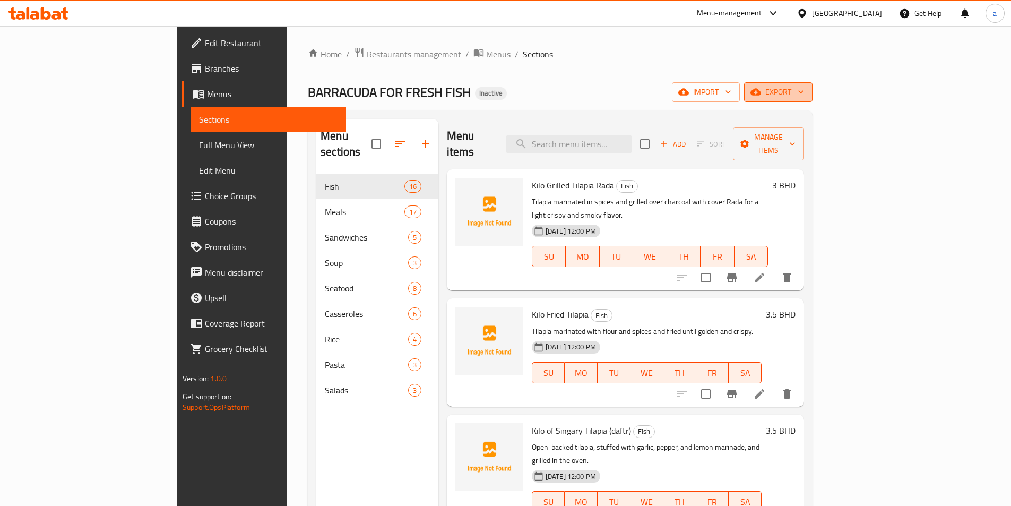
click at [813, 100] on button "export" at bounding box center [778, 92] width 68 height 20
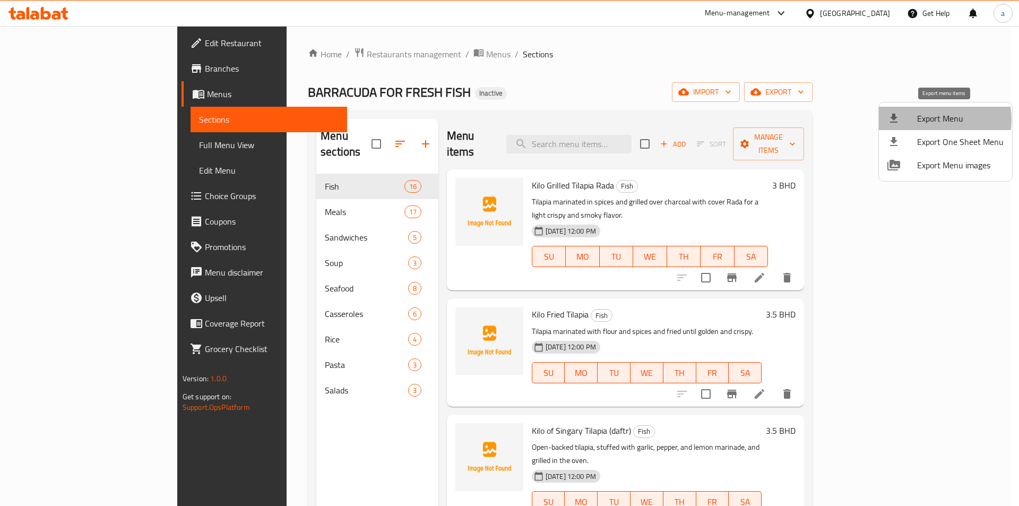
click at [937, 119] on span "Export Menu" at bounding box center [960, 118] width 87 height 13
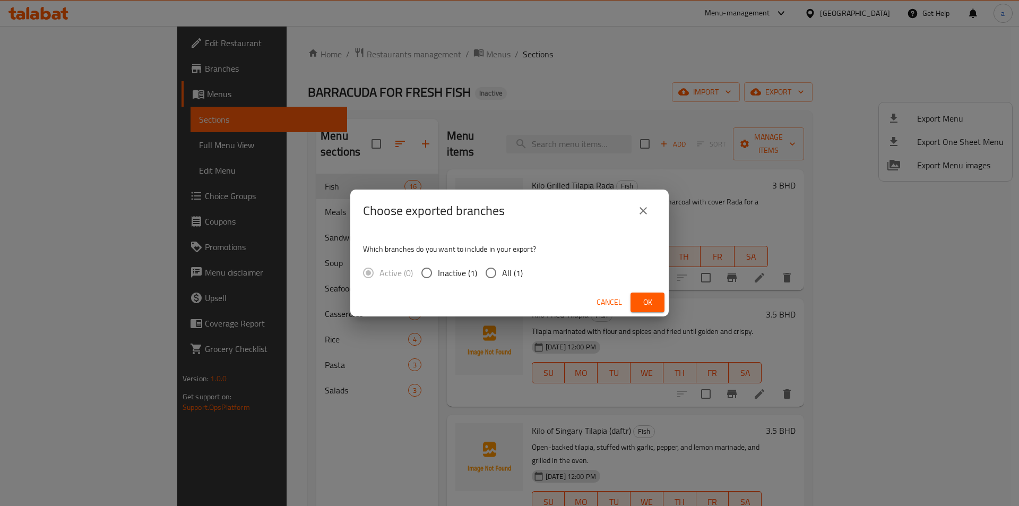
click at [509, 281] on label "All (1)" at bounding box center [501, 273] width 43 height 22
click at [502, 281] on input "All (1)" at bounding box center [491, 273] width 22 height 22
radio input "true"
click at [643, 295] on button "Ok" at bounding box center [648, 302] width 34 height 20
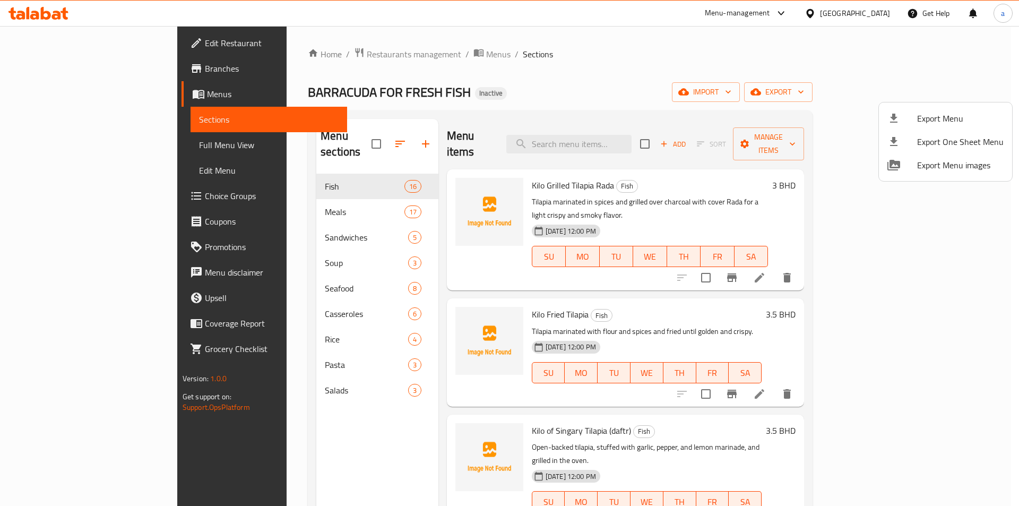
click at [65, 15] on div at bounding box center [509, 253] width 1019 height 506
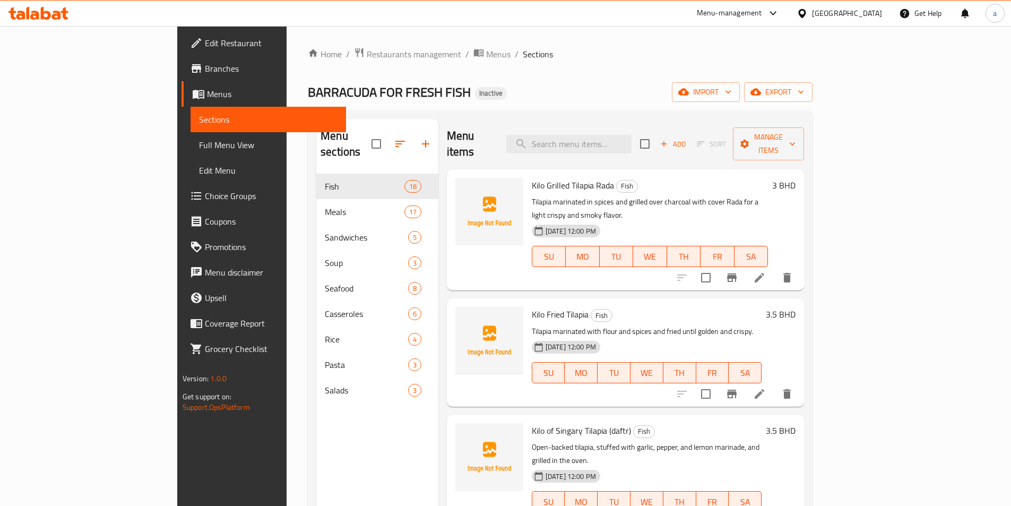
click at [32, 11] on icon at bounding box center [38, 13] width 60 height 13
